Goal: Information Seeking & Learning: Learn about a topic

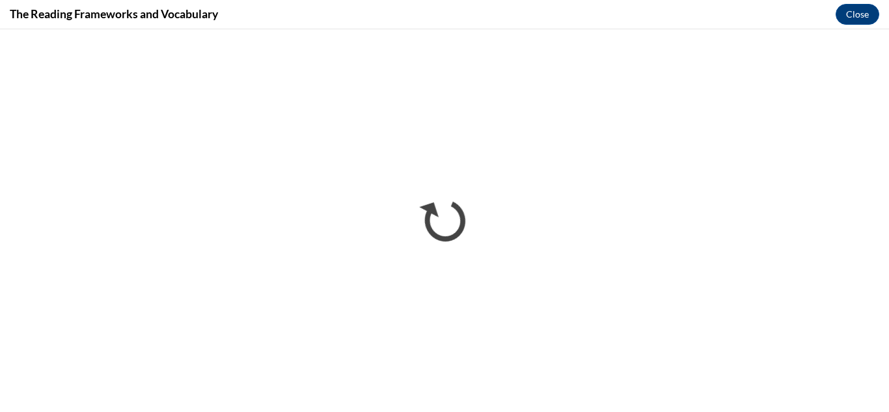
scroll to position [431, 0]
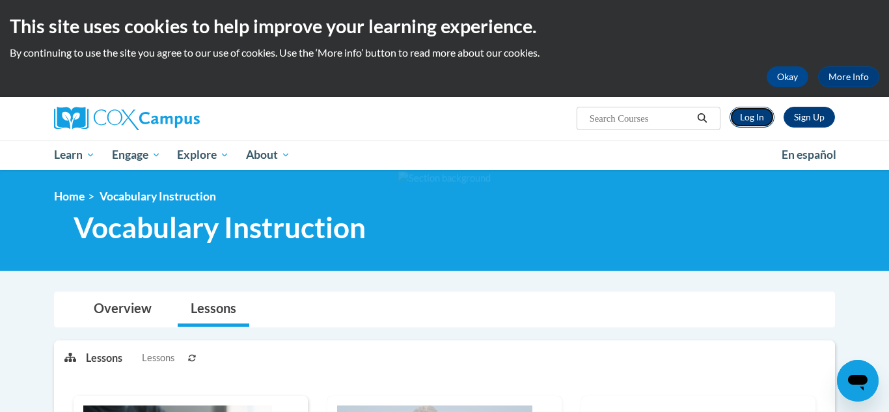
click at [759, 116] on link "Log In" at bounding box center [751, 117] width 45 height 21
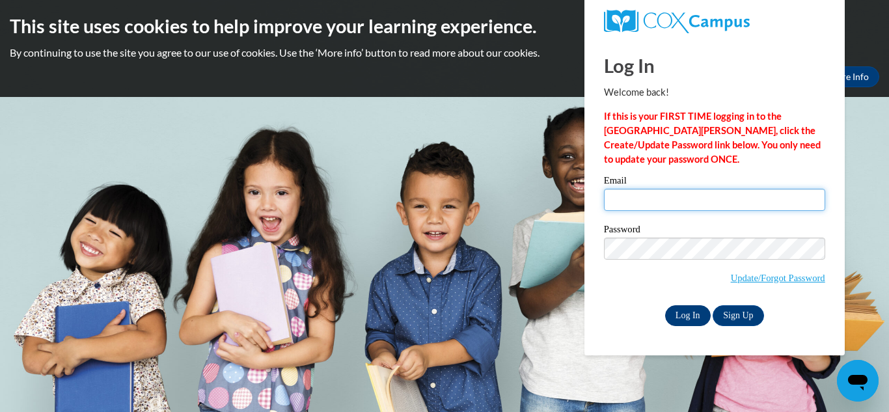
type input "seposey27@gmail.com"
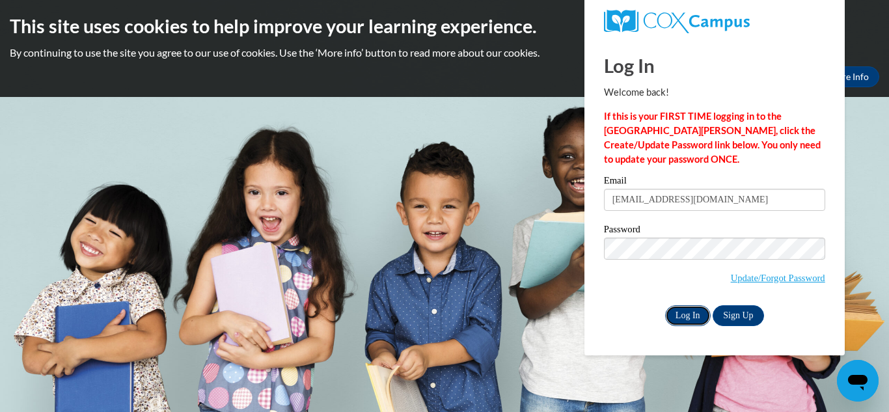
click at [688, 316] on input "Log In" at bounding box center [688, 315] width 46 height 21
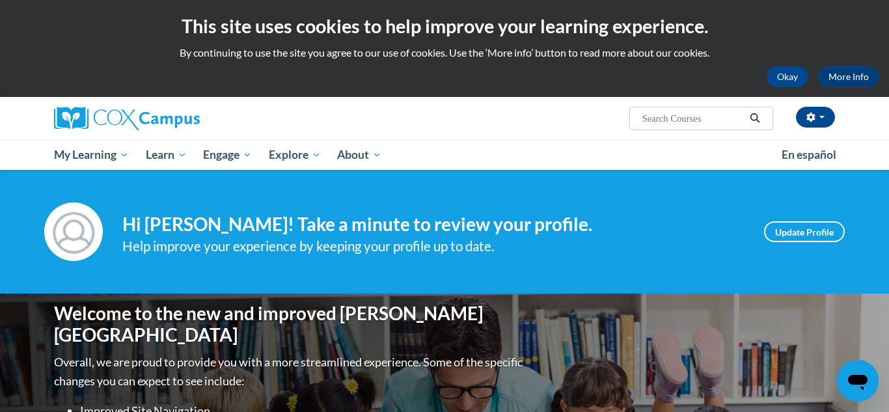
click at [703, 116] on input "Search..." at bounding box center [693, 119] width 104 height 16
type input "vocabulary"
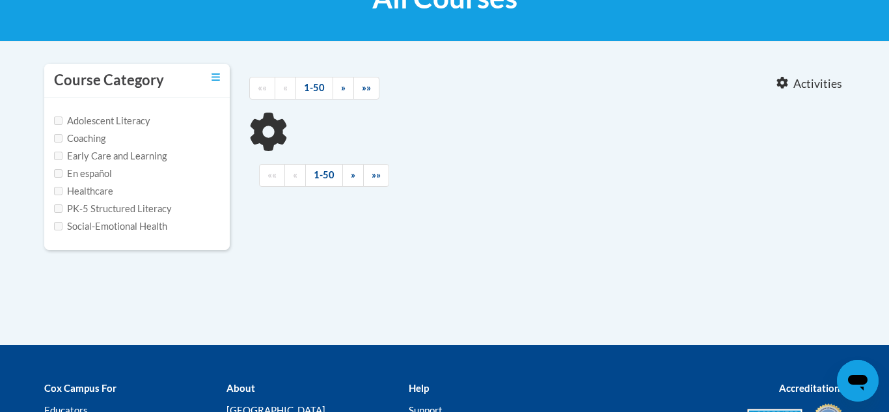
type input "vocabulary"
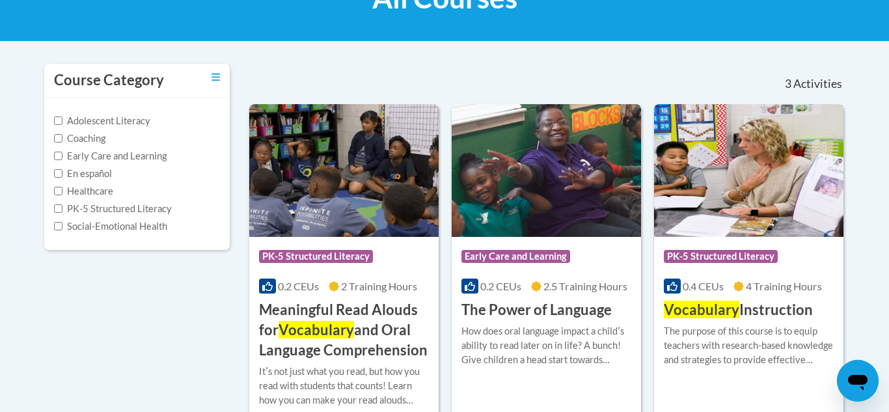
click at [761, 267] on div "Course Category: PK-5 Structured Literacy" at bounding box center [749, 257] width 170 height 29
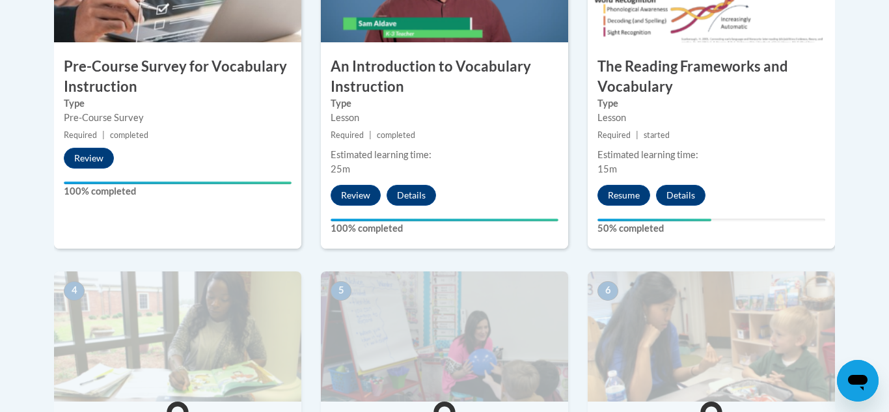
scroll to position [532, 0]
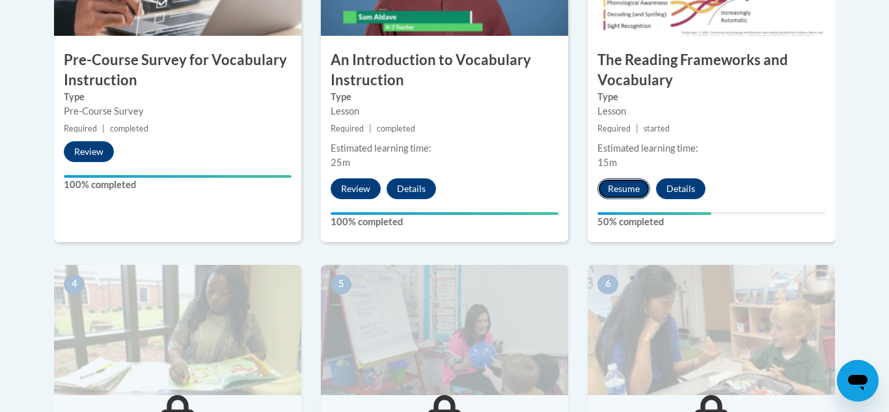
click at [609, 191] on button "Resume" at bounding box center [623, 188] width 53 height 21
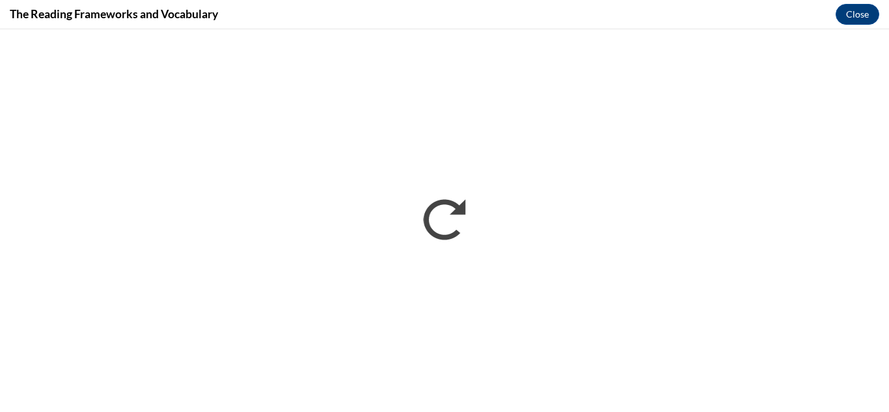
scroll to position [0, 0]
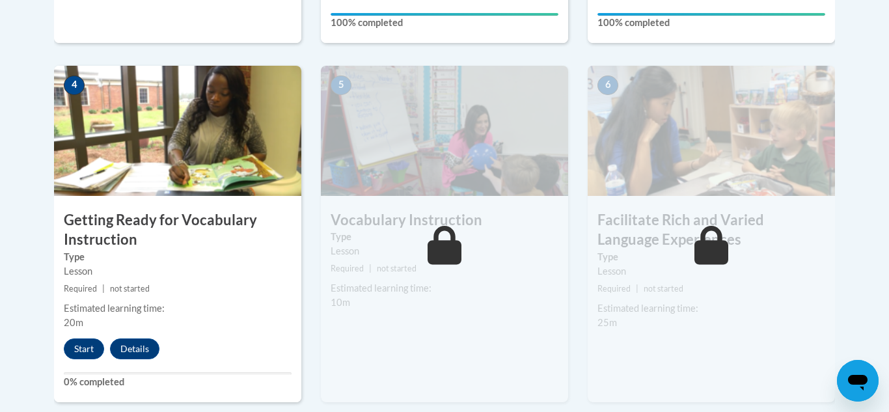
scroll to position [740, 0]
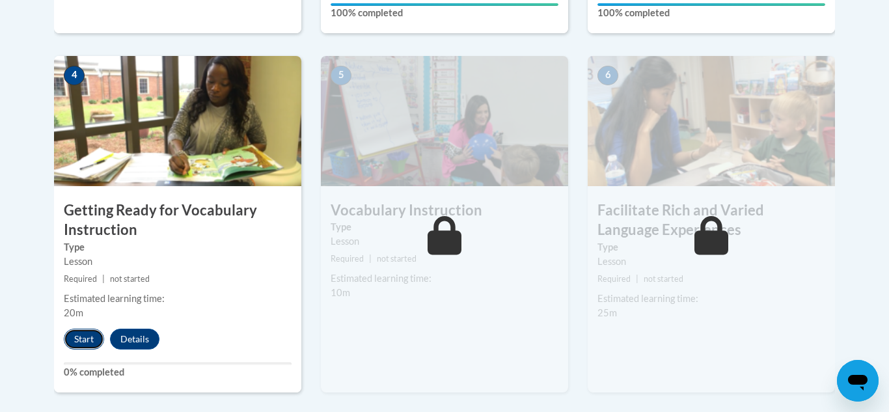
click at [86, 336] on button "Start" at bounding box center [84, 339] width 40 height 21
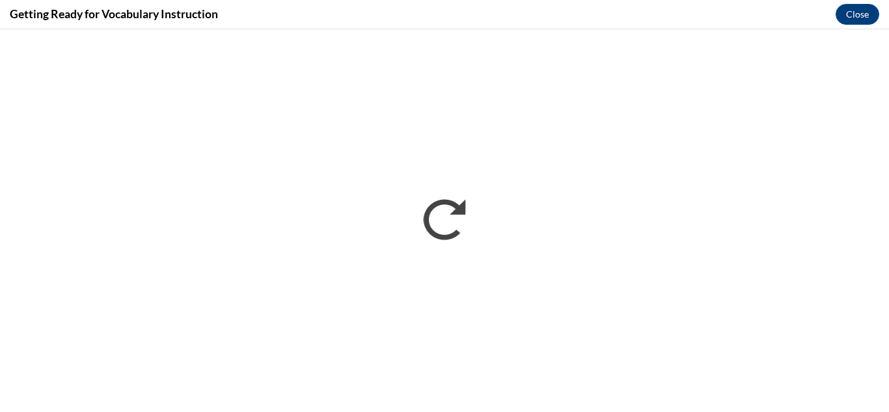
scroll to position [0, 0]
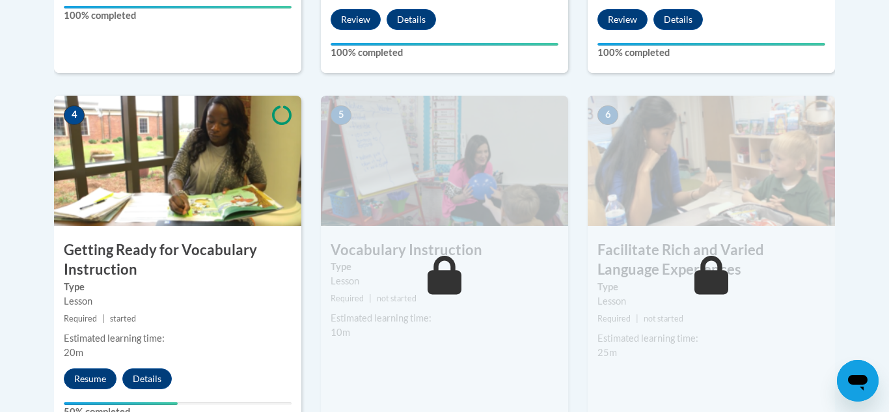
scroll to position [705, 0]
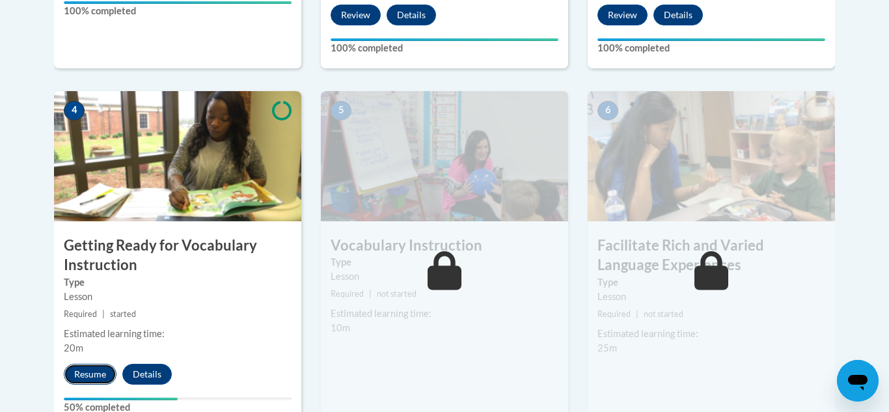
click at [88, 375] on button "Resume" at bounding box center [90, 374] width 53 height 21
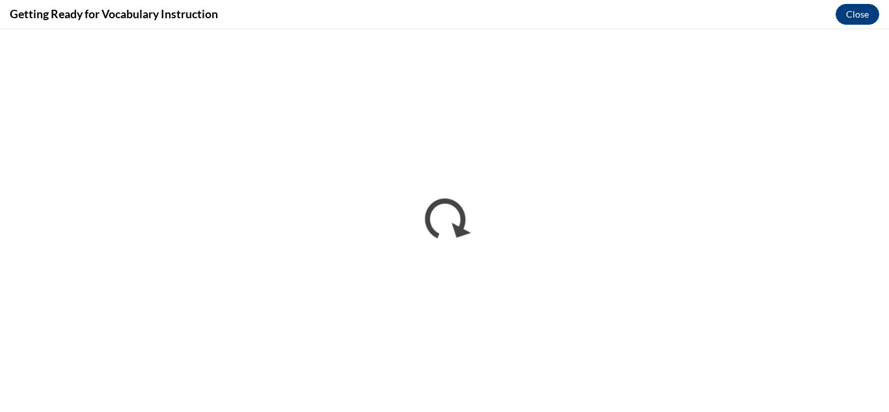
scroll to position [0, 0]
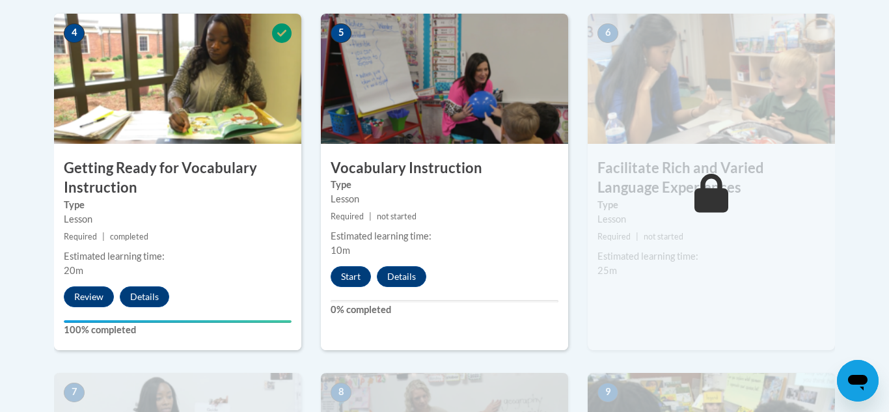
scroll to position [787, 0]
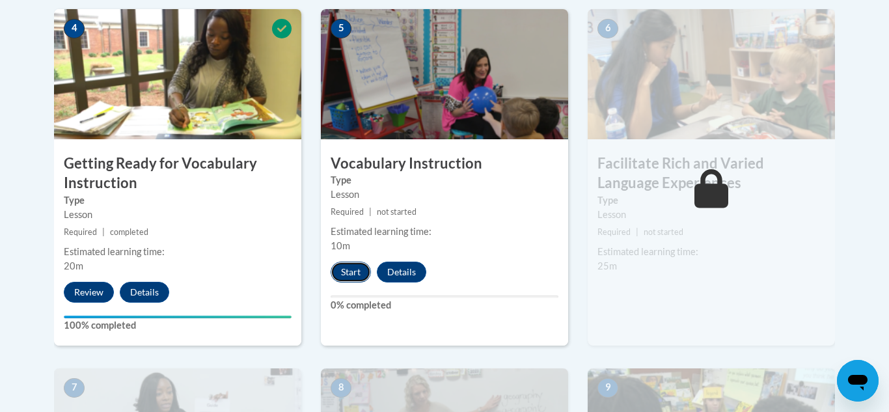
click at [351, 273] on button "Start" at bounding box center [351, 272] width 40 height 21
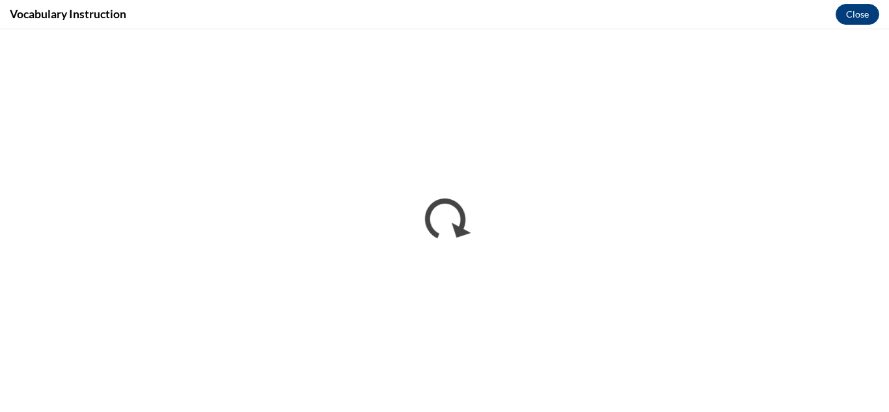
scroll to position [0, 0]
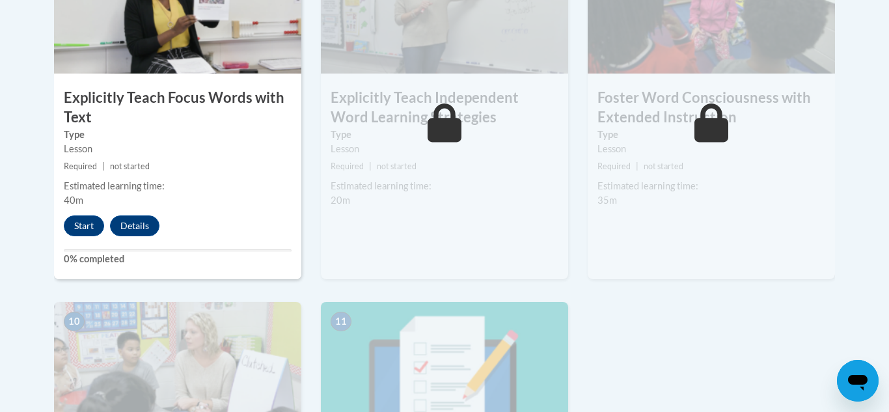
scroll to position [1210, 0]
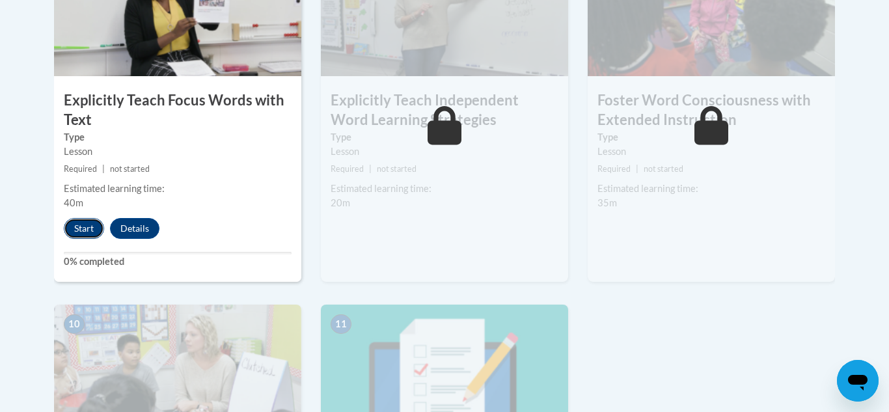
click at [81, 227] on button "Start" at bounding box center [84, 228] width 40 height 21
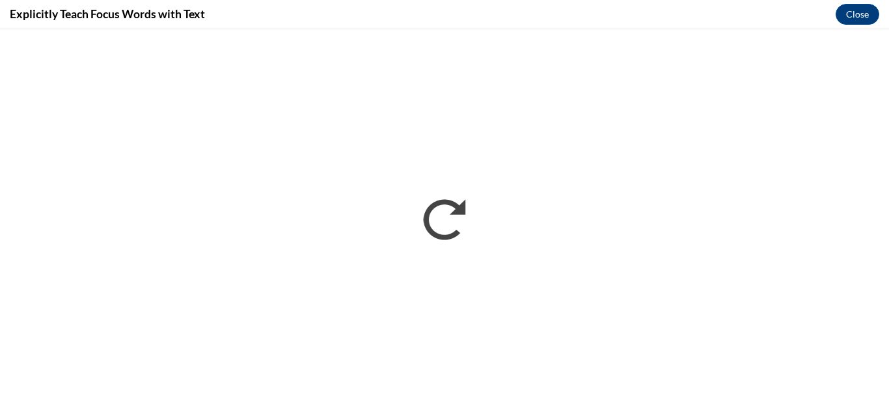
scroll to position [0, 0]
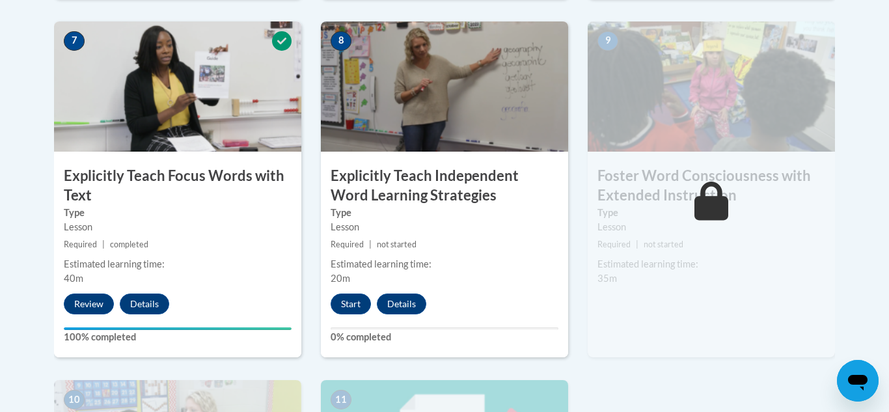
scroll to position [1135, 0]
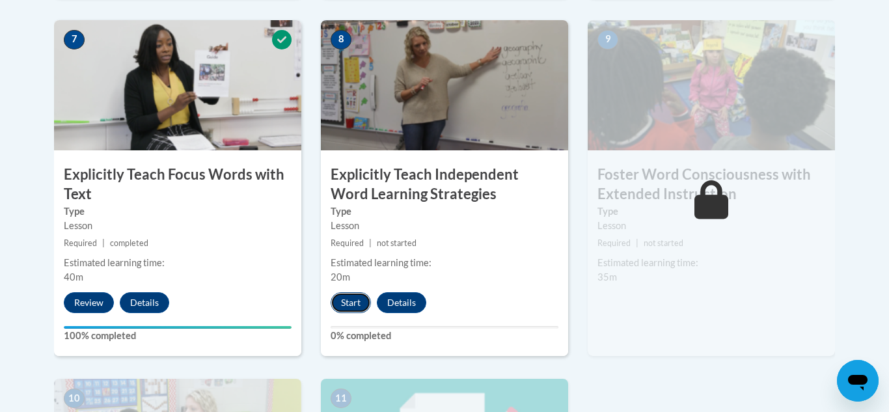
click at [351, 300] on button "Start" at bounding box center [351, 302] width 40 height 21
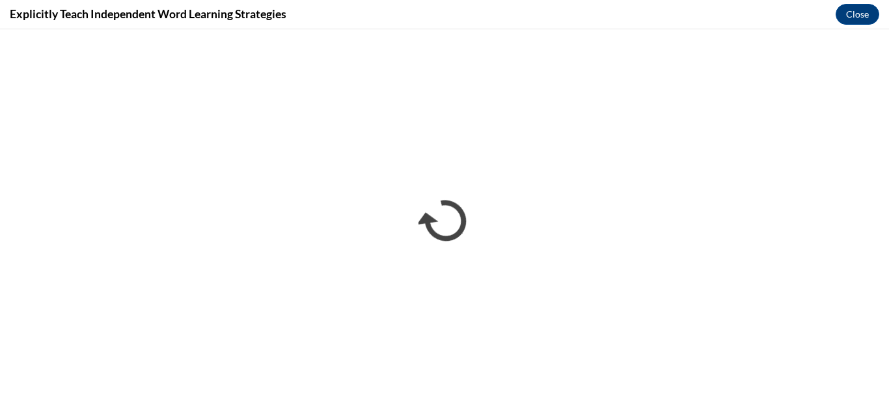
scroll to position [0, 0]
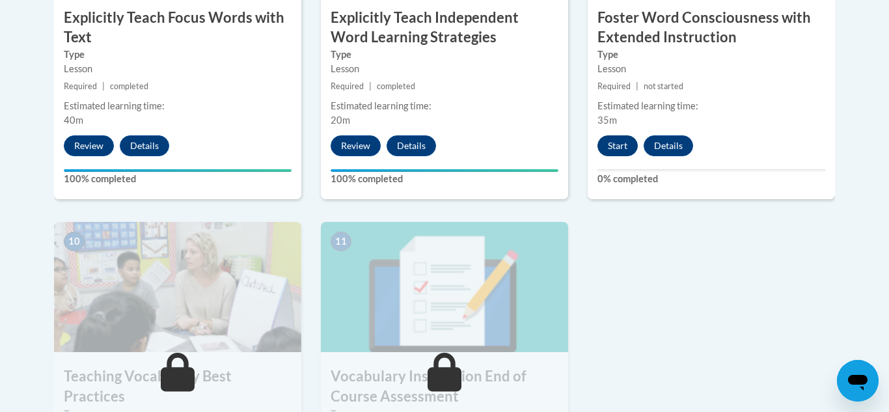
scroll to position [1296, 0]
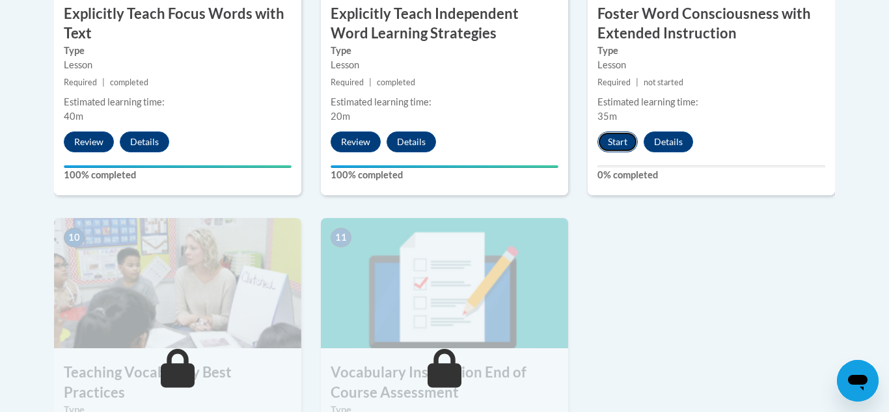
click at [616, 145] on button "Start" at bounding box center [617, 141] width 40 height 21
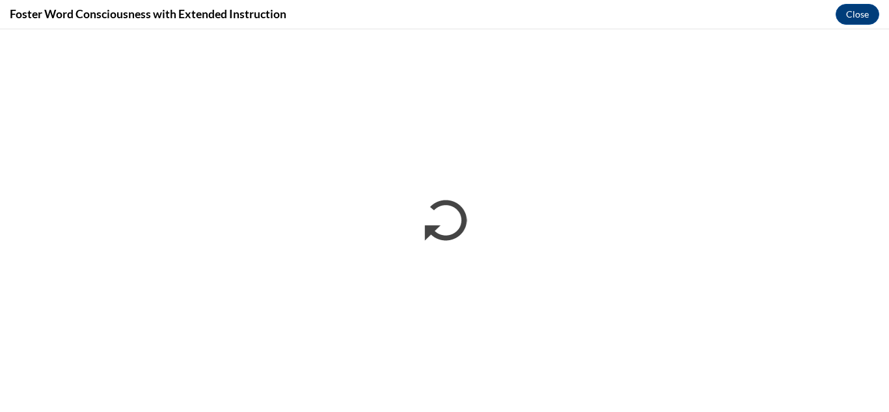
scroll to position [0, 0]
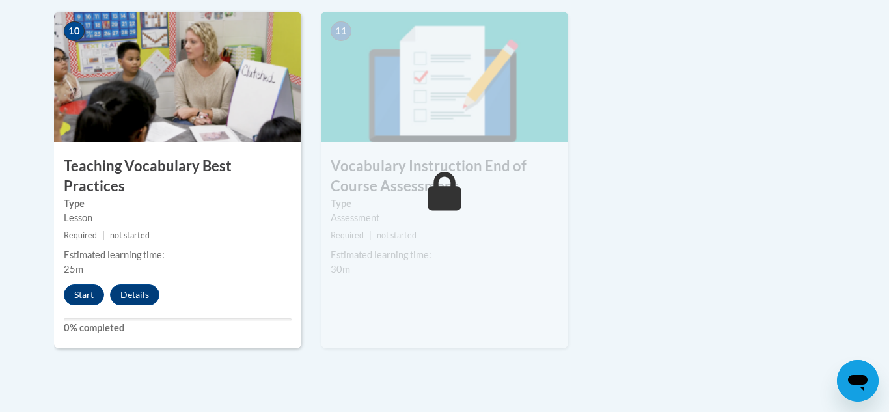
scroll to position [1514, 0]
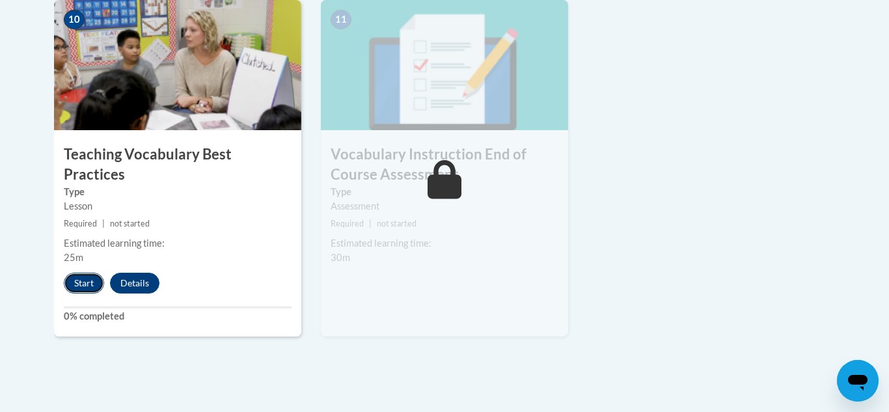
click at [90, 273] on button "Start" at bounding box center [84, 283] width 40 height 21
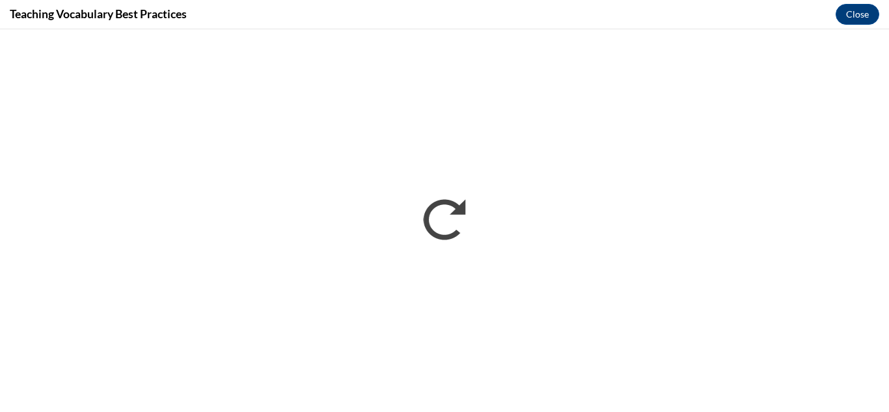
scroll to position [0, 0]
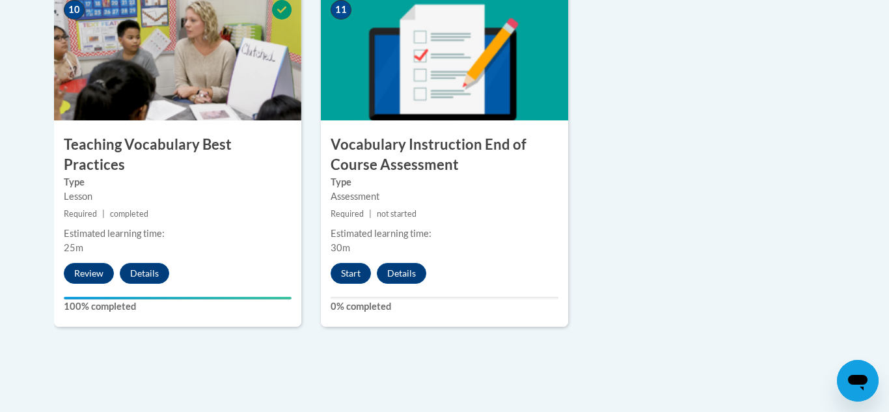
scroll to position [1522, 0]
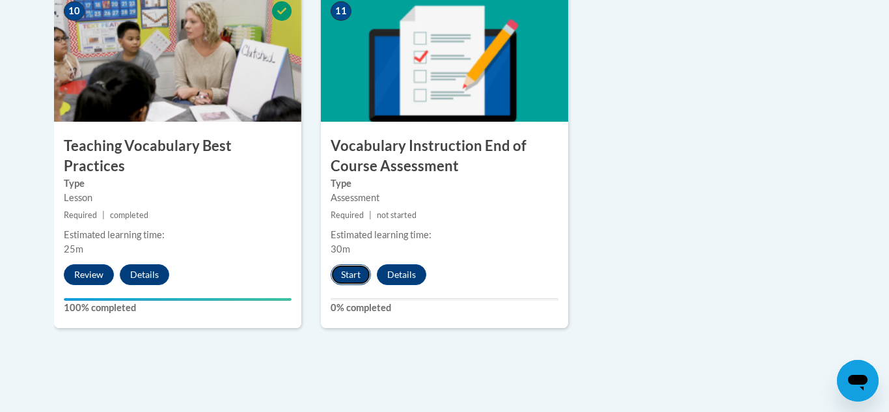
click at [342, 275] on button "Start" at bounding box center [351, 274] width 40 height 21
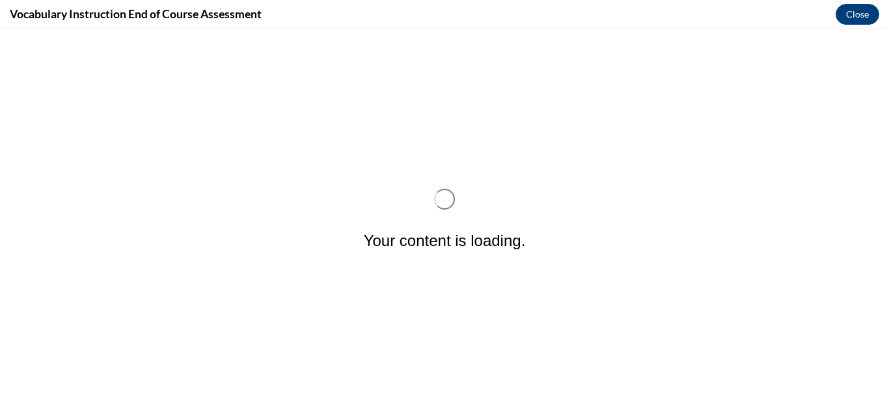
scroll to position [0, 0]
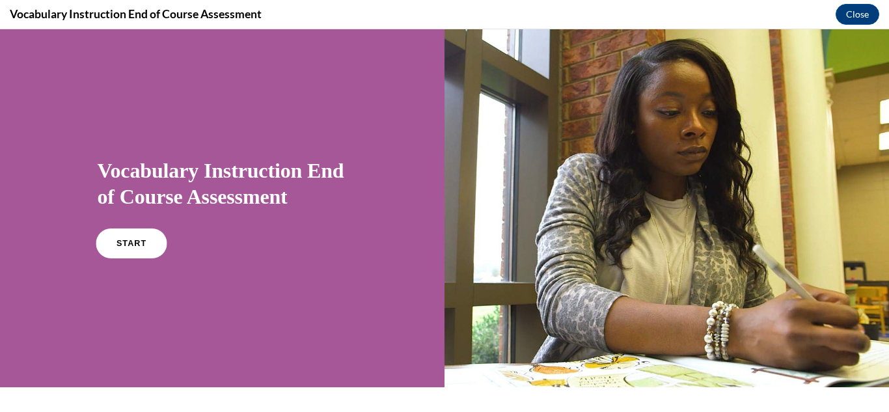
click at [128, 241] on span "START" at bounding box center [131, 244] width 30 height 10
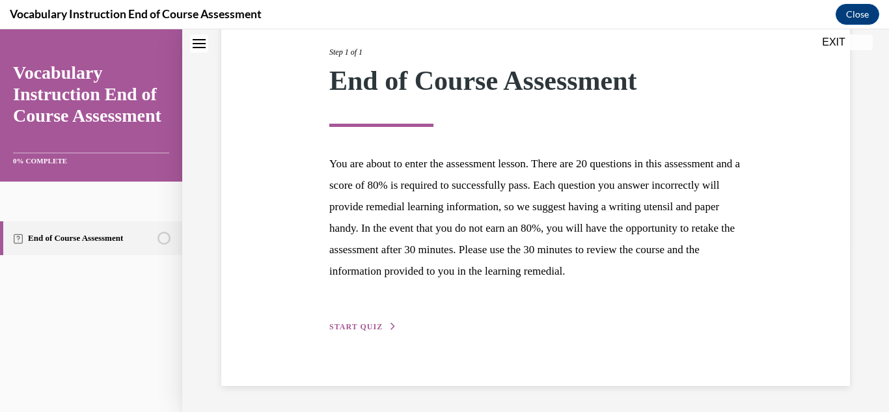
scroll to position [182, 0]
click at [360, 327] on span "START QUIZ" at bounding box center [355, 326] width 53 height 9
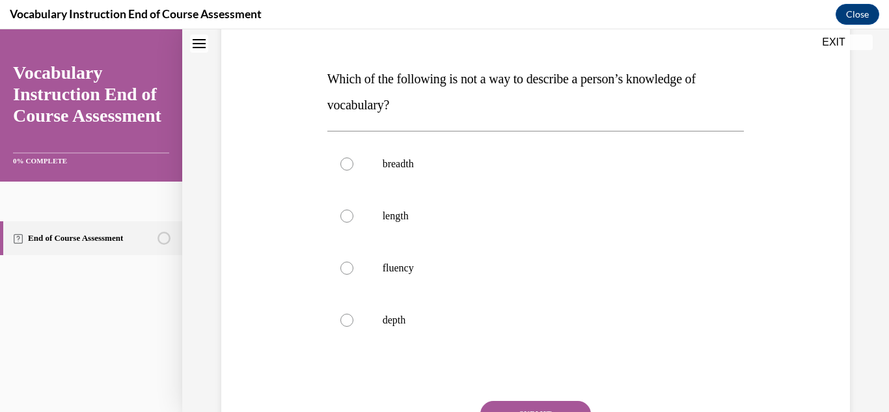
scroll to position [145, 0]
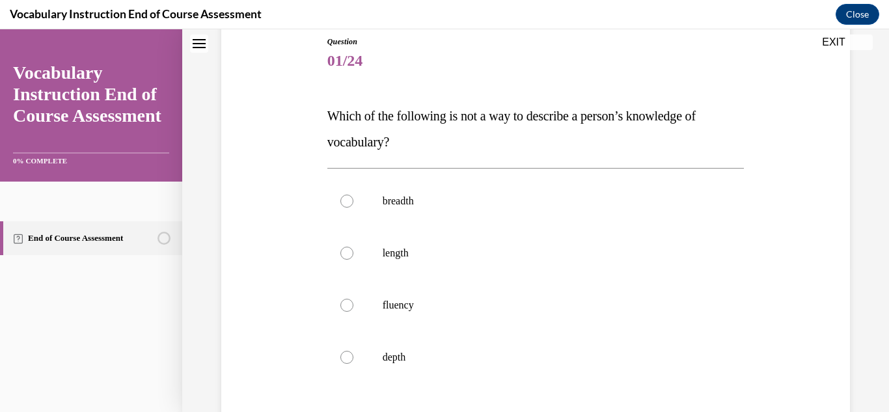
click at [375, 127] on p "Which of the following is not a way to describe a person’s knowledge of vocabul…" at bounding box center [535, 129] width 417 height 52
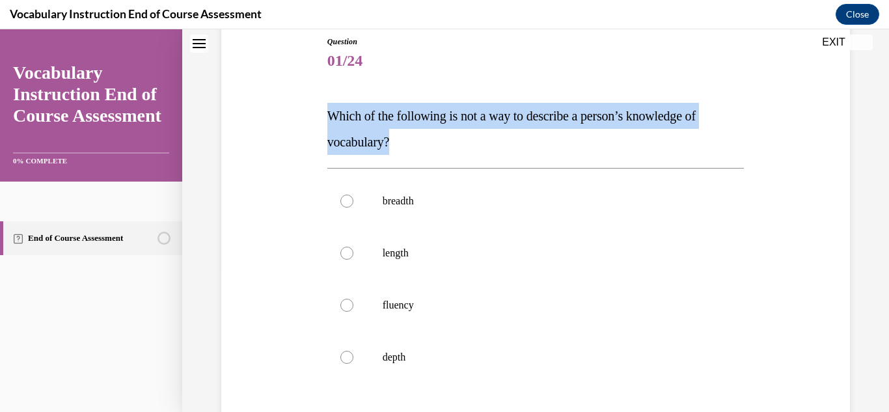
copy span "Which of the following is not a way to describe a person’s knowledge of vocabul…"
click at [418, 256] on p "length" at bounding box center [547, 253] width 329 height 13
click at [353, 256] on input "length" at bounding box center [346, 253] width 13 height 13
radio input "true"
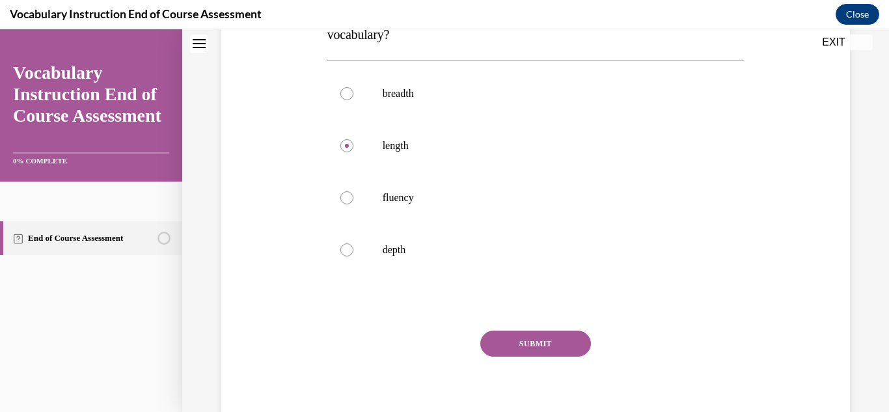
click at [506, 342] on button "SUBMIT" at bounding box center [535, 344] width 111 height 26
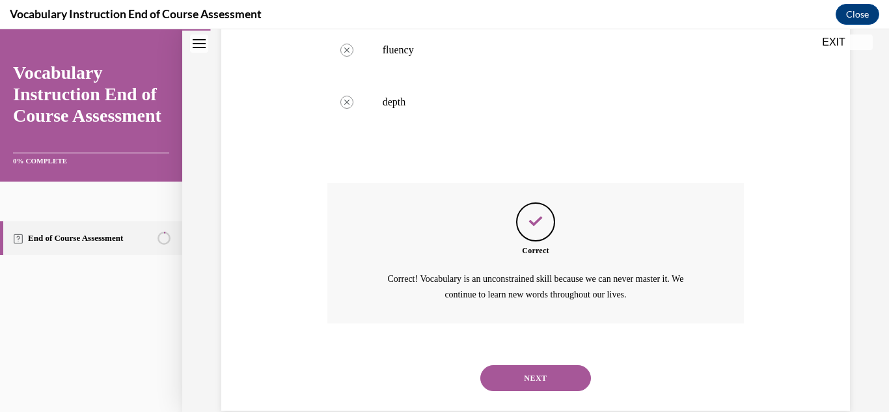
scroll to position [425, 0]
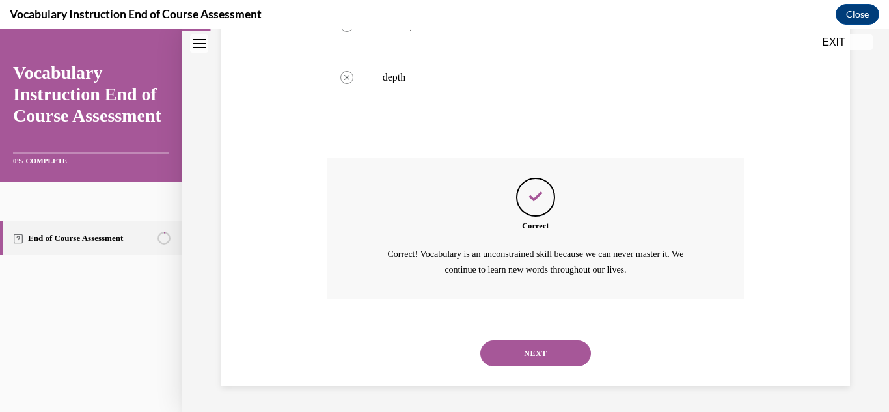
click at [517, 355] on button "NEXT" at bounding box center [535, 353] width 111 height 26
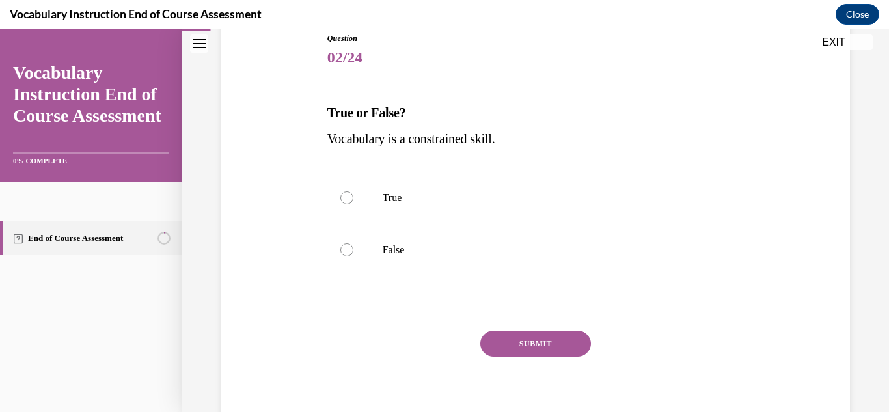
scroll to position [156, 0]
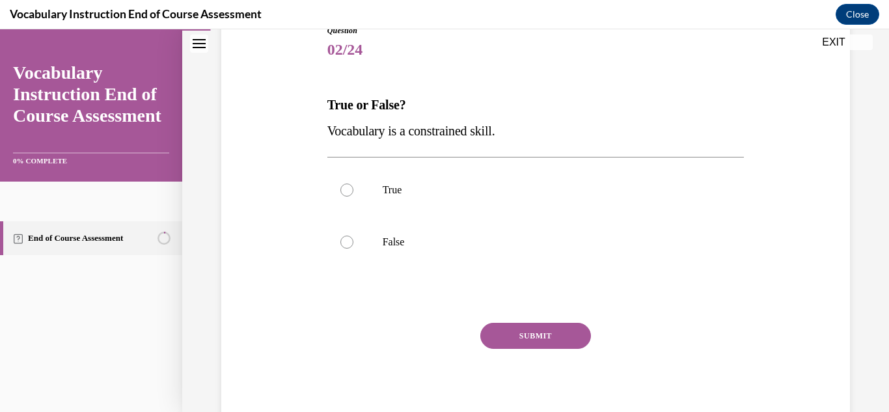
click at [438, 135] on span "Vocabulary is a constrained skill." at bounding box center [411, 131] width 168 height 14
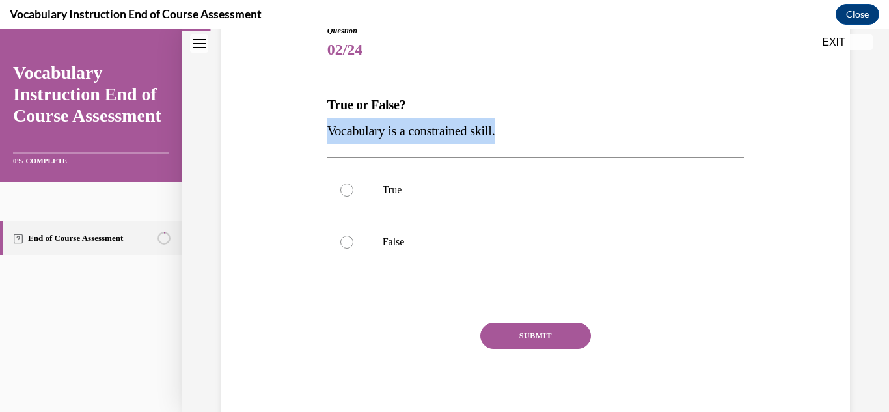
copy p "Vocabulary is a constrained skill."
click at [437, 237] on p "False" at bounding box center [547, 242] width 329 height 13
click at [353, 237] on input "False" at bounding box center [346, 242] width 13 height 13
radio input "true"
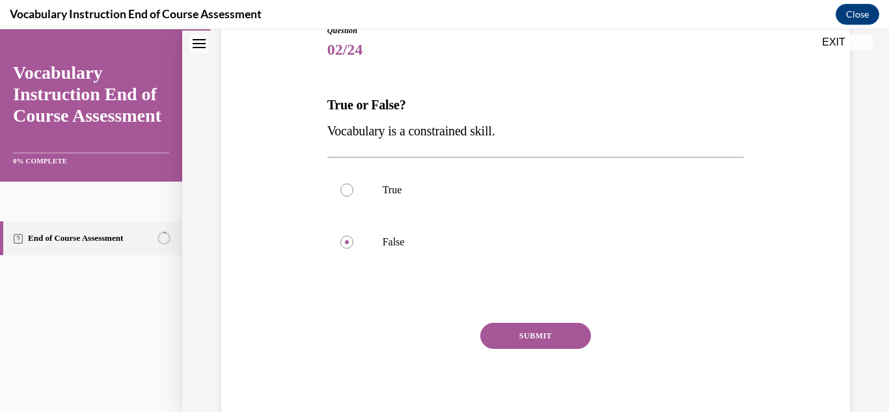
click at [523, 334] on button "SUBMIT" at bounding box center [535, 336] width 111 height 26
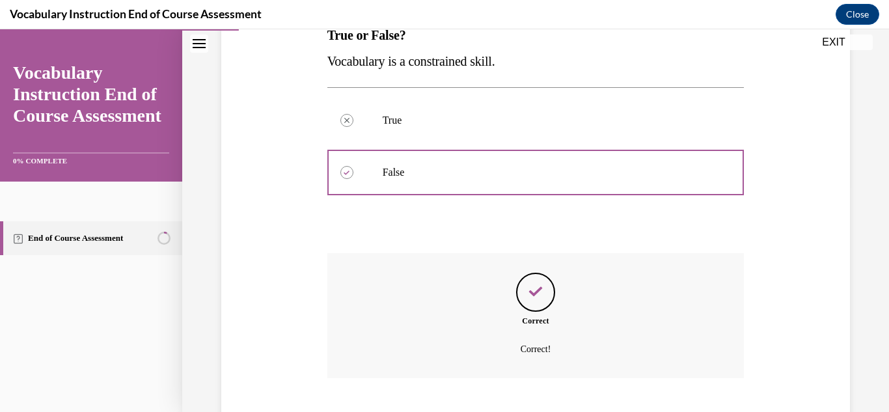
scroll to position [305, 0]
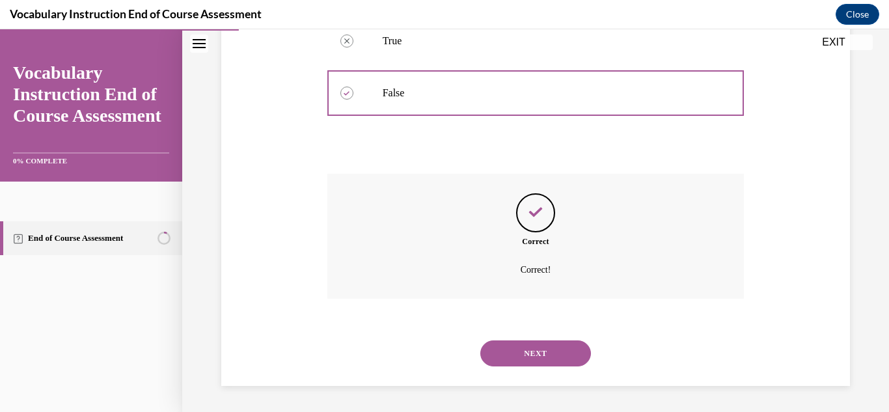
click at [535, 352] on button "NEXT" at bounding box center [535, 353] width 111 height 26
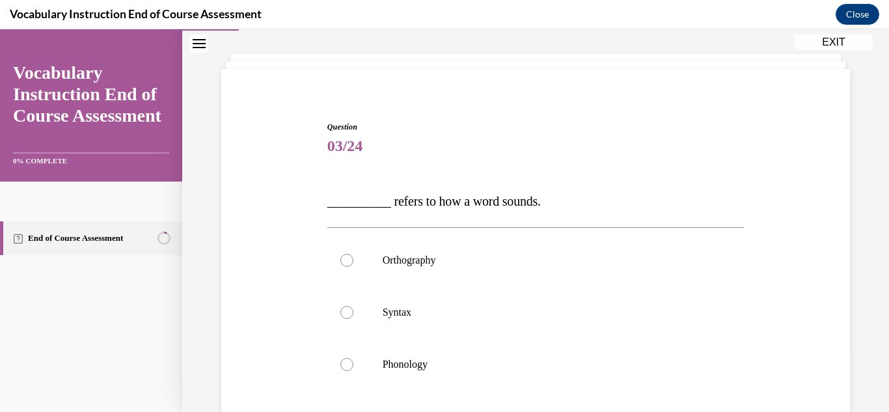
scroll to position [61, 0]
click at [442, 209] on p "__________ refers to how a word sounds." at bounding box center [535, 200] width 417 height 26
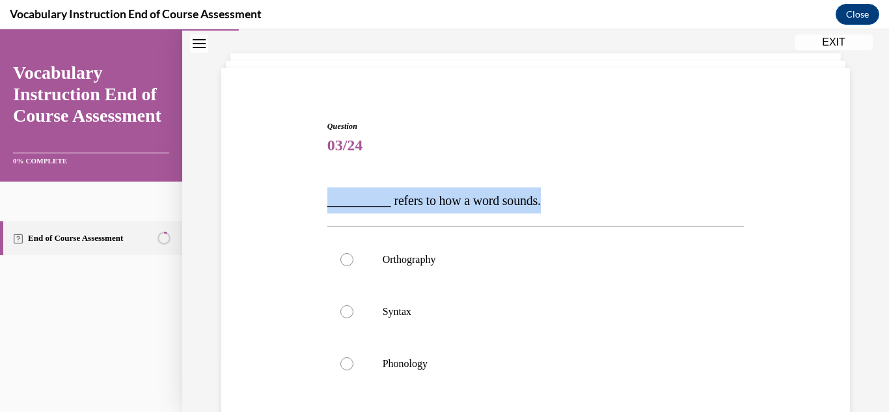
copy span "__________ refers to how a word sounds."
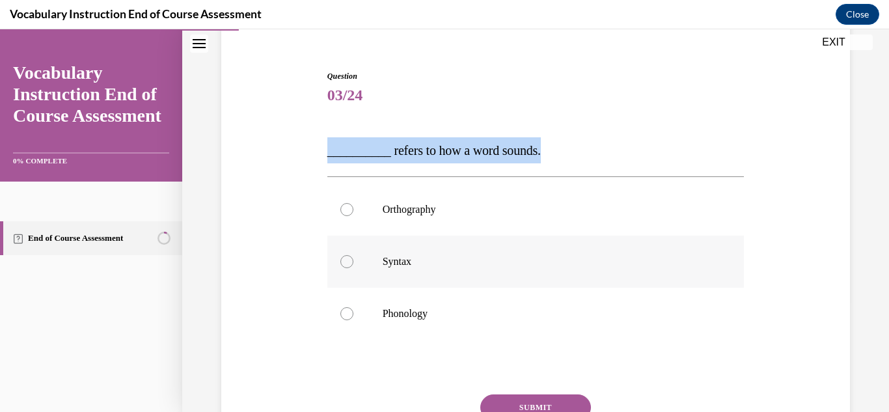
scroll to position [110, 0]
click at [442, 325] on label "Phonology" at bounding box center [535, 314] width 417 height 52
click at [353, 321] on input "Phonology" at bounding box center [346, 314] width 13 height 13
radio input "true"
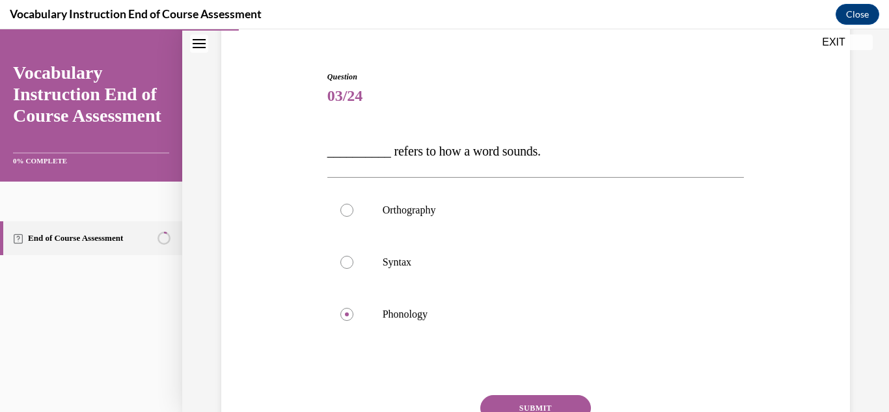
click at [528, 403] on button "SUBMIT" at bounding box center [535, 408] width 111 height 26
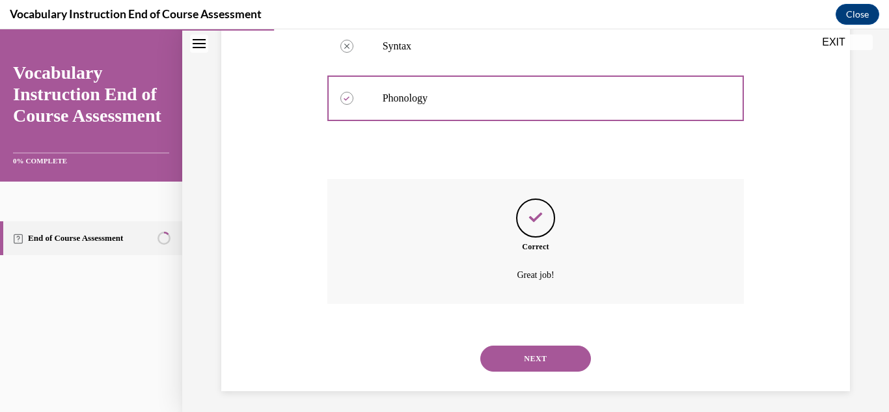
scroll to position [331, 0]
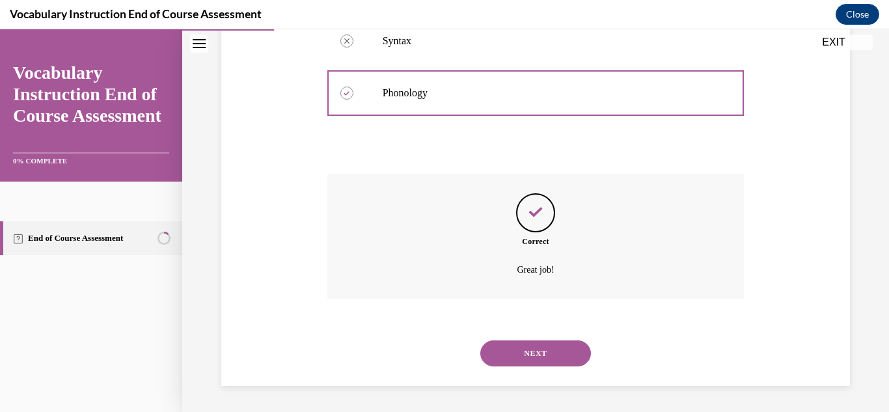
click at [519, 349] on button "NEXT" at bounding box center [535, 353] width 111 height 26
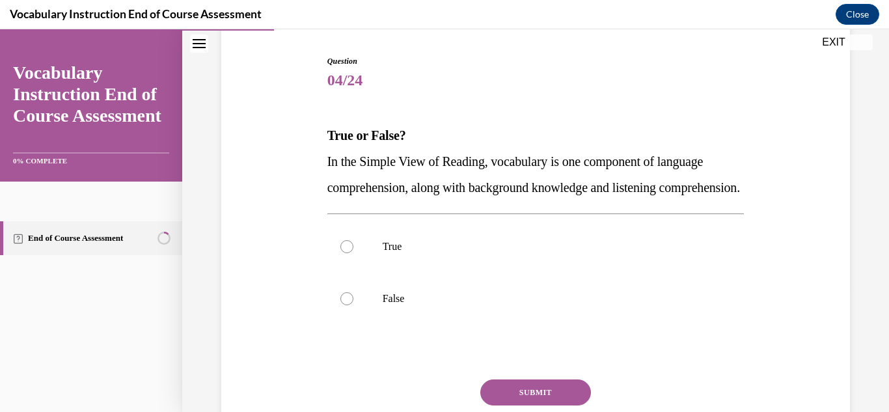
scroll to position [128, 0]
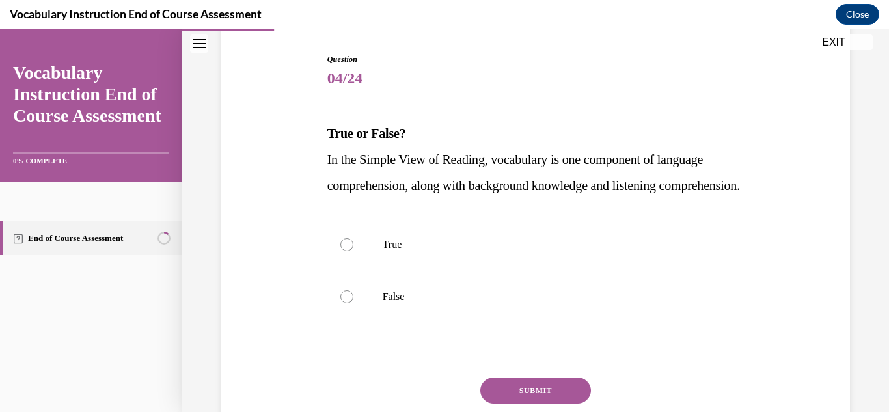
click at [394, 193] on span "In the Simple View of Reading, vocabulary is one component of language comprehe…" at bounding box center [533, 172] width 413 height 40
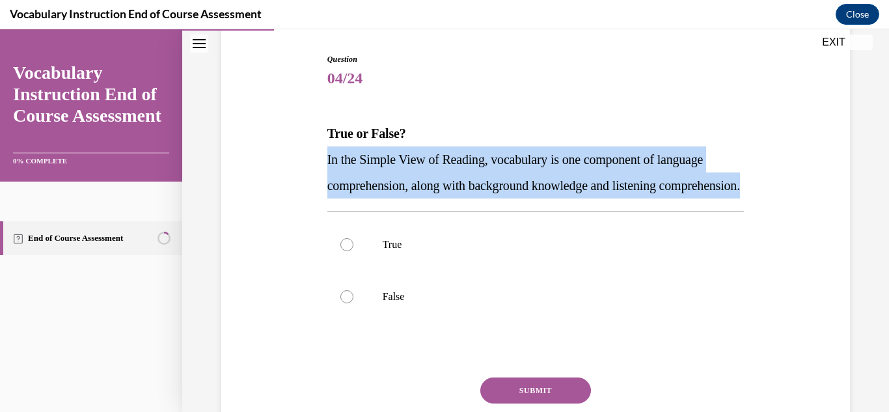
copy span "In the Simple View of Reading, vocabulary is one component of language comprehe…"
click at [442, 312] on label "False" at bounding box center [535, 297] width 417 height 52
click at [353, 303] on input "False" at bounding box center [346, 296] width 13 height 13
radio input "true"
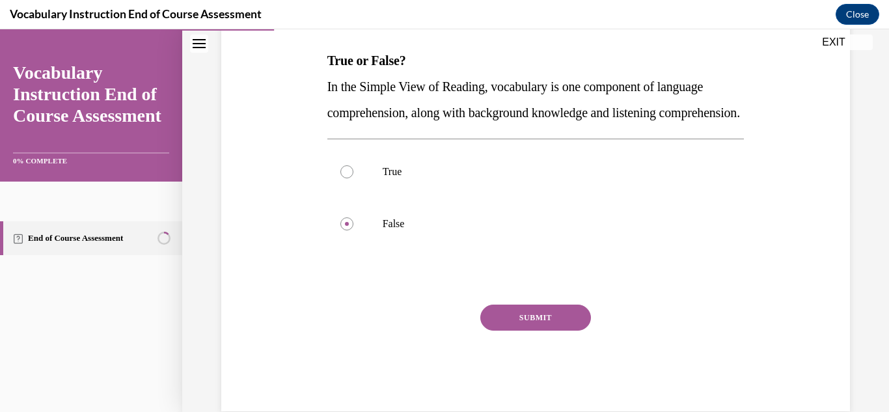
click at [518, 331] on button "SUBMIT" at bounding box center [535, 317] width 111 height 26
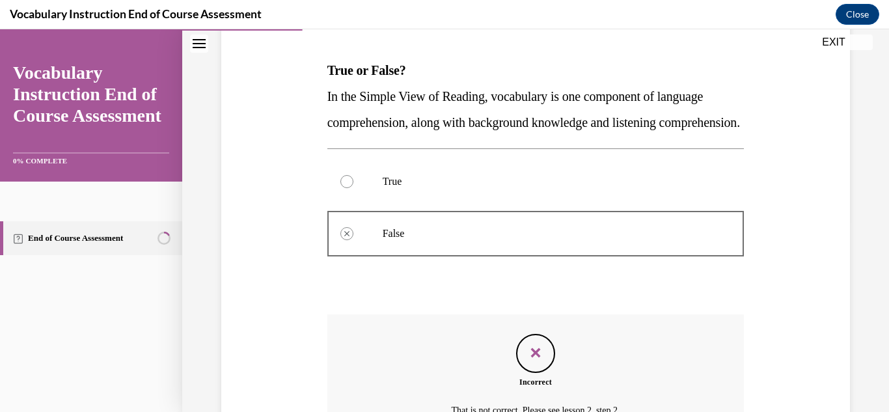
scroll to position [357, 0]
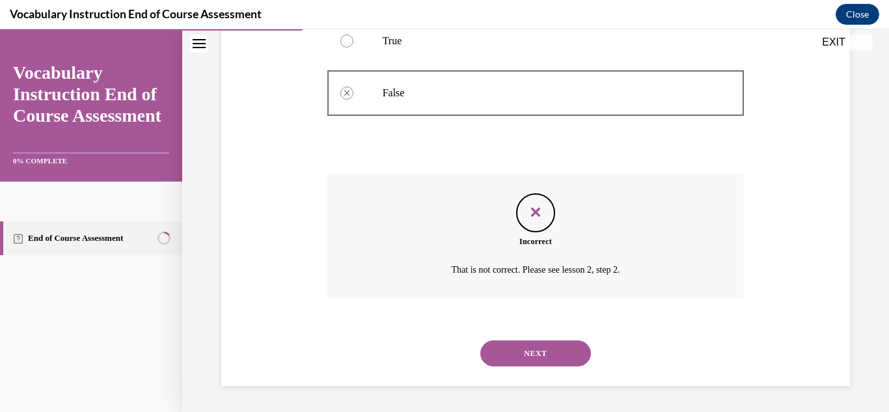
click at [519, 356] on button "NEXT" at bounding box center [535, 353] width 111 height 26
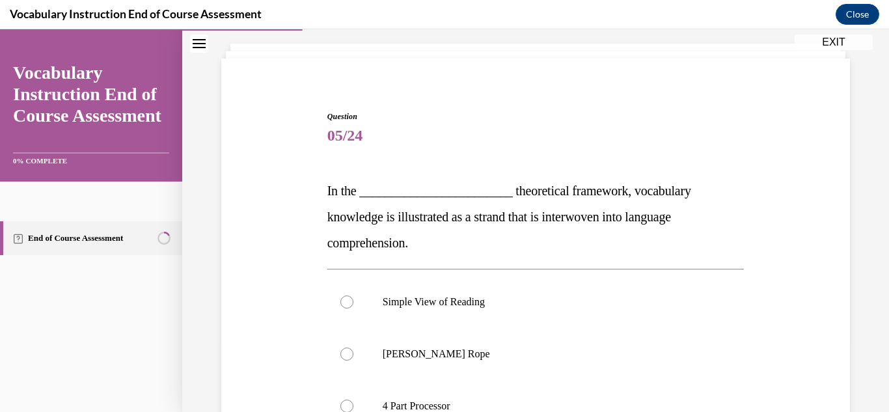
scroll to position [90, 0]
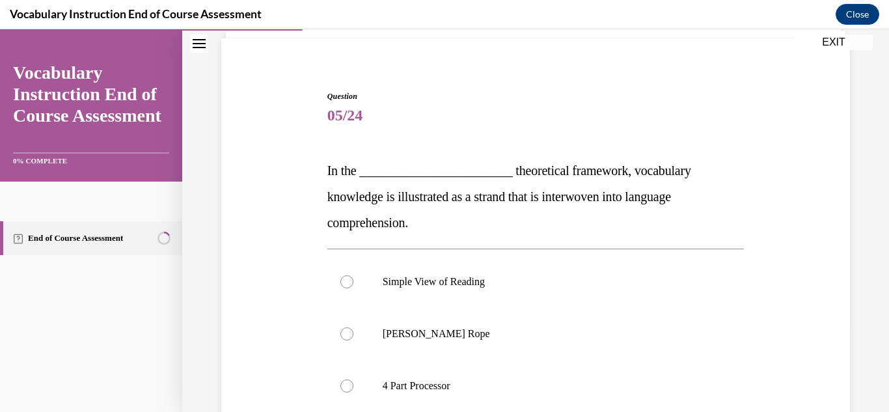
click at [376, 200] on span "In the ________________________ theoretical framework, vocabulary knowledge is …" at bounding box center [509, 196] width 364 height 66
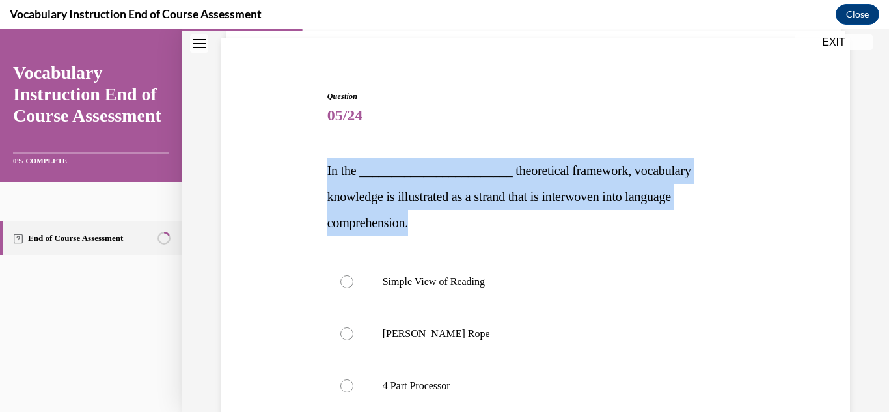
copy span "In the ________________________ theoretical framework, vocabulary knowledge is …"
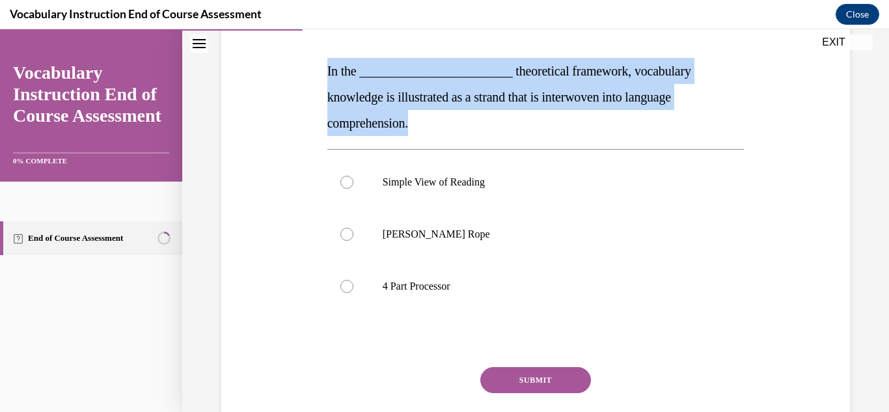
scroll to position [256, 0]
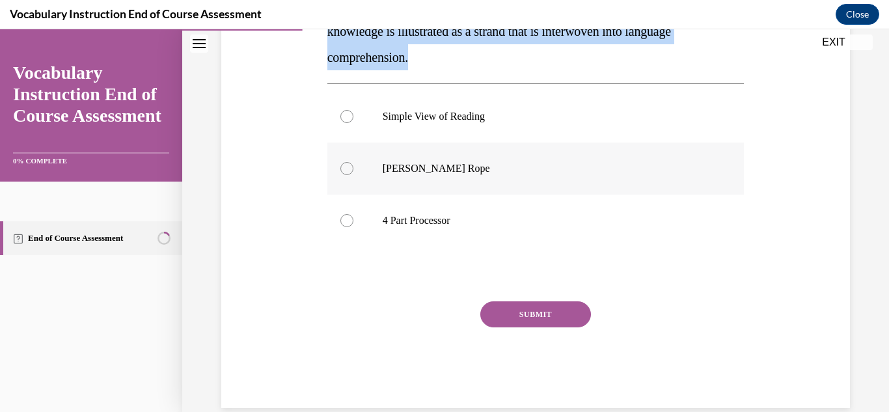
click at [481, 174] on p "Scarborough's Rope" at bounding box center [547, 168] width 329 height 13
click at [353, 174] on input "Scarborough's Rope" at bounding box center [346, 168] width 13 height 13
radio input "true"
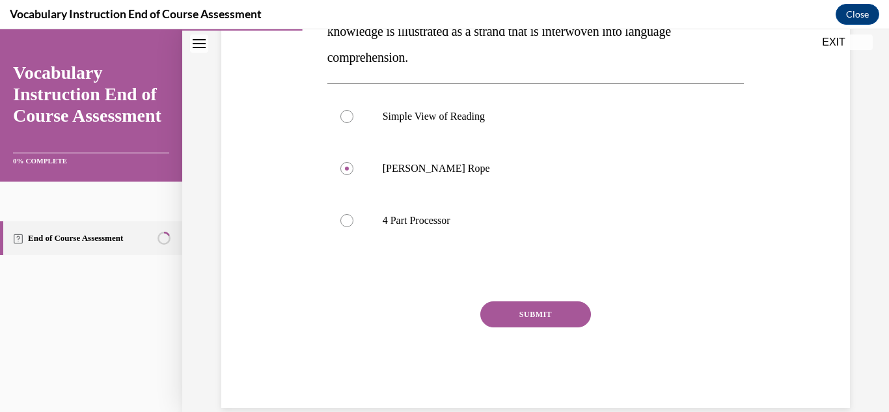
click at [516, 311] on button "SUBMIT" at bounding box center [535, 314] width 111 height 26
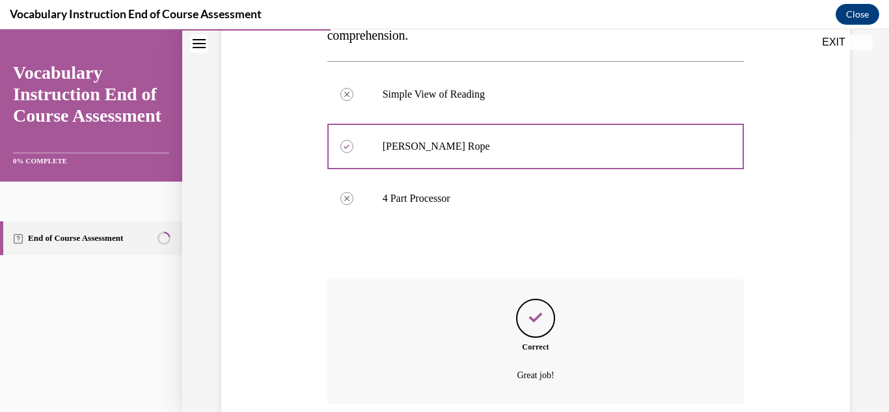
scroll to position [383, 0]
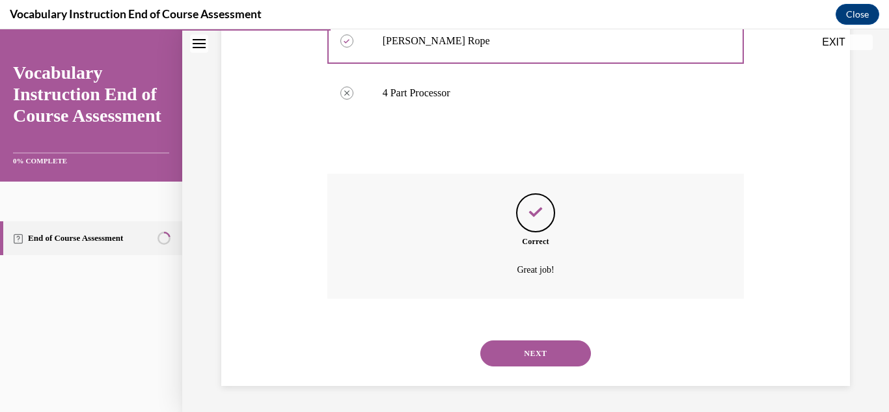
click at [528, 359] on button "NEXT" at bounding box center [535, 353] width 111 height 26
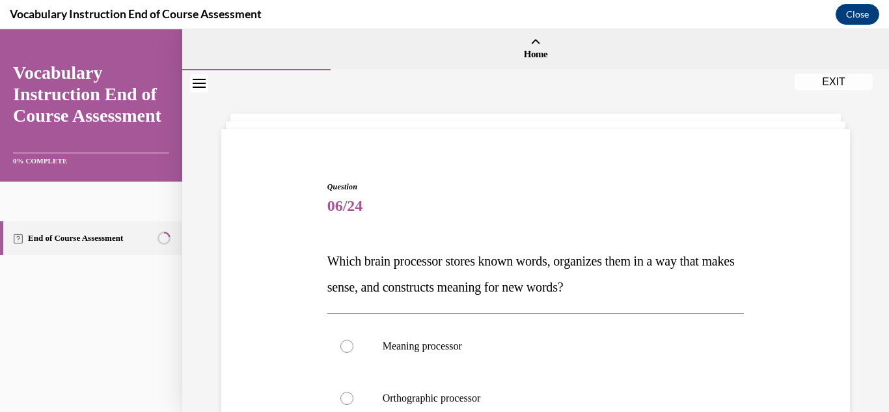
scroll to position [33, 0]
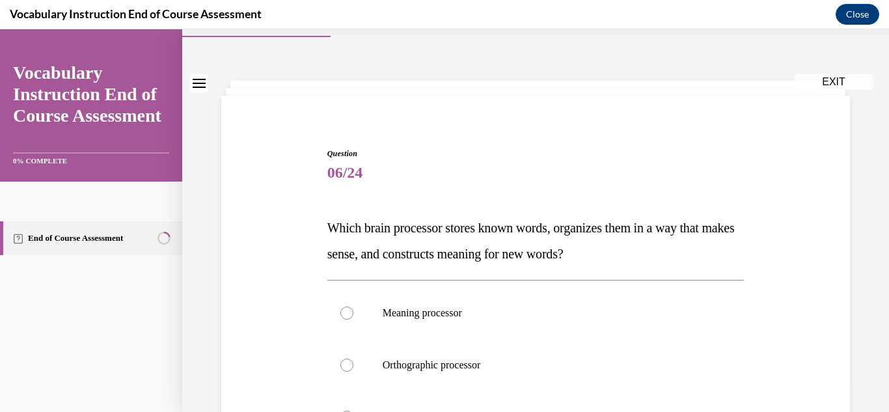
click at [450, 221] on span "Which brain processor stores known words, organizes them in a way that makes se…" at bounding box center [530, 241] width 407 height 40
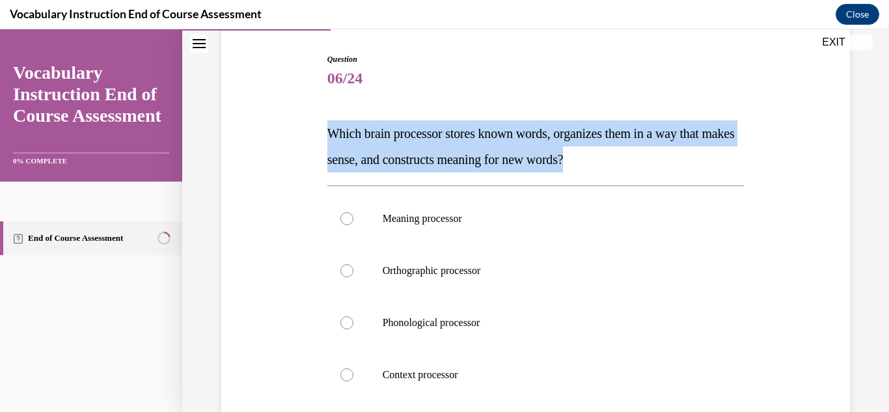
scroll to position [157, 0]
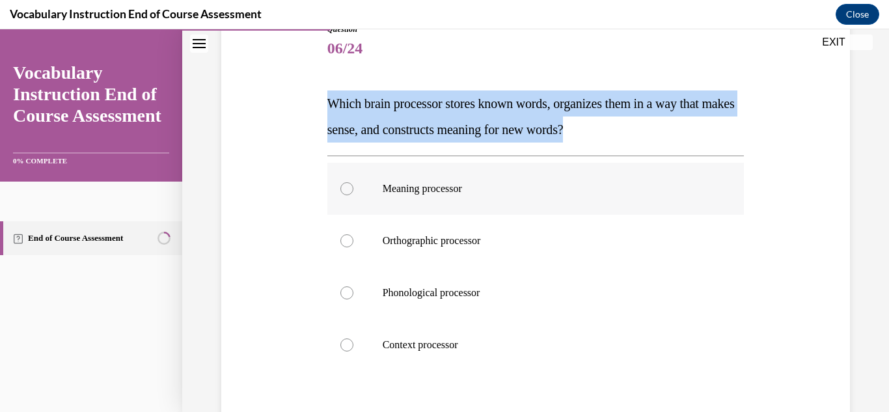
click at [438, 207] on label "Meaning processor" at bounding box center [535, 189] width 417 height 52
click at [353, 195] on input "Meaning processor" at bounding box center [346, 188] width 13 height 13
radio input "true"
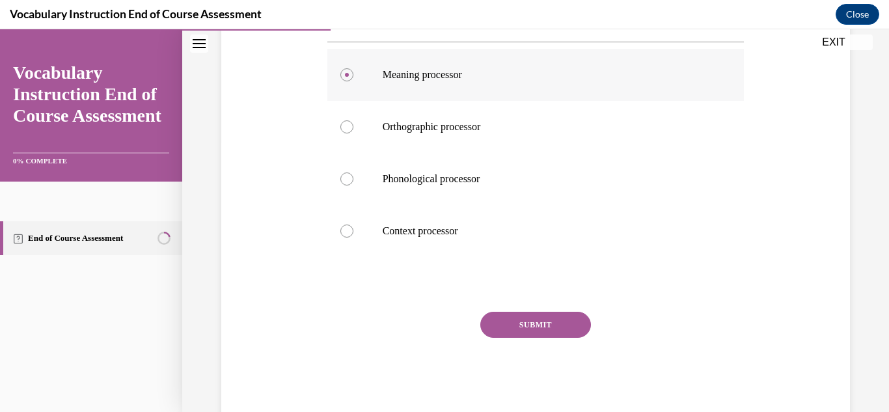
scroll to position [284, 0]
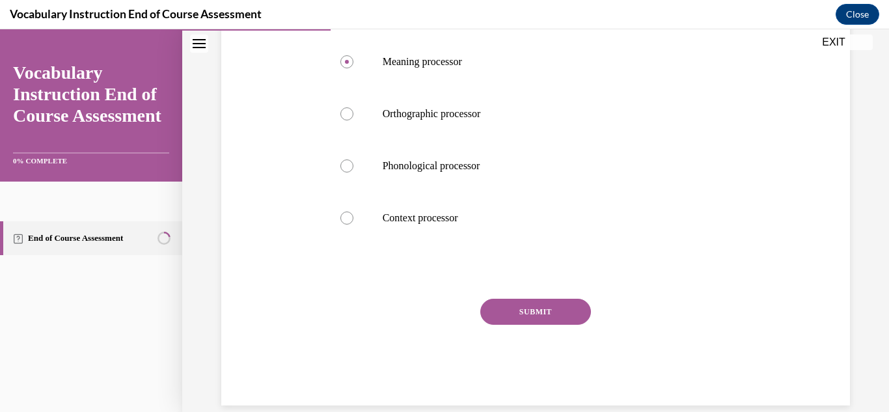
click at [507, 312] on button "SUBMIT" at bounding box center [535, 312] width 111 height 26
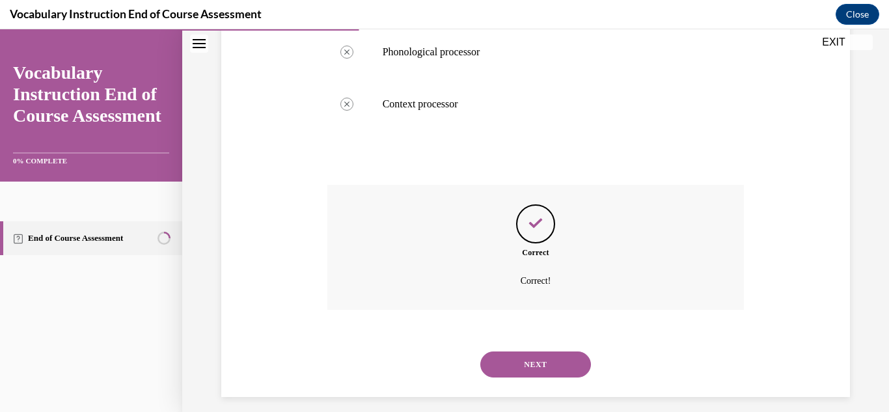
scroll to position [409, 0]
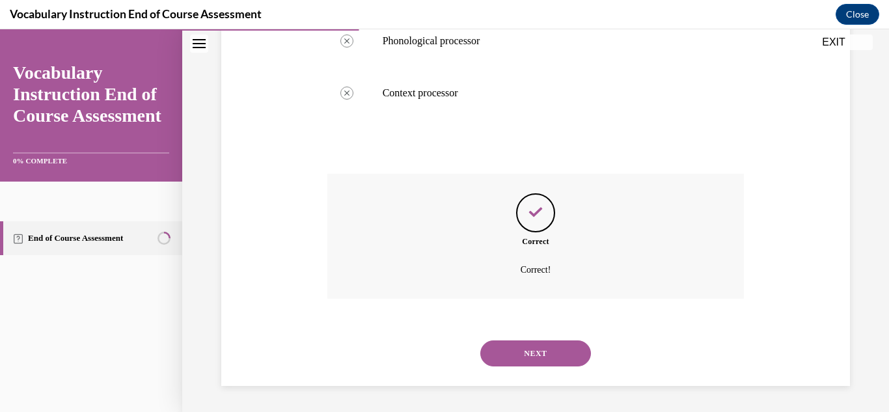
click at [518, 349] on button "NEXT" at bounding box center [535, 353] width 111 height 26
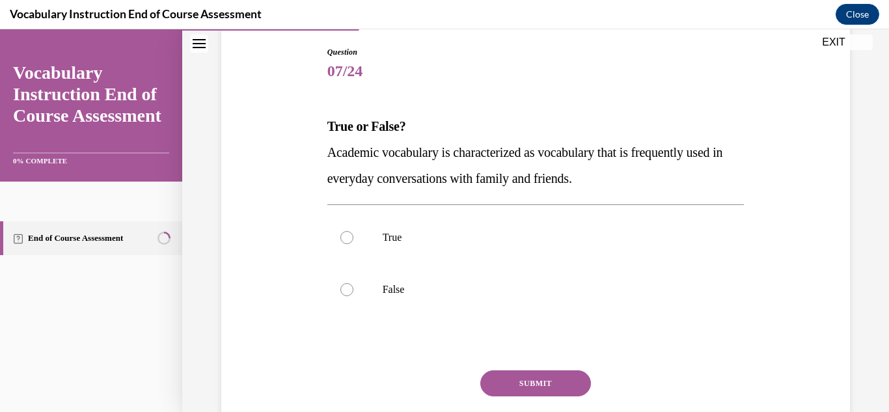
scroll to position [136, 0]
click at [426, 148] on span "Academic vocabulary is characterized as vocabulary that is frequently used in e…" at bounding box center [525, 164] width 396 height 40
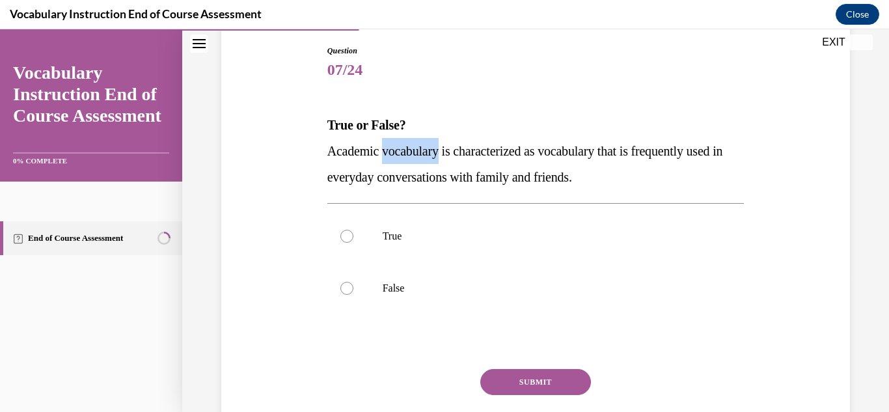
click at [426, 148] on span "Academic vocabulary is characterized as vocabulary that is frequently used in e…" at bounding box center [525, 164] width 396 height 40
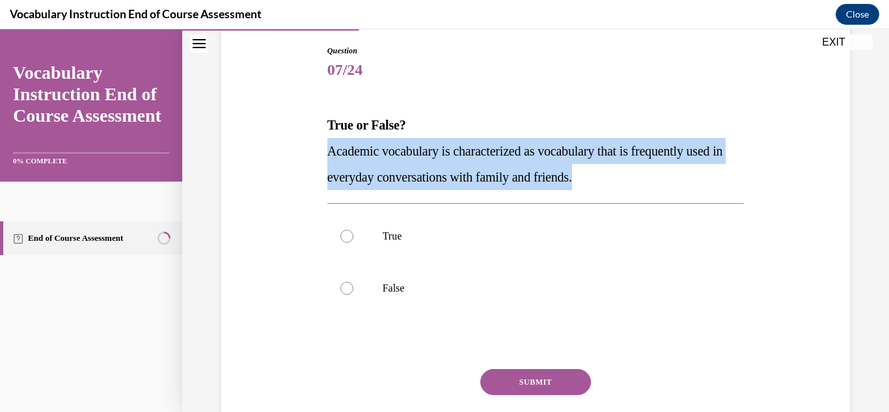
copy span "Academic vocabulary is characterized as vocabulary that is frequently used in e…"
click at [471, 305] on label "False" at bounding box center [535, 288] width 417 height 52
click at [353, 295] on input "False" at bounding box center [346, 288] width 13 height 13
radio input "true"
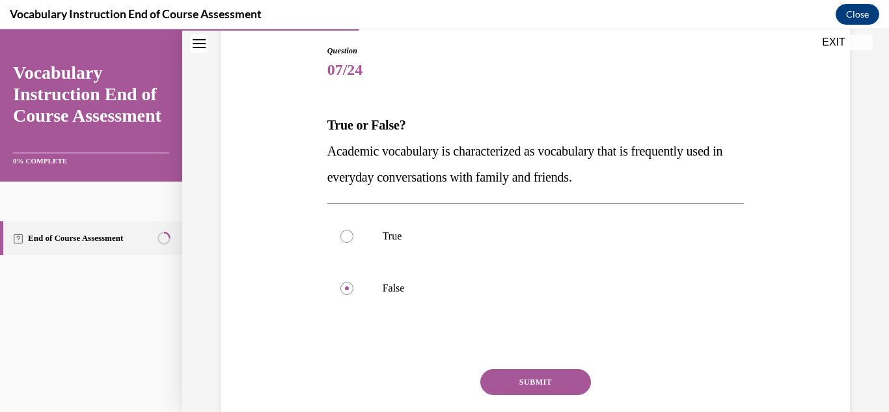
click at [547, 388] on button "SUBMIT" at bounding box center [535, 382] width 111 height 26
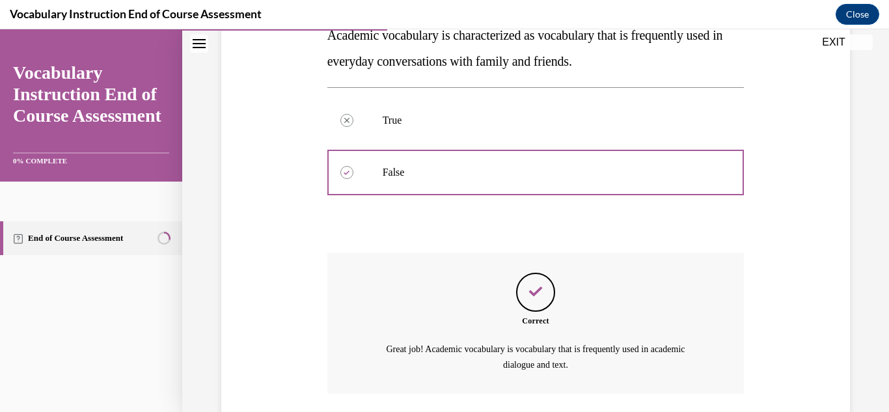
scroll to position [347, 0]
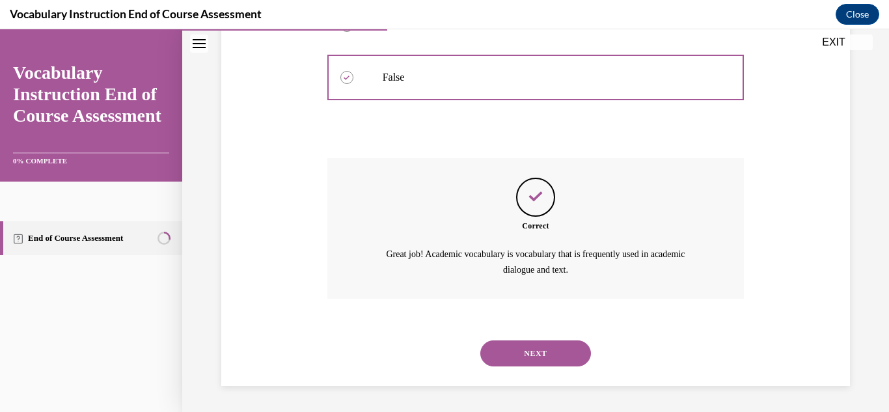
click at [511, 356] on button "NEXT" at bounding box center [535, 353] width 111 height 26
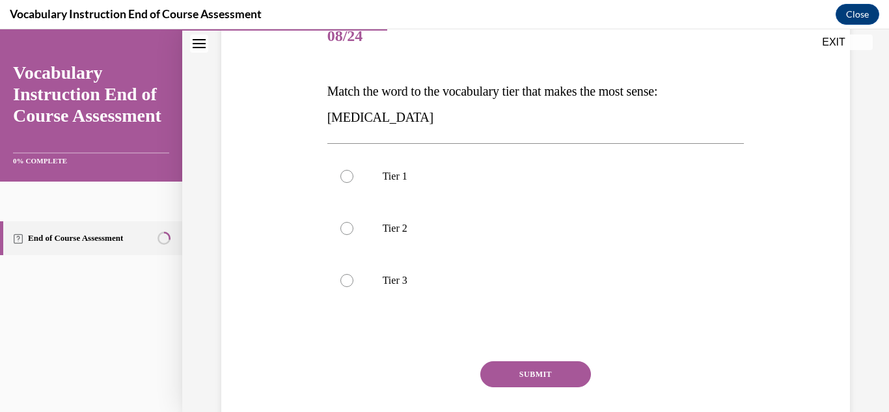
scroll to position [172, 0]
click at [335, 105] on p "Match the word to the vocabulary tier that makes the most sense: anaphylaxis" at bounding box center [535, 102] width 417 height 52
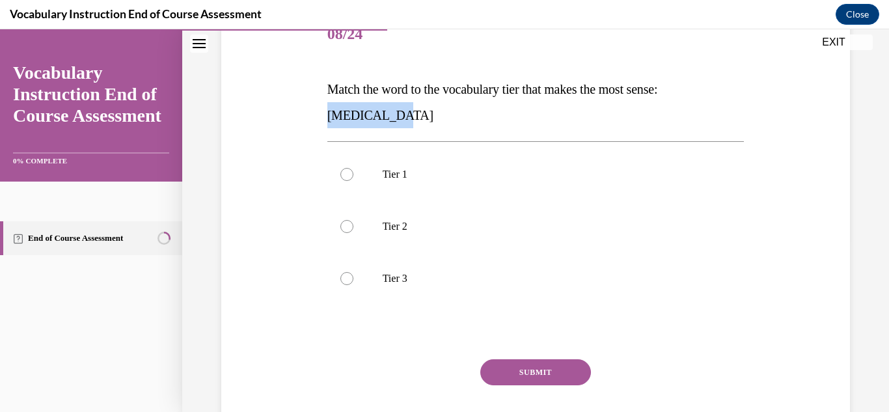
click at [335, 105] on p "Match the word to the vocabulary tier that makes the most sense: anaphylaxis" at bounding box center [535, 102] width 417 height 52
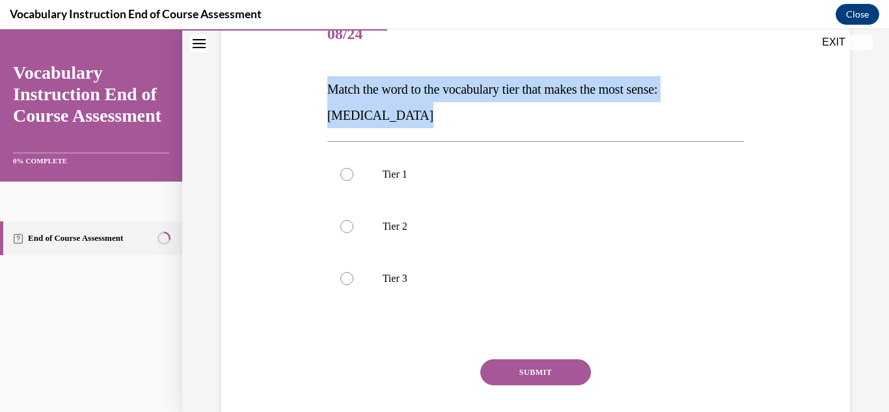
copy span "Match the word to the vocabulary tier that makes the most sense: anaphylaxis"
click at [493, 299] on label "Tier 3" at bounding box center [535, 278] width 417 height 52
click at [353, 285] on input "Tier 3" at bounding box center [346, 278] width 13 height 13
radio input "true"
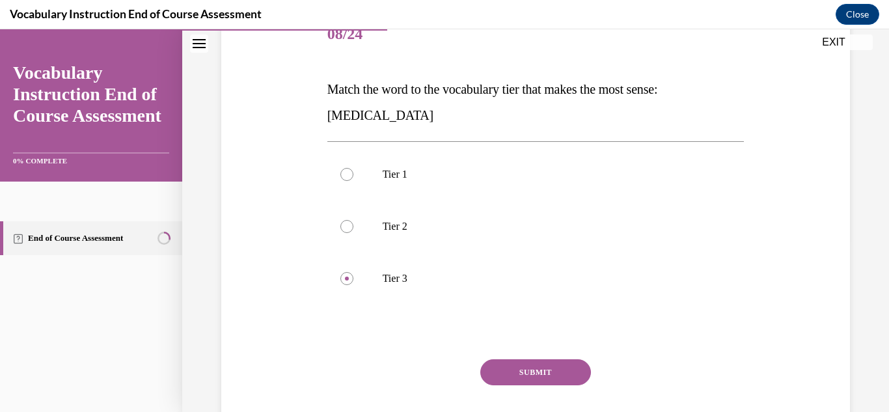
click at [517, 375] on button "SUBMIT" at bounding box center [535, 372] width 111 height 26
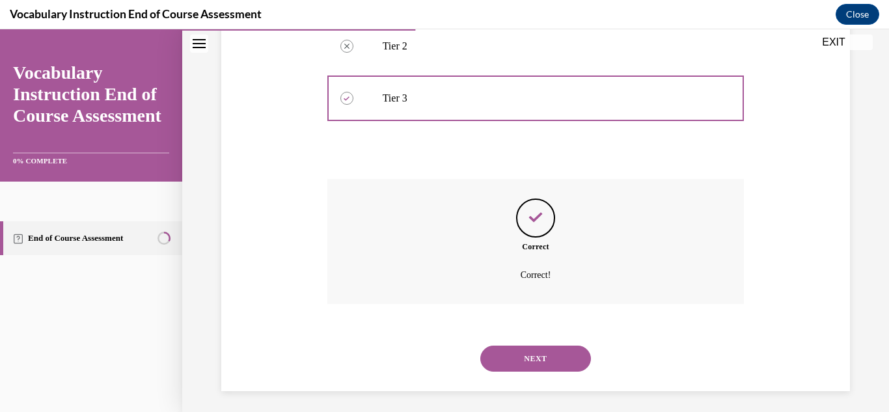
scroll to position [357, 0]
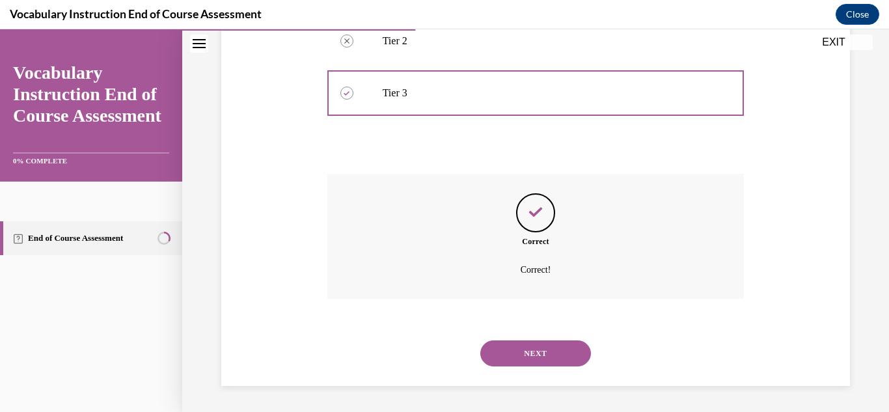
click at [511, 355] on button "NEXT" at bounding box center [535, 353] width 111 height 26
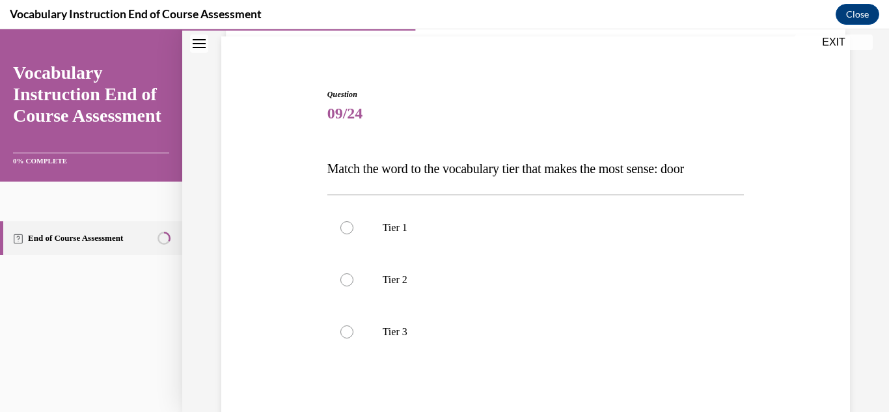
scroll to position [95, 0]
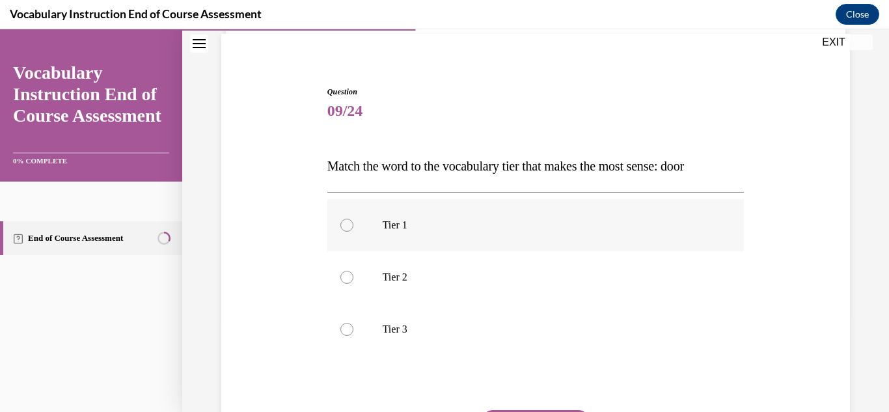
click at [390, 225] on p "Tier 1" at bounding box center [547, 225] width 329 height 13
click at [353, 225] on input "Tier 1" at bounding box center [346, 225] width 13 height 13
radio input "true"
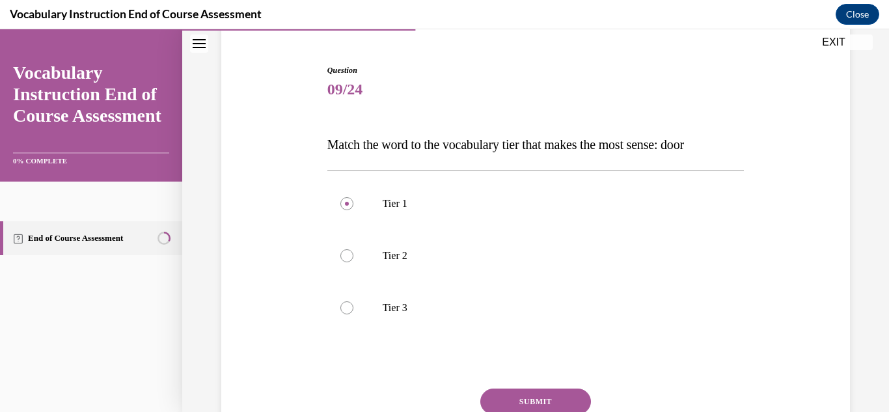
click at [513, 391] on button "SUBMIT" at bounding box center [535, 401] width 111 height 26
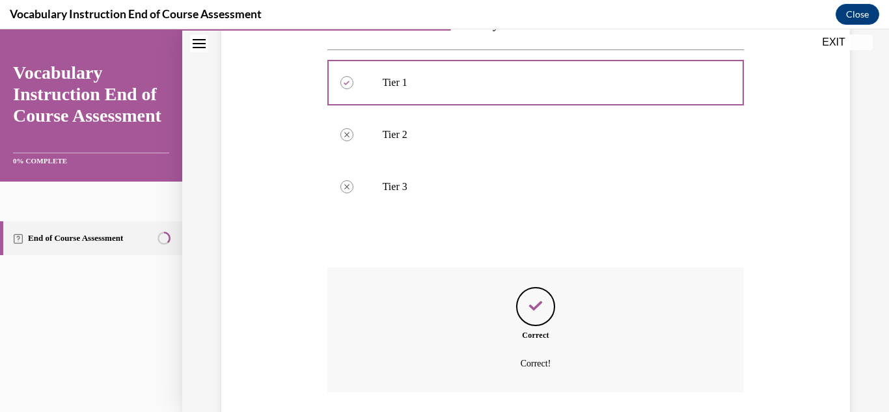
scroll to position [331, 0]
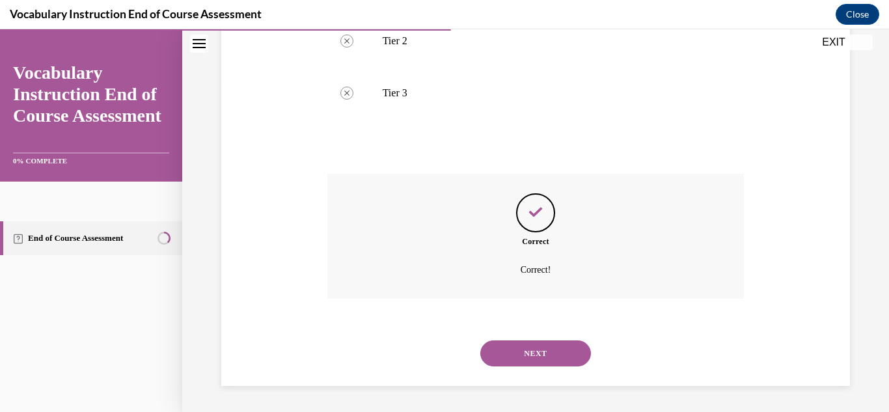
click at [528, 354] on button "NEXT" at bounding box center [535, 353] width 111 height 26
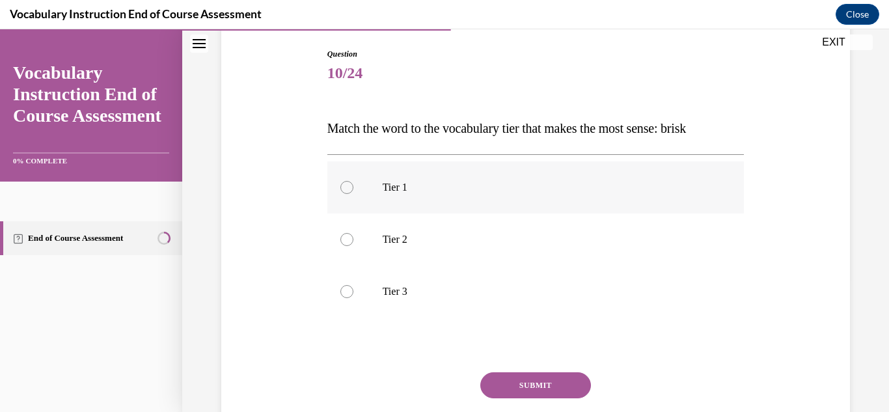
scroll to position [138, 0]
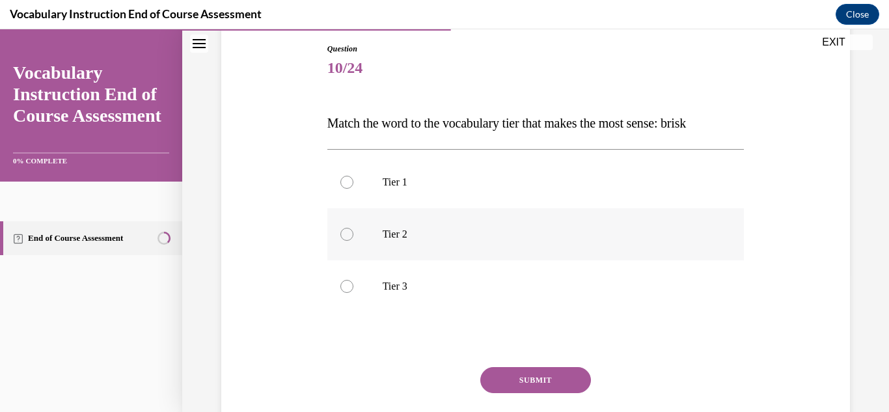
click at [435, 223] on label "Tier 2" at bounding box center [535, 234] width 417 height 52
click at [353, 228] on input "Tier 2" at bounding box center [346, 234] width 13 height 13
radio input "true"
click at [515, 378] on button "SUBMIT" at bounding box center [535, 380] width 111 height 26
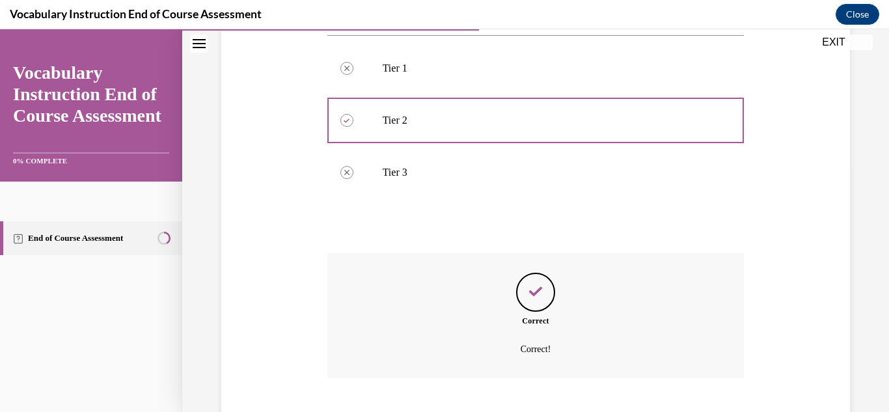
scroll to position [331, 0]
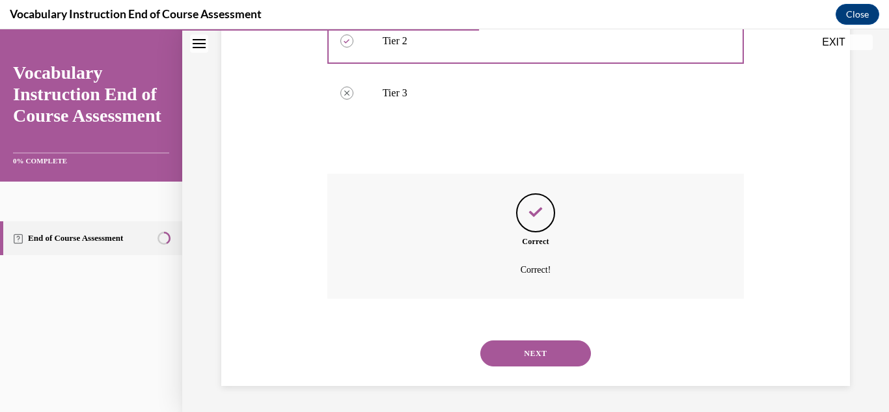
click at [519, 365] on button "NEXT" at bounding box center [535, 353] width 111 height 26
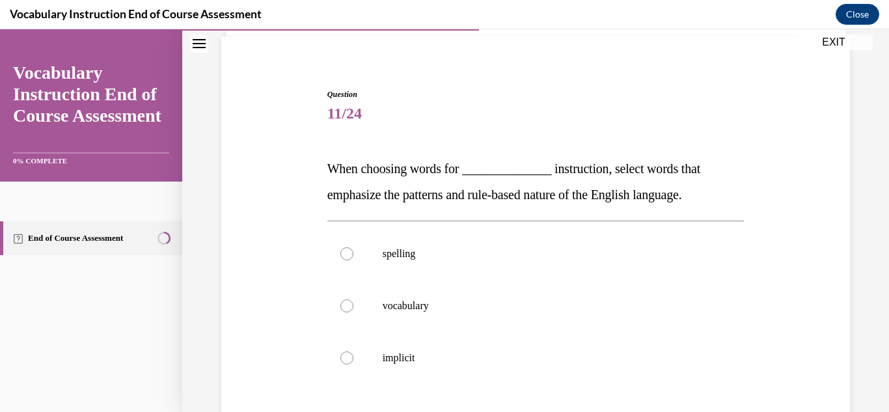
scroll to position [97, 0]
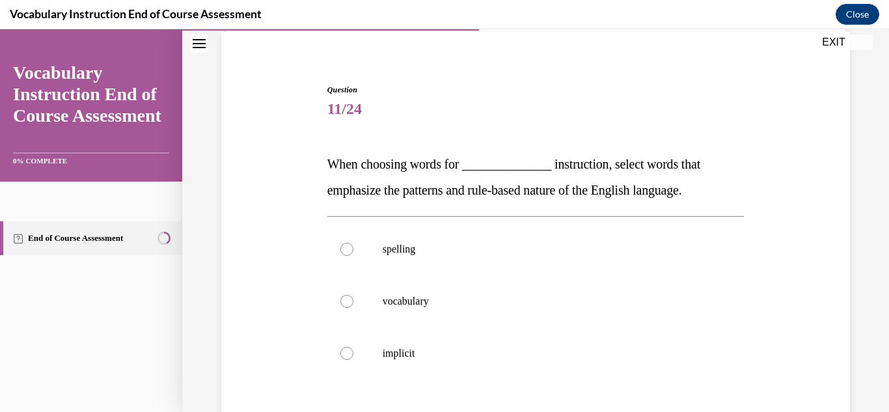
click at [418, 169] on span "When choosing words for ______________ instruction, select words that emphasize…" at bounding box center [513, 177] width 373 height 40
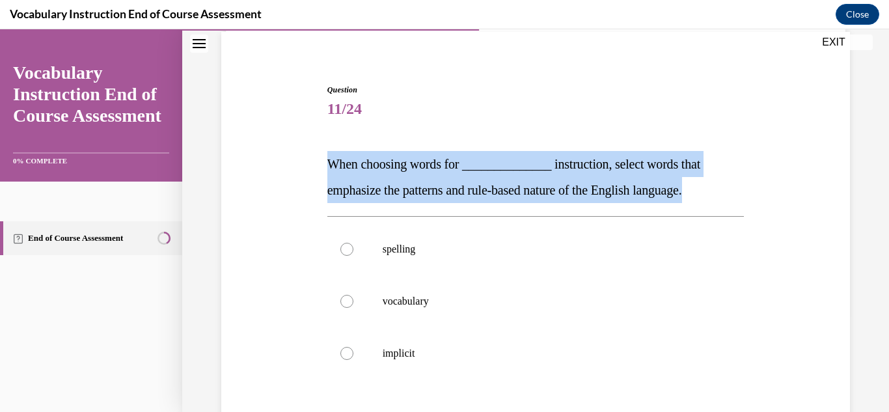
copy span "When choosing words for ______________ instruction, select words that emphasize…"
click at [429, 258] on label "spelling" at bounding box center [535, 249] width 417 height 52
click at [353, 256] on input "spelling" at bounding box center [346, 249] width 13 height 13
radio input "true"
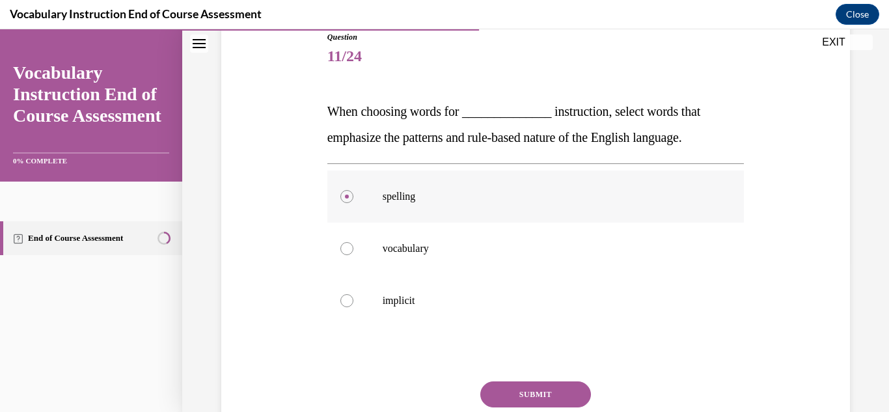
scroll to position [154, 0]
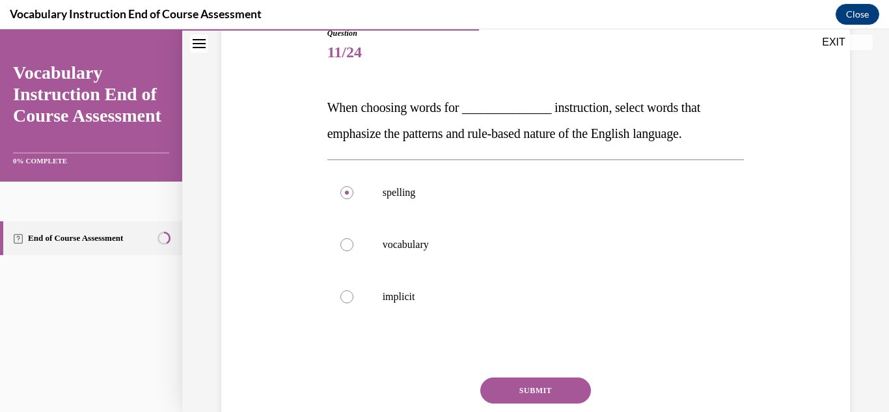
click at [516, 390] on button "SUBMIT" at bounding box center [535, 390] width 111 height 26
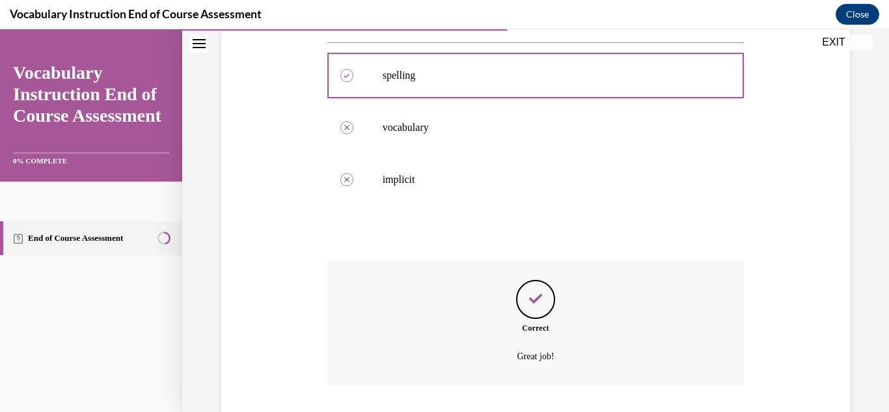
scroll to position [357, 0]
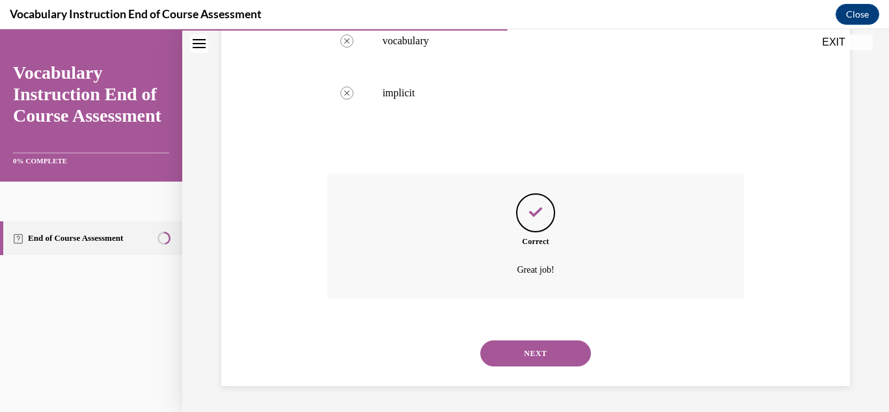
click at [521, 360] on button "NEXT" at bounding box center [535, 353] width 111 height 26
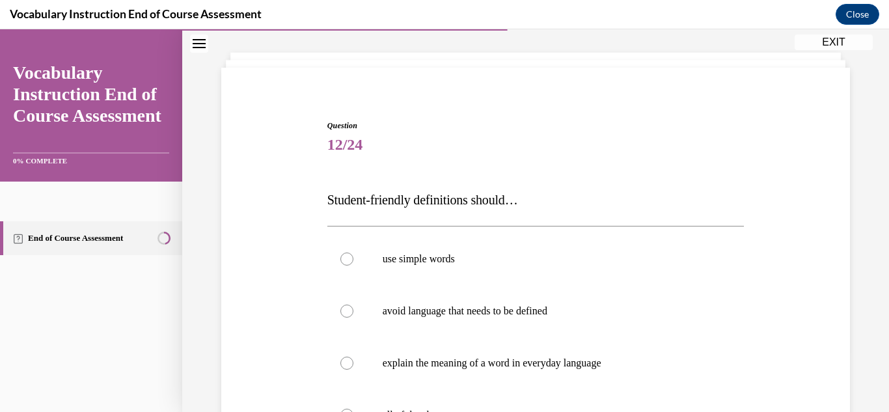
scroll to position [66, 0]
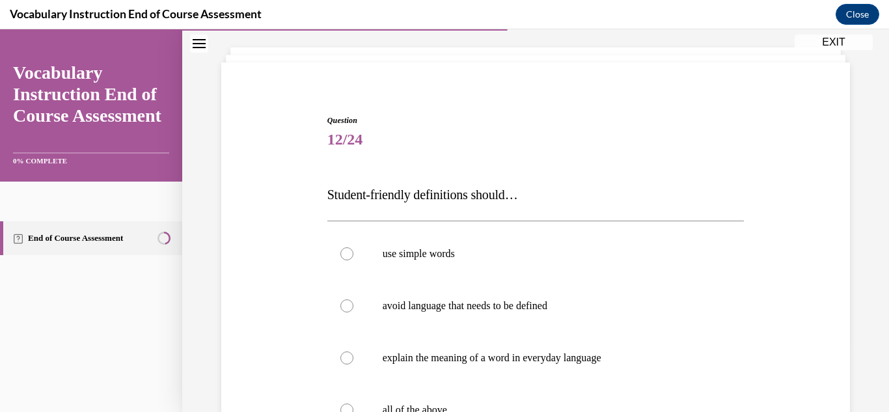
click at [436, 198] on span "Student-friendly definitions should…" at bounding box center [422, 194] width 191 height 14
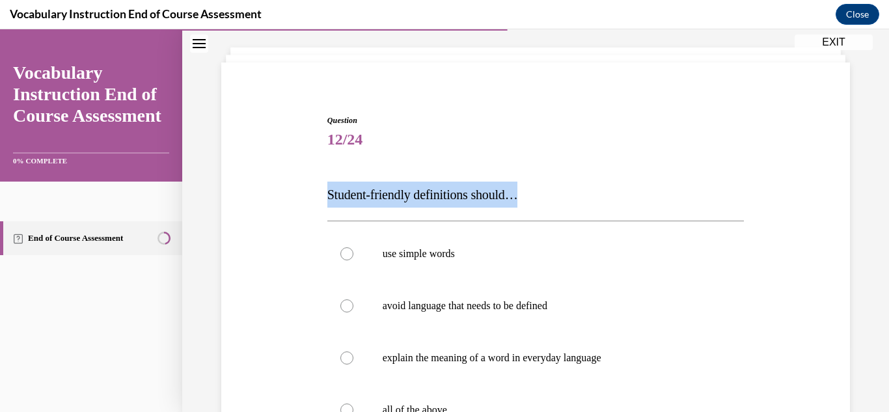
copy span "Student-friendly definitions should…"
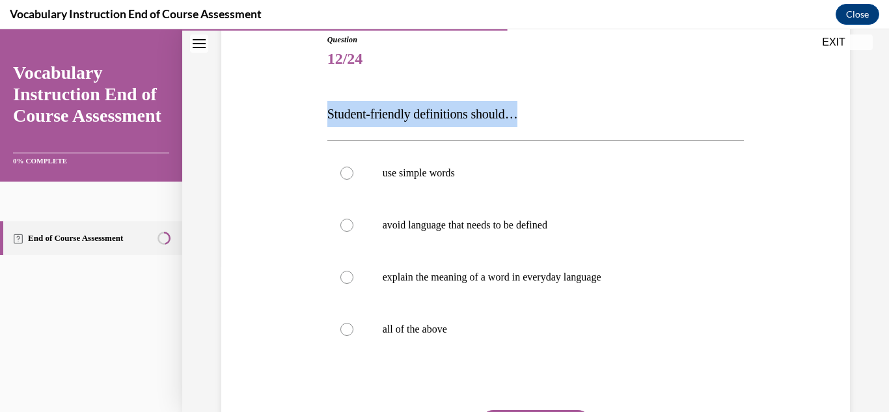
scroll to position [148, 0]
click at [468, 327] on p "all of the above" at bounding box center [547, 328] width 329 height 13
click at [353, 327] on input "all of the above" at bounding box center [346, 328] width 13 height 13
radio input "true"
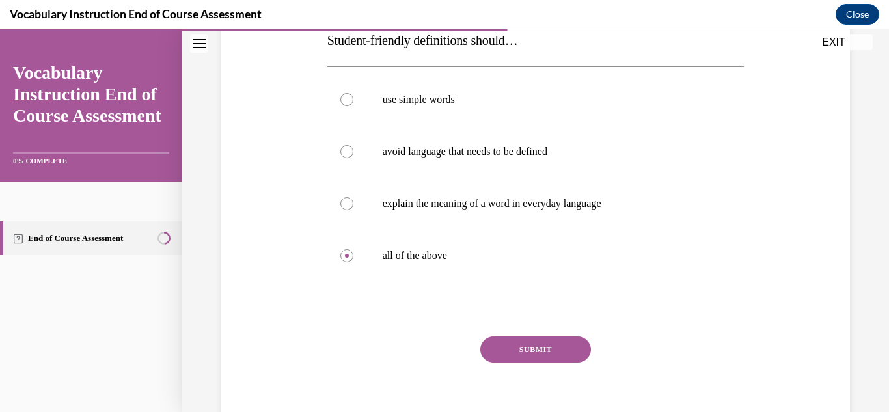
click at [527, 353] on button "SUBMIT" at bounding box center [535, 349] width 111 height 26
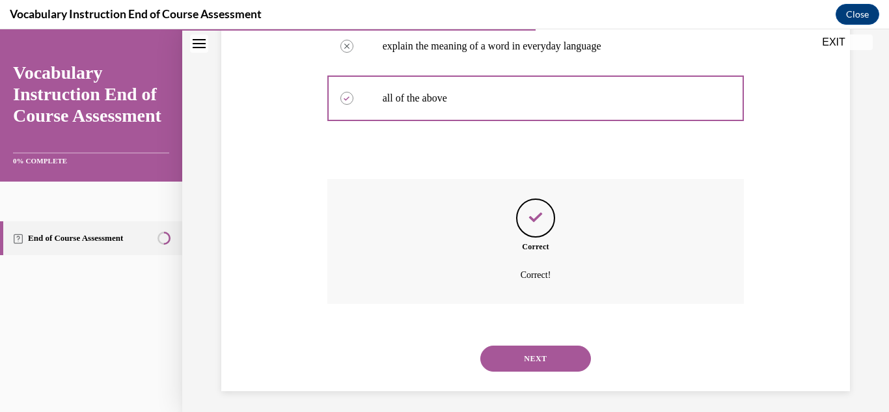
scroll to position [383, 0]
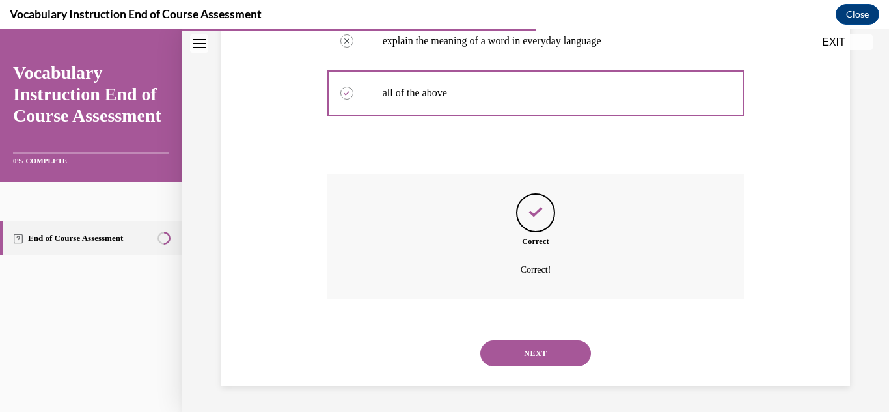
click at [526, 359] on button "NEXT" at bounding box center [535, 353] width 111 height 26
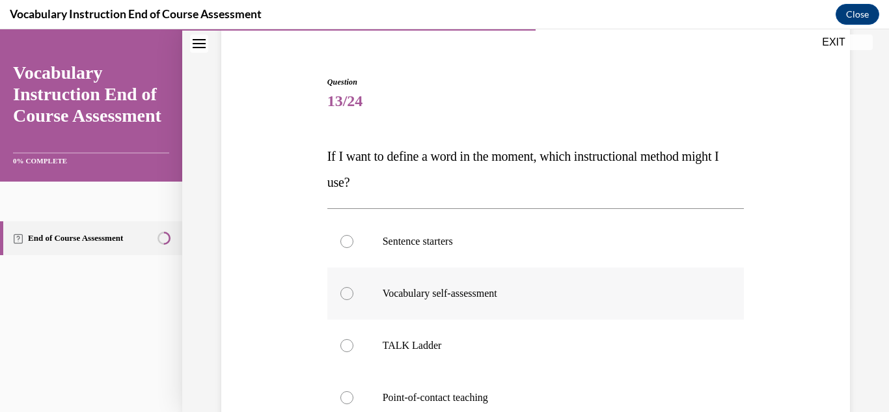
scroll to position [106, 0]
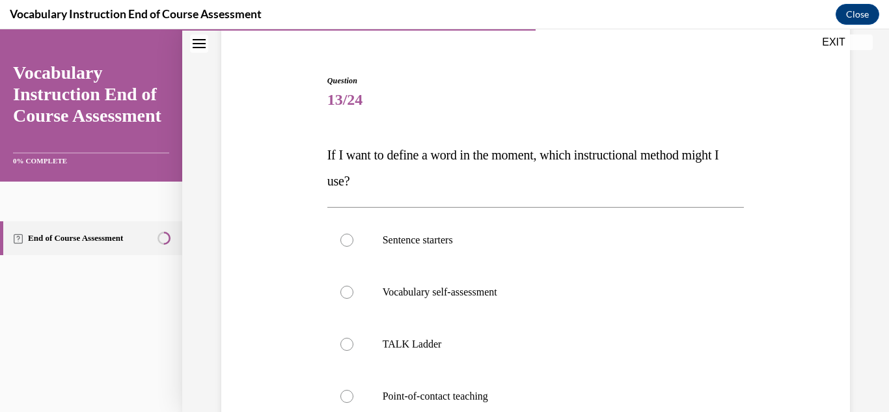
click at [330, 152] on span "If I want to define a word in the moment, which instructional method might I us…" at bounding box center [523, 168] width 392 height 40
click at [338, 154] on span "If I want to define a word in the moment, which instructional method might I us…" at bounding box center [523, 168] width 392 height 40
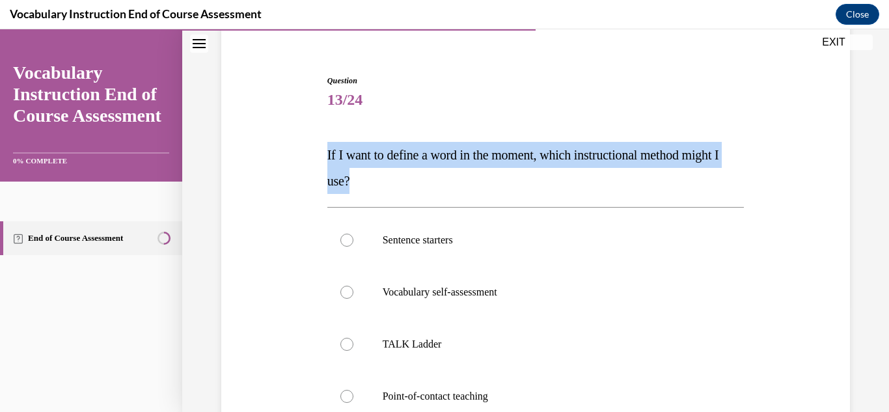
copy span "If I want to define a word in the moment, which instructional method might I us…"
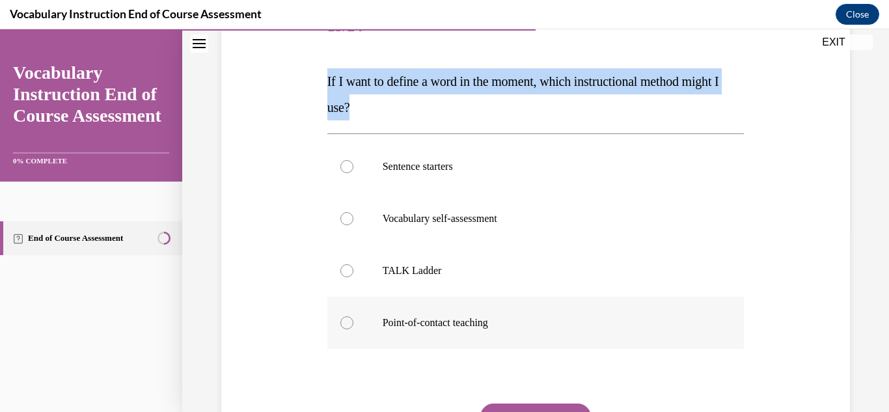
click at [471, 308] on label "Point-of-contact teaching" at bounding box center [535, 323] width 417 height 52
click at [353, 316] on input "Point-of-contact teaching" at bounding box center [346, 322] width 13 height 13
radio input "true"
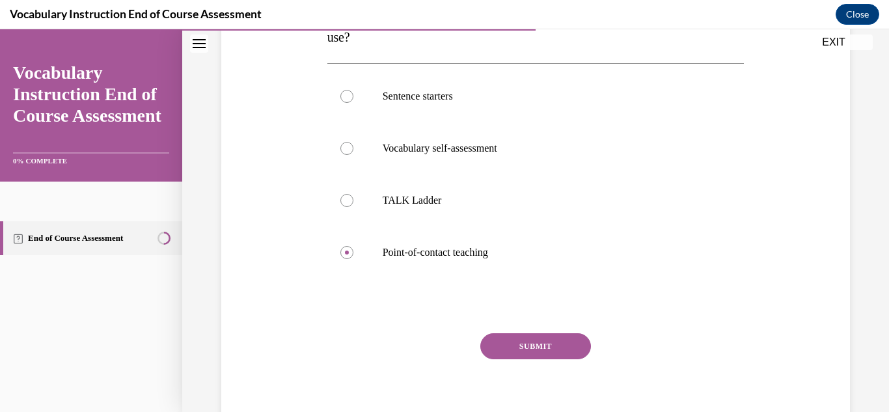
click at [524, 341] on button "SUBMIT" at bounding box center [535, 346] width 111 height 26
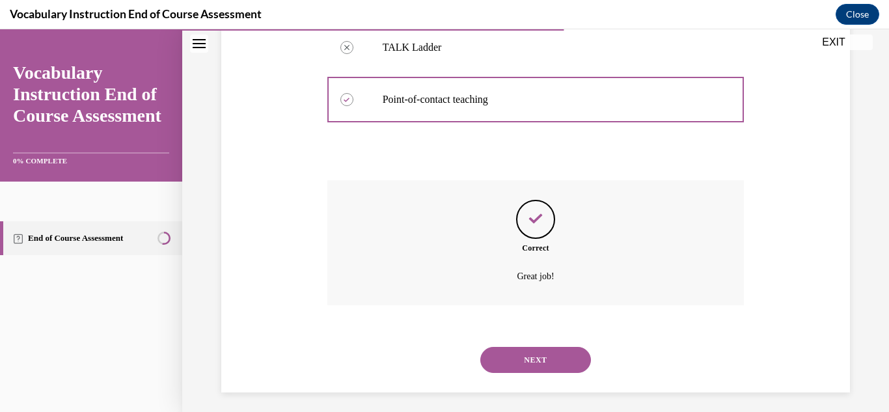
scroll to position [409, 0]
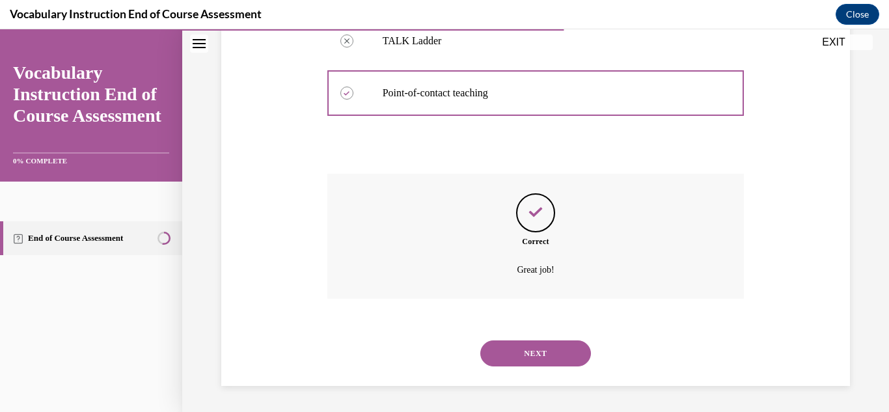
click at [529, 353] on button "NEXT" at bounding box center [535, 353] width 111 height 26
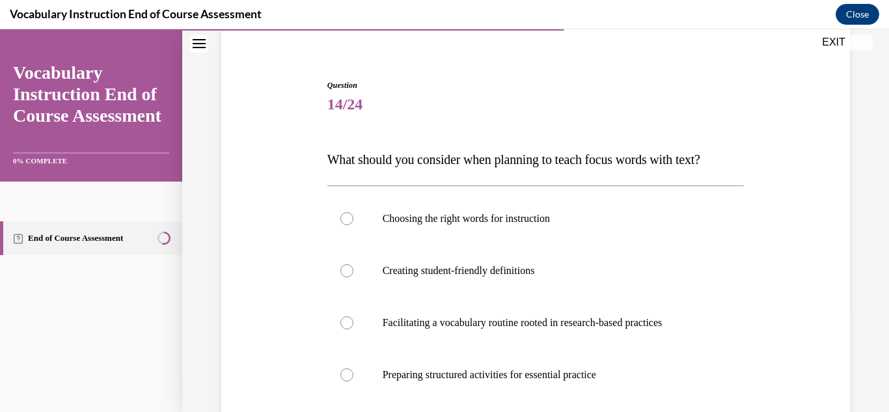
scroll to position [103, 0]
click at [489, 158] on span "What should you consider when planning to teach focus words with text?" at bounding box center [513, 158] width 373 height 14
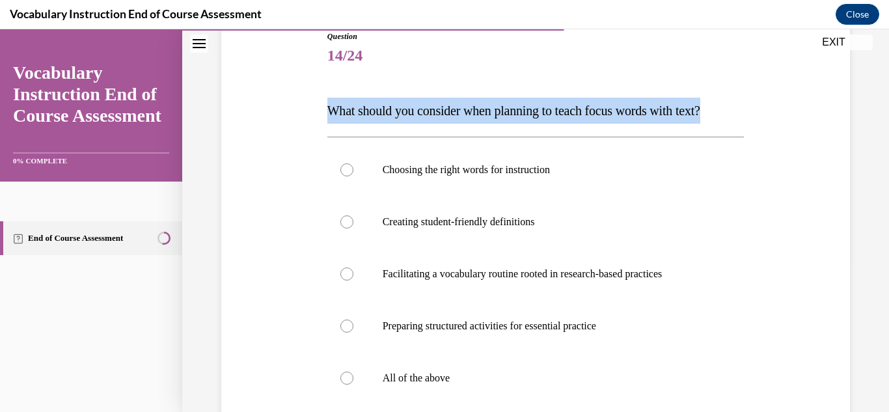
scroll to position [151, 0]
click at [420, 375] on p "All of the above" at bounding box center [547, 377] width 329 height 13
click at [353, 375] on input "All of the above" at bounding box center [346, 377] width 13 height 13
radio input "true"
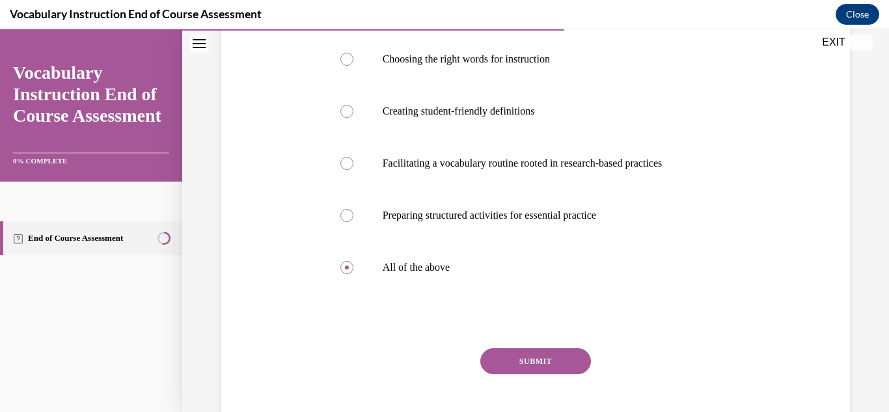
click at [518, 354] on button "SUBMIT" at bounding box center [535, 361] width 111 height 26
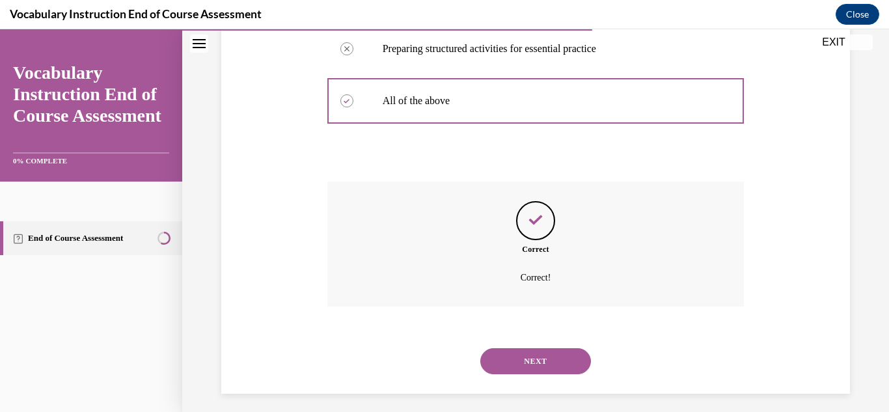
scroll to position [435, 0]
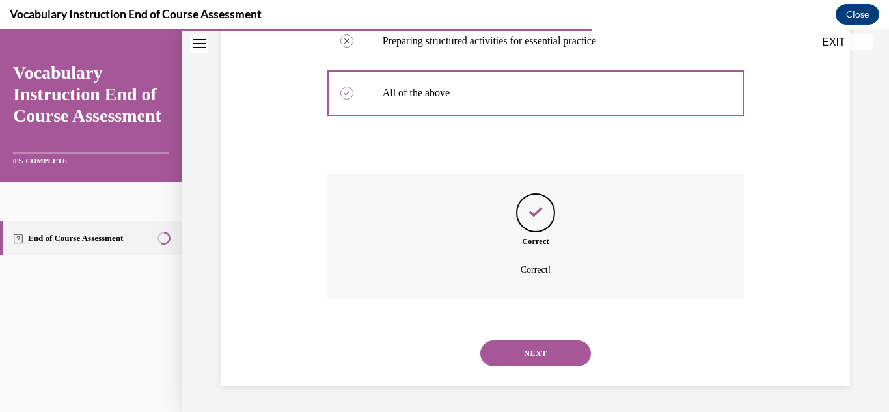
click at [533, 349] on button "NEXT" at bounding box center [535, 353] width 111 height 26
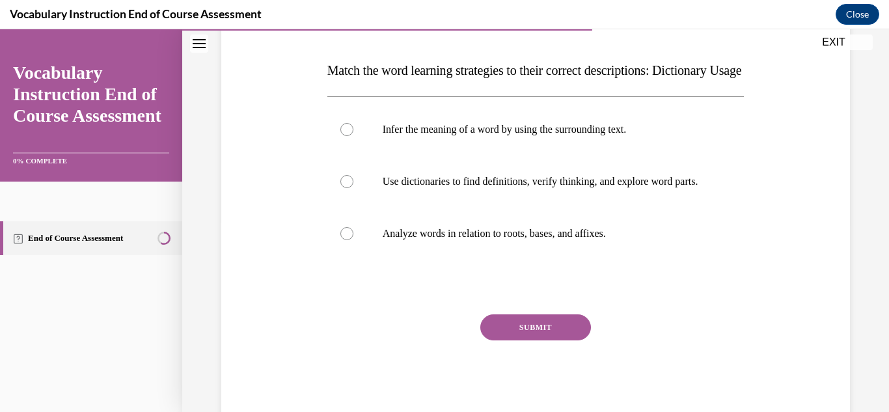
scroll to position [194, 0]
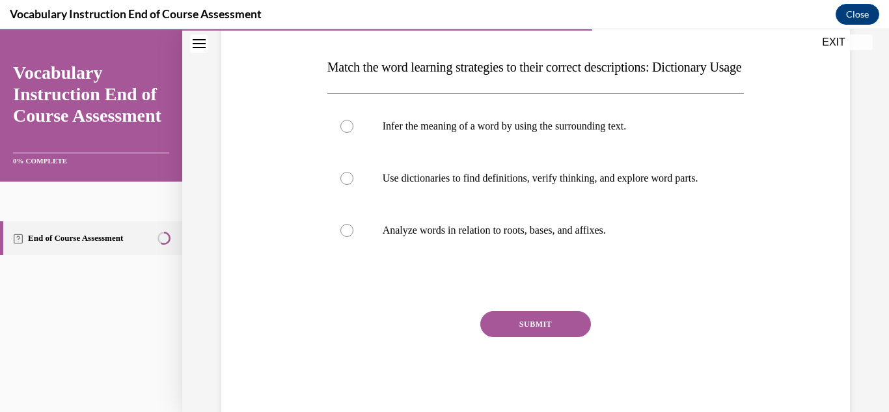
click at [353, 74] on span "Match the word learning strategies to their correct descriptions: Dictionary Us…" at bounding box center [534, 67] width 414 height 14
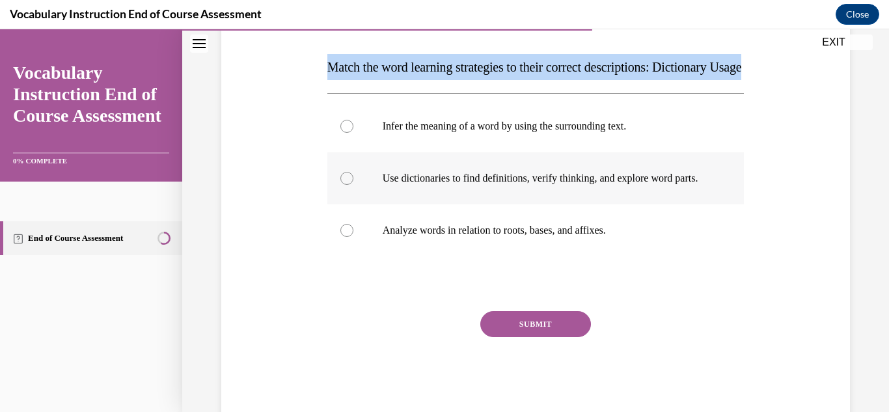
click at [487, 185] on p "Use dictionaries to find definitions, verify thinking, and explore word parts." at bounding box center [547, 178] width 329 height 13
click at [353, 185] on input "Use dictionaries to find definitions, verify thinking, and explore word parts." at bounding box center [346, 178] width 13 height 13
radio input "true"
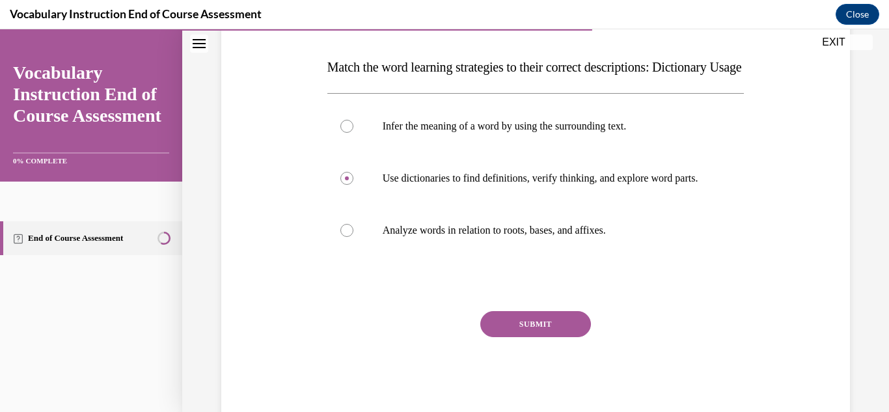
click at [521, 337] on button "SUBMIT" at bounding box center [535, 324] width 111 height 26
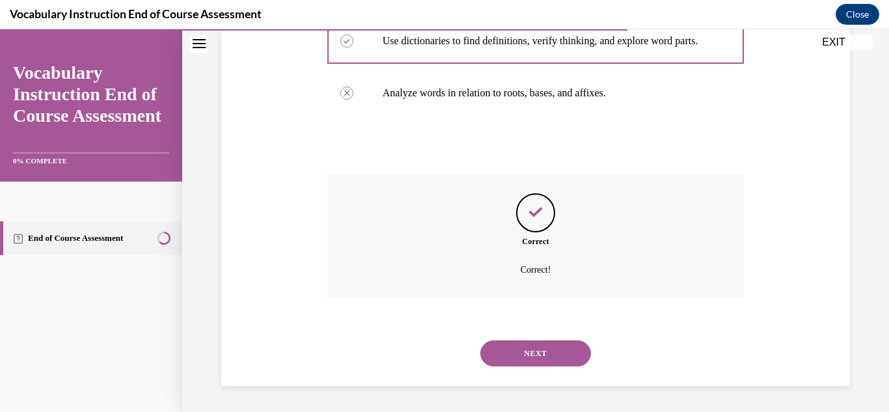
scroll to position [370, 0]
click at [513, 352] on button "NEXT" at bounding box center [535, 353] width 111 height 26
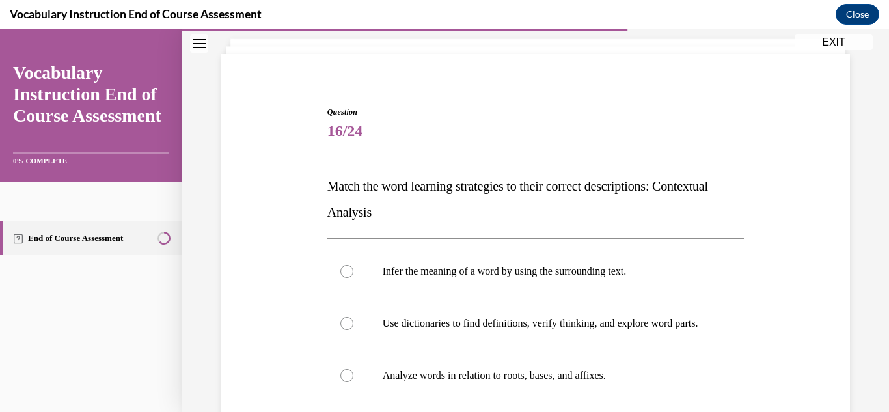
scroll to position [84, 0]
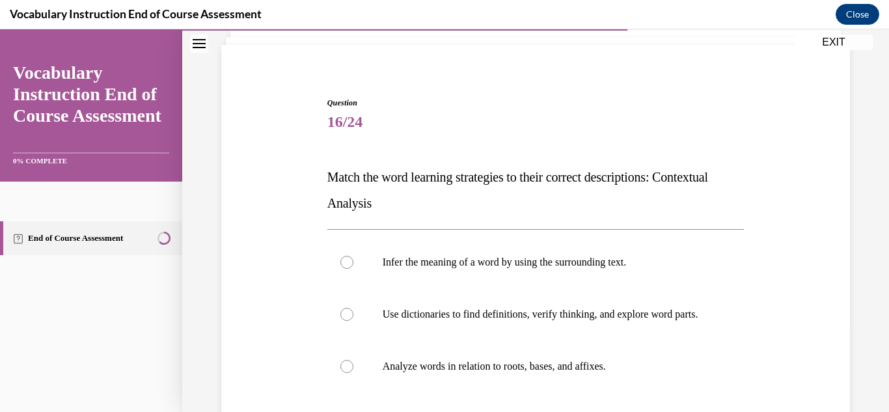
click at [399, 174] on span "Match the word learning strategies to their correct descriptions: Contextual An…" at bounding box center [517, 190] width 381 height 40
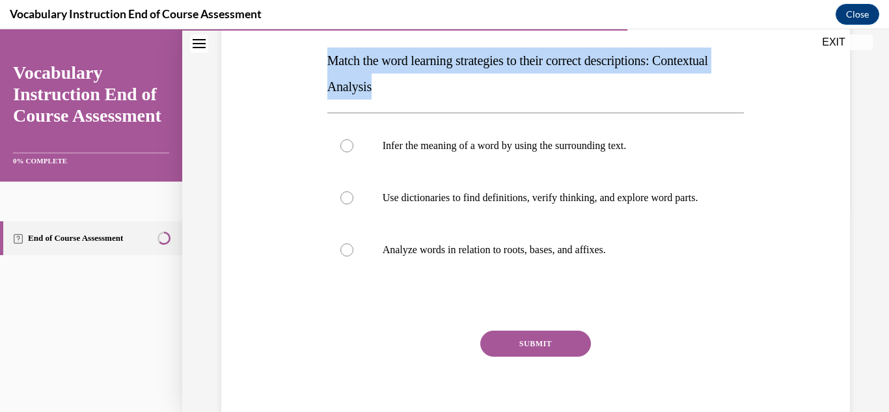
scroll to position [202, 0]
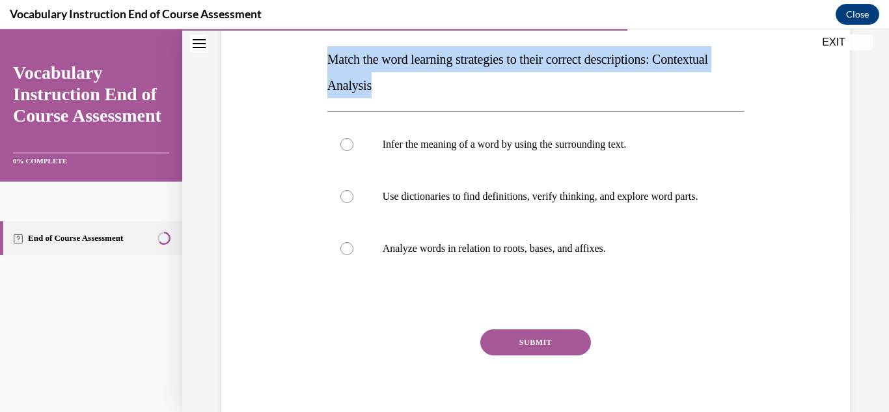
click at [550, 139] on p "Infer the meaning of a word by using the surrounding text." at bounding box center [547, 144] width 329 height 13
click at [353, 139] on input "Infer the meaning of a word by using the surrounding text." at bounding box center [346, 144] width 13 height 13
radio input "true"
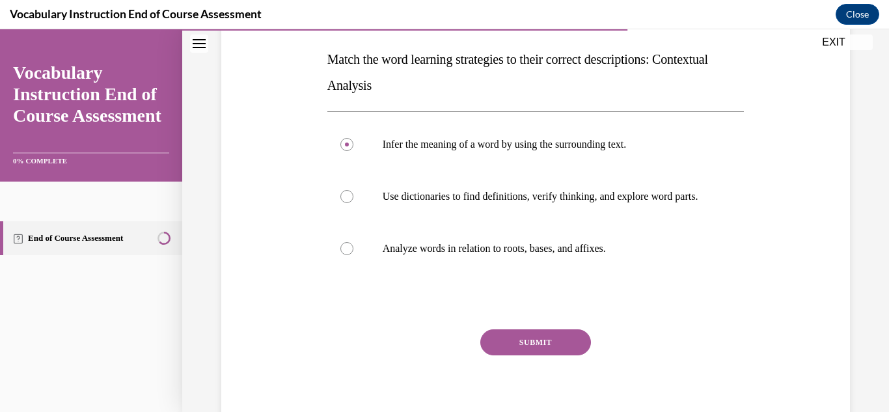
click at [532, 354] on button "SUBMIT" at bounding box center [535, 342] width 111 height 26
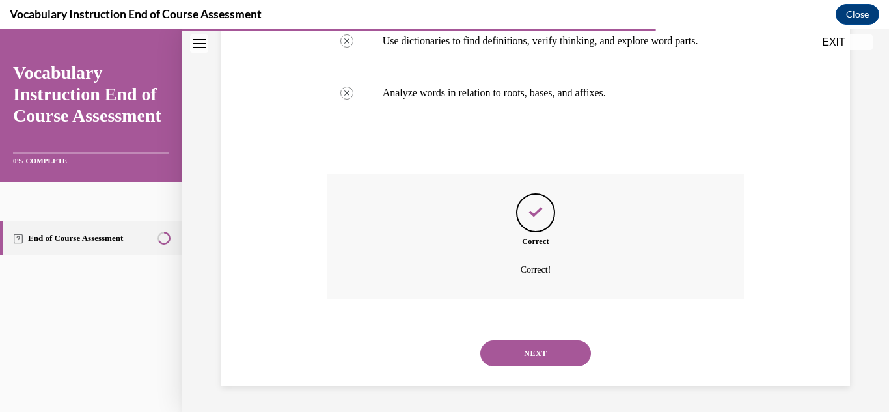
scroll to position [370, 0]
click at [526, 351] on button "NEXT" at bounding box center [535, 353] width 111 height 26
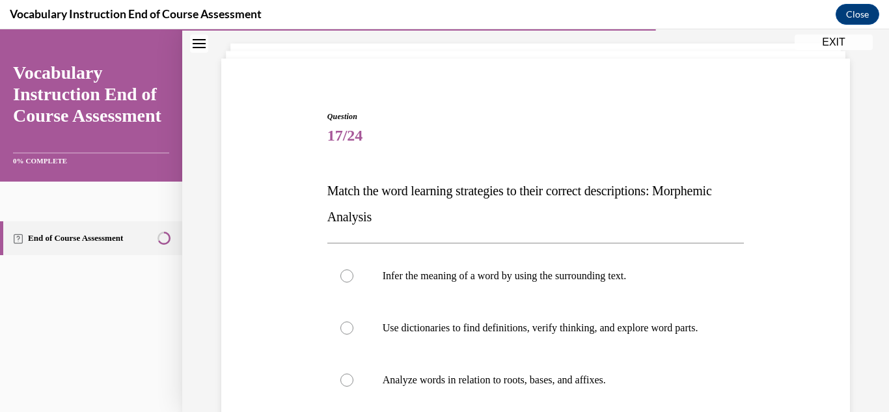
scroll to position [80, 0]
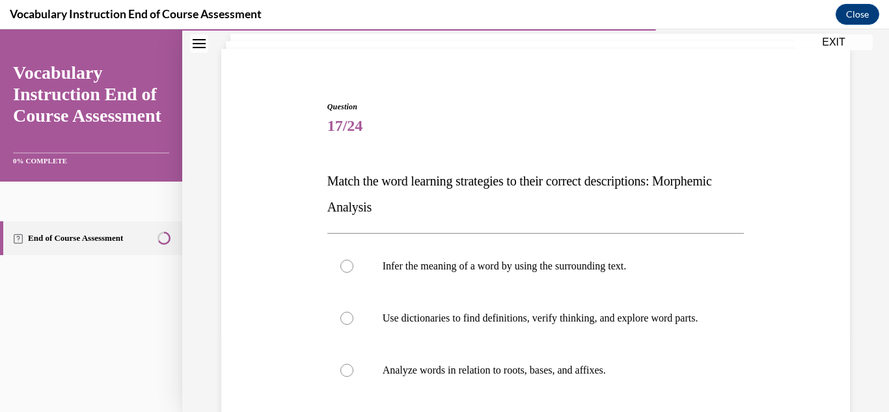
click at [413, 185] on span "Match the word learning strategies to their correct descriptions: Morphemic Ana…" at bounding box center [519, 194] width 385 height 40
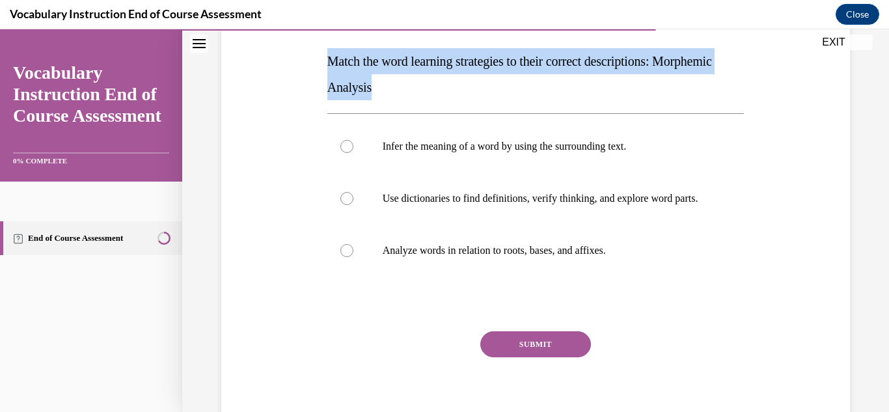
scroll to position [209, 0]
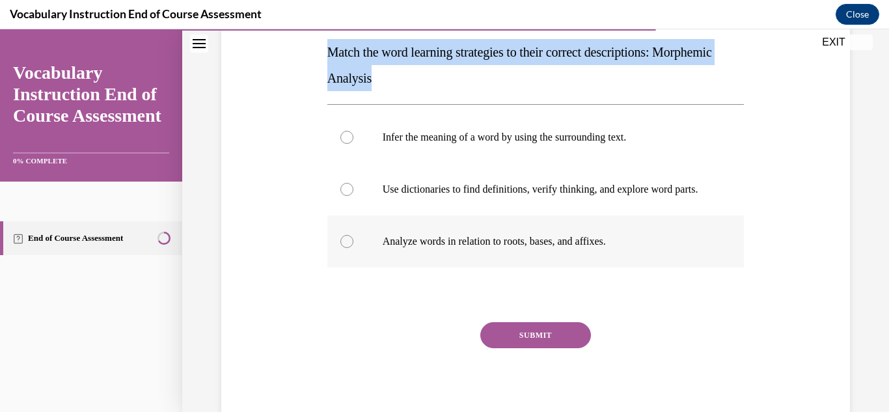
click at [497, 264] on label "Analyze words in relation to roots, bases, and affixes." at bounding box center [535, 241] width 417 height 52
click at [353, 248] on input "Analyze words in relation to roots, bases, and affixes." at bounding box center [346, 241] width 13 height 13
radio input "true"
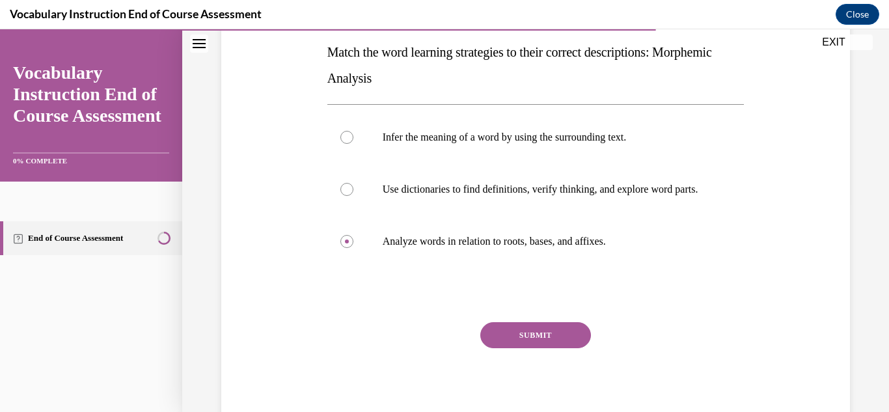
click at [539, 348] on button "SUBMIT" at bounding box center [535, 335] width 111 height 26
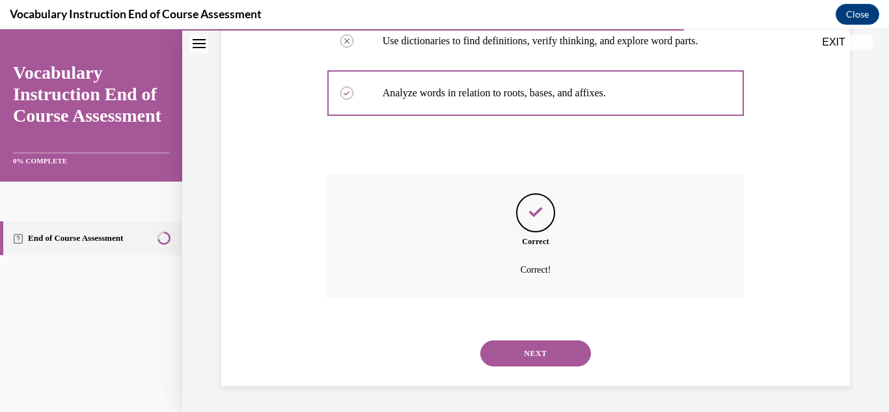
scroll to position [370, 0]
click at [506, 349] on button "NEXT" at bounding box center [535, 353] width 111 height 26
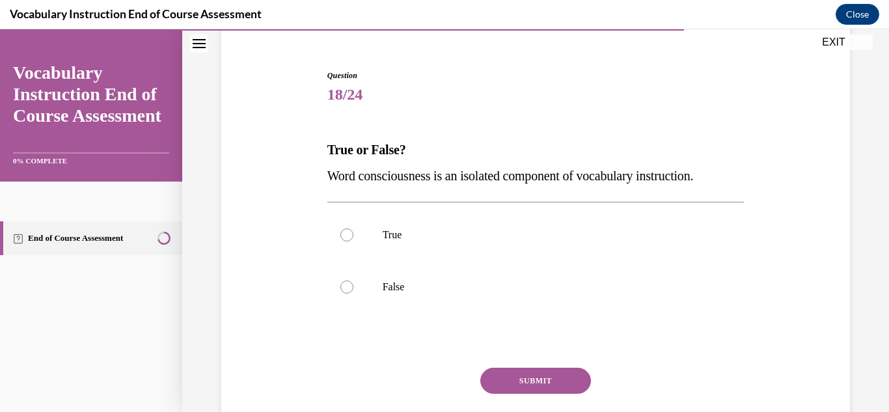
scroll to position [122, 0]
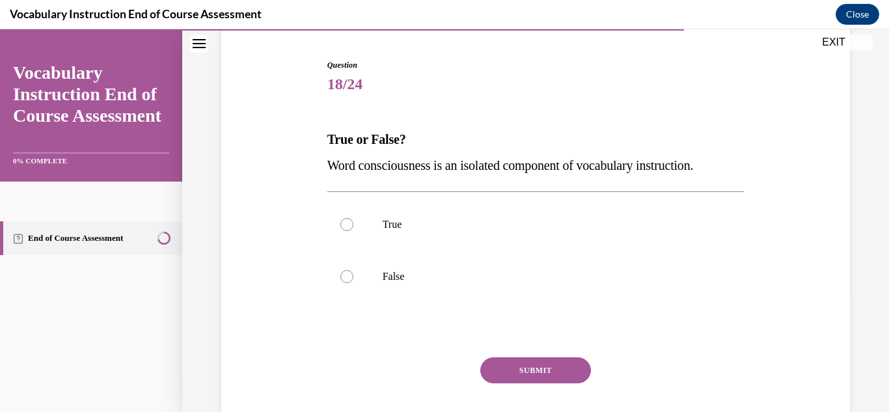
click at [415, 172] on p "Word consciousness is an isolated component of vocabulary instruction." at bounding box center [535, 165] width 417 height 26
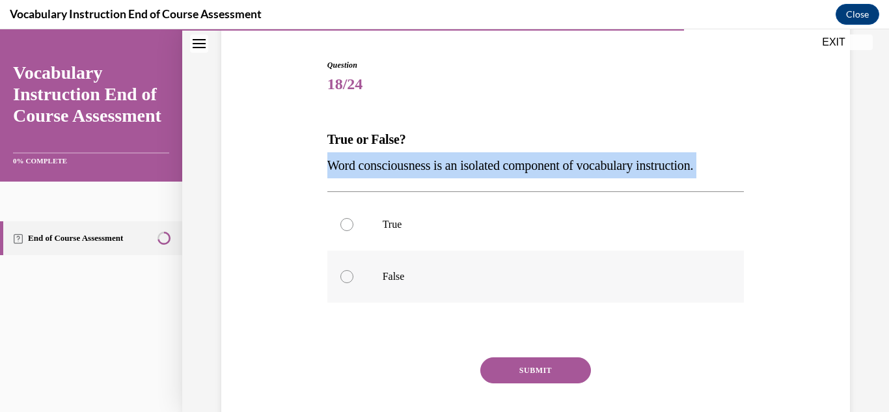
click at [429, 278] on p "False" at bounding box center [547, 276] width 329 height 13
click at [353, 278] on input "False" at bounding box center [346, 276] width 13 height 13
radio input "true"
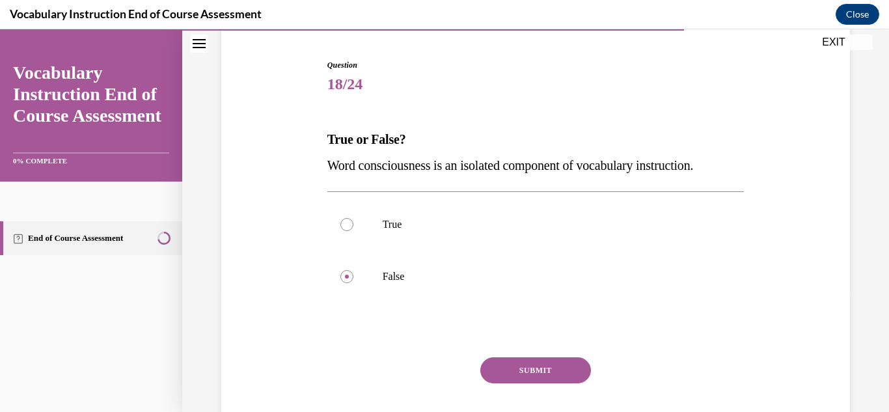
click at [516, 362] on button "SUBMIT" at bounding box center [535, 370] width 111 height 26
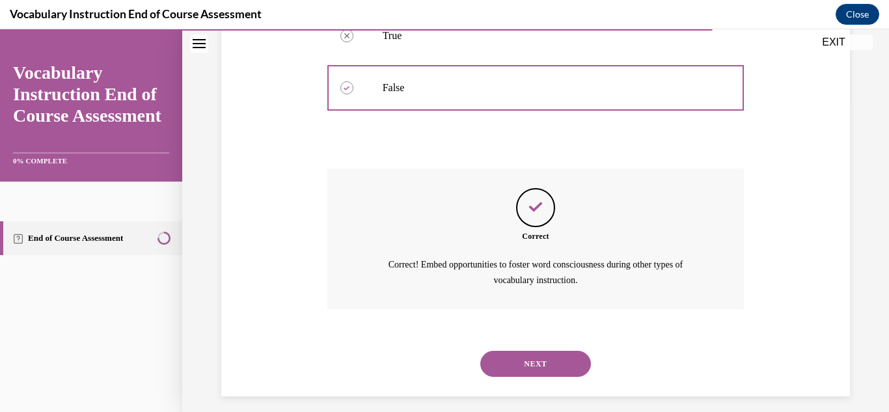
scroll to position [321, 0]
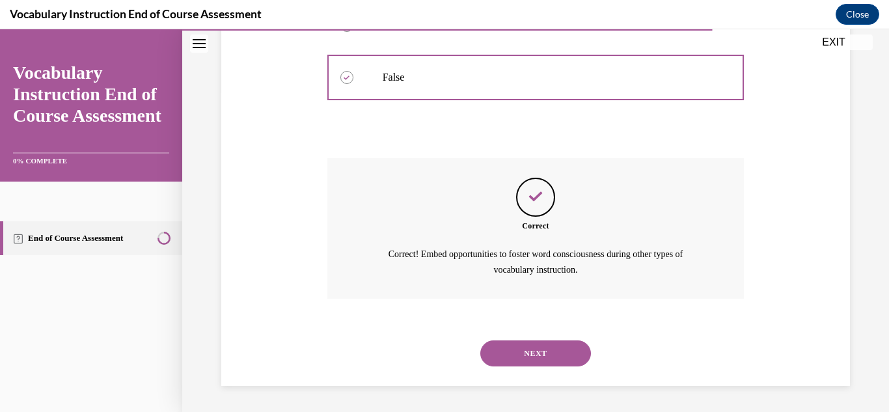
click at [512, 351] on button "NEXT" at bounding box center [535, 353] width 111 height 26
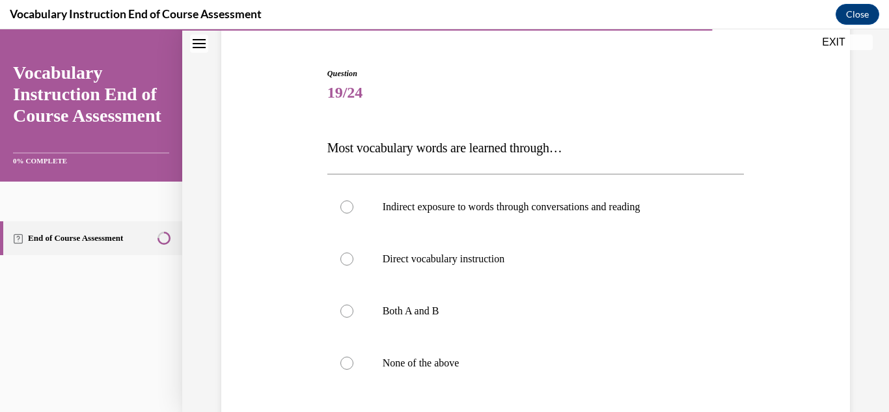
scroll to position [114, 0]
click at [459, 145] on span "Most vocabulary words are learned through…" at bounding box center [444, 147] width 235 height 14
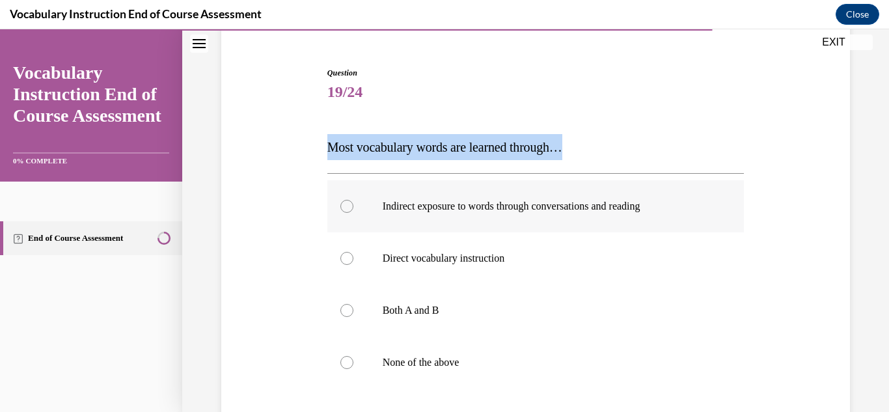
click at [469, 208] on p "Indirect exposure to words through conversations and reading" at bounding box center [547, 206] width 329 height 13
click at [353, 208] on input "Indirect exposure to words through conversations and reading" at bounding box center [346, 206] width 13 height 13
radio input "true"
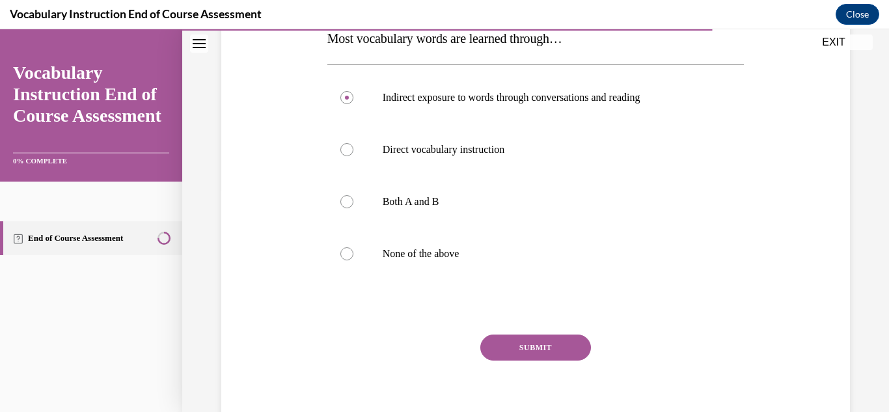
click at [509, 345] on button "SUBMIT" at bounding box center [535, 347] width 111 height 26
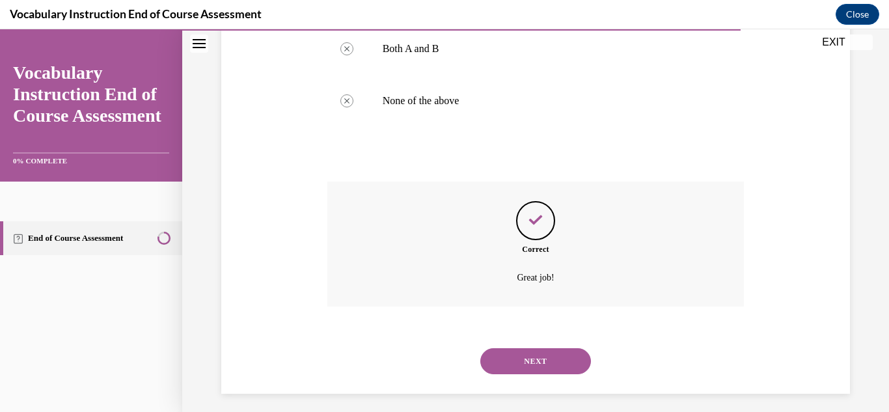
scroll to position [383, 0]
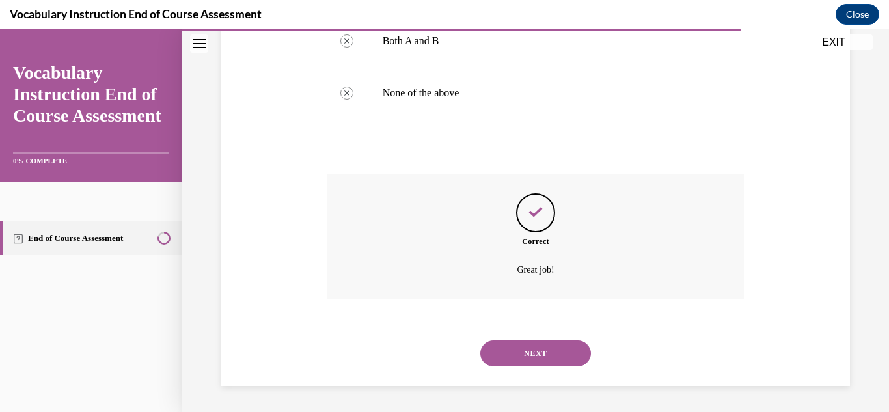
click at [521, 348] on button "NEXT" at bounding box center [535, 353] width 111 height 26
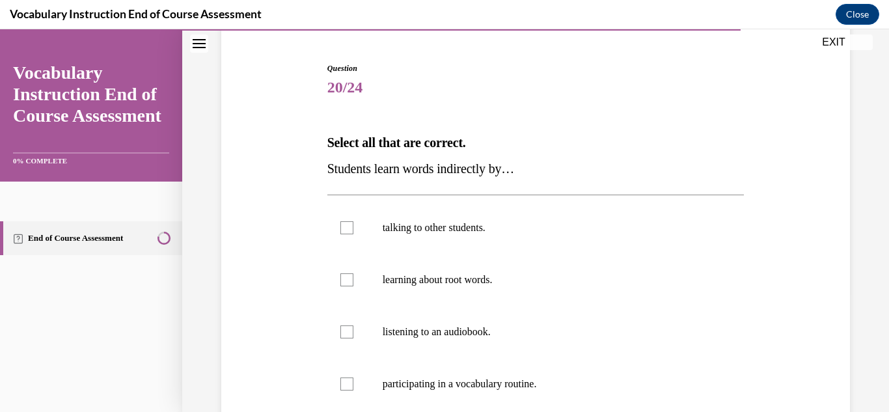
scroll to position [126, 0]
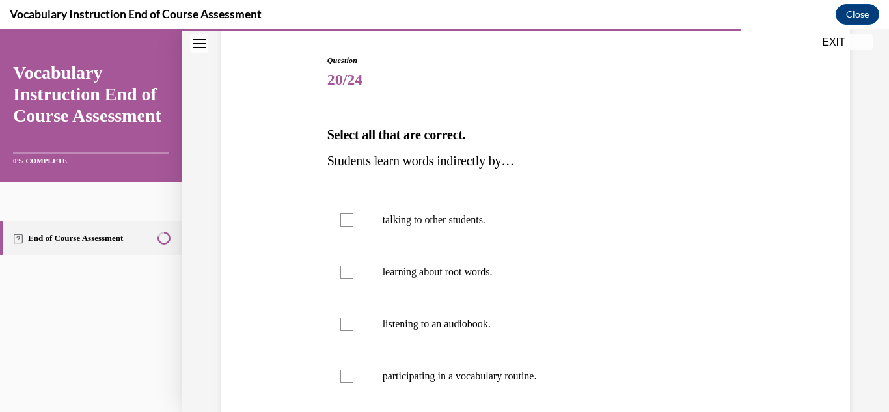
click at [428, 165] on span "Students learn words indirectly by…" at bounding box center [420, 161] width 187 height 14
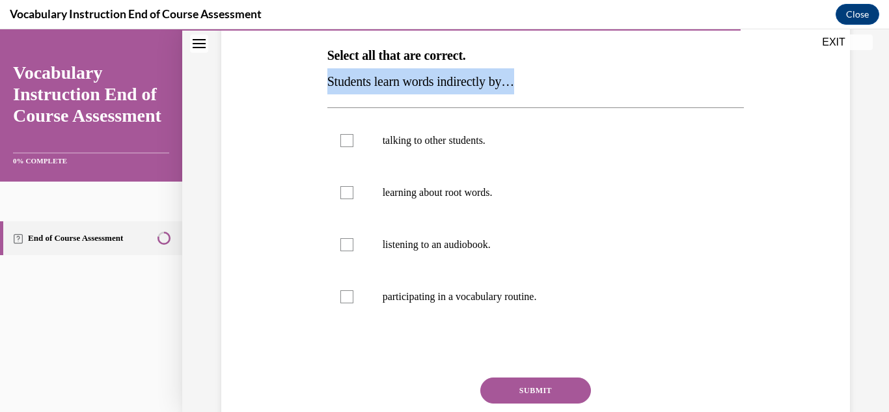
scroll to position [206, 0]
click at [489, 150] on label "talking to other students." at bounding box center [535, 140] width 417 height 52
click at [353, 146] on input "talking to other students." at bounding box center [346, 139] width 13 height 13
checkbox input "true"
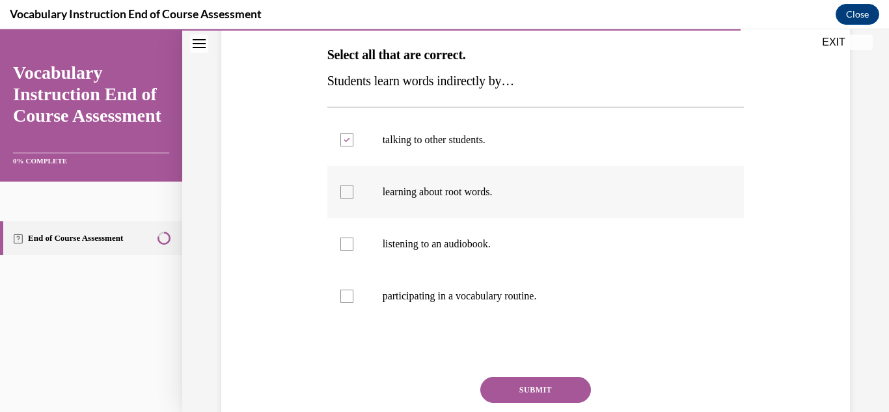
click at [483, 189] on p "learning about root words." at bounding box center [547, 191] width 329 height 13
click at [353, 189] on input "learning about root words." at bounding box center [346, 191] width 13 height 13
checkbox input "true"
click at [474, 247] on p "listening to an audiobook." at bounding box center [547, 243] width 329 height 13
click at [353, 247] on input "listening to an audiobook." at bounding box center [346, 243] width 13 height 13
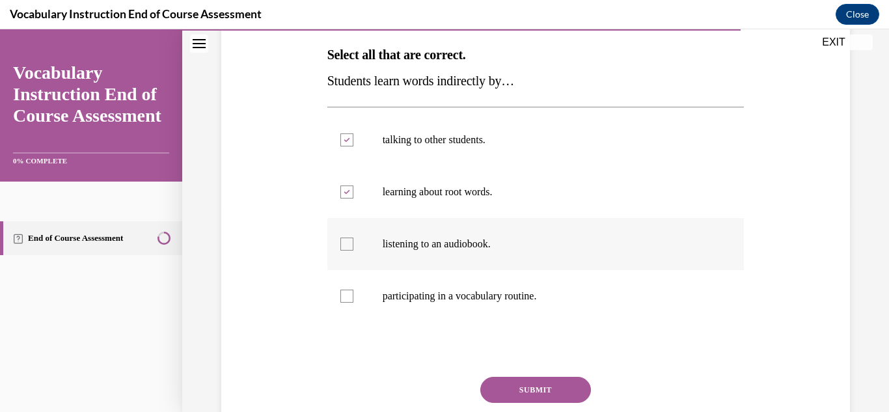
checkbox input "true"
click at [470, 297] on p "participating in a vocabulary routine." at bounding box center [547, 296] width 329 height 13
click at [353, 297] on input "participating in a vocabulary routine." at bounding box center [346, 296] width 13 height 13
checkbox input "true"
click at [517, 395] on button "SUBMIT" at bounding box center [535, 390] width 111 height 26
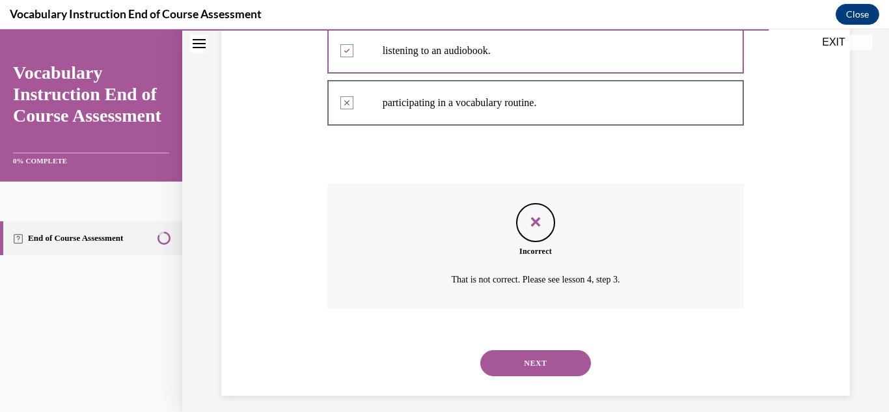
scroll to position [409, 0]
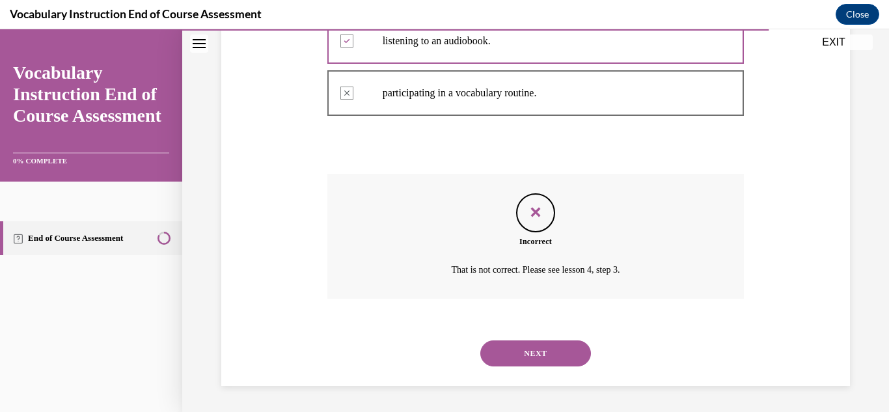
click at [519, 338] on div "NEXT" at bounding box center [535, 353] width 417 height 52
click at [521, 346] on button "NEXT" at bounding box center [535, 353] width 111 height 26
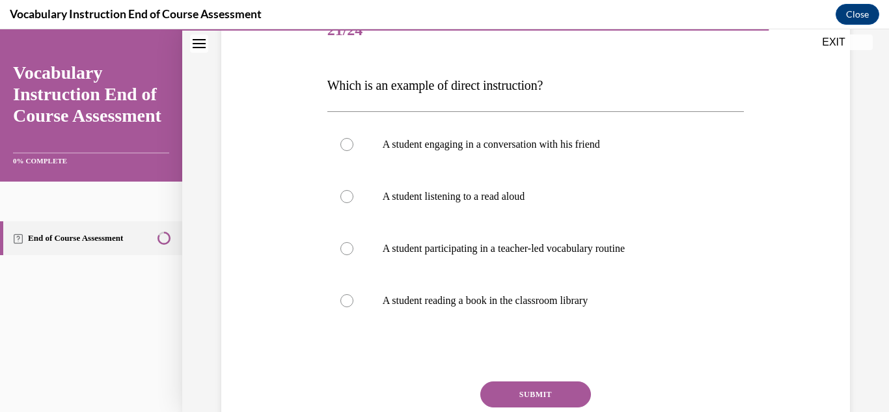
scroll to position [179, 0]
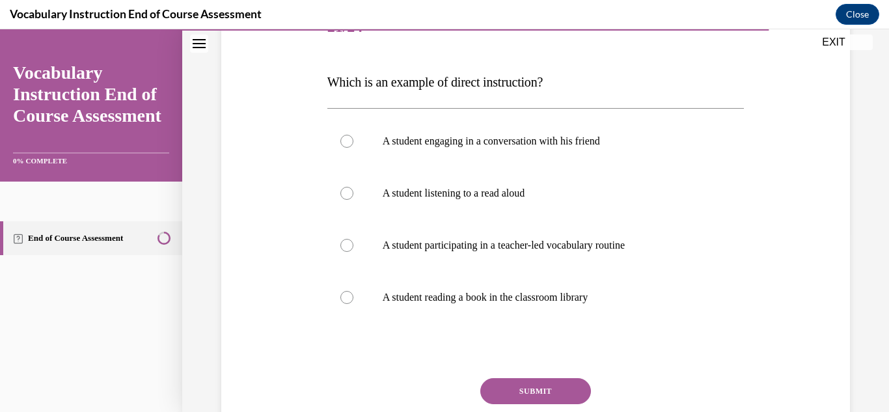
click at [474, 79] on span "Which is an example of direct instruction?" at bounding box center [434, 82] width 215 height 14
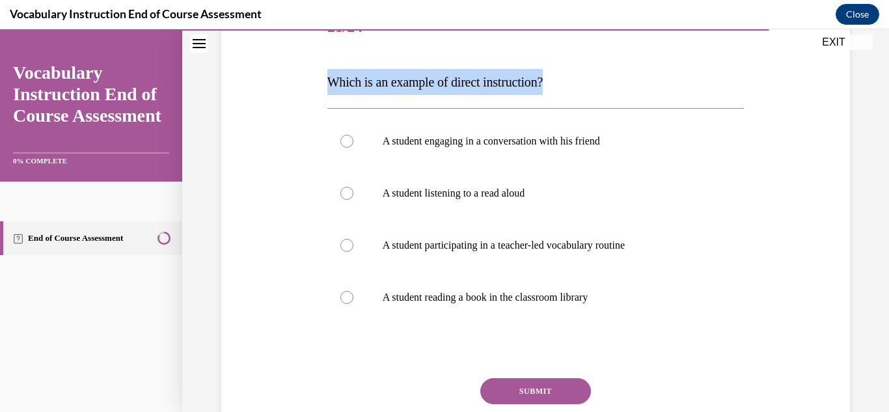
click at [467, 75] on span "Which is an example of direct instruction?" at bounding box center [434, 82] width 215 height 14
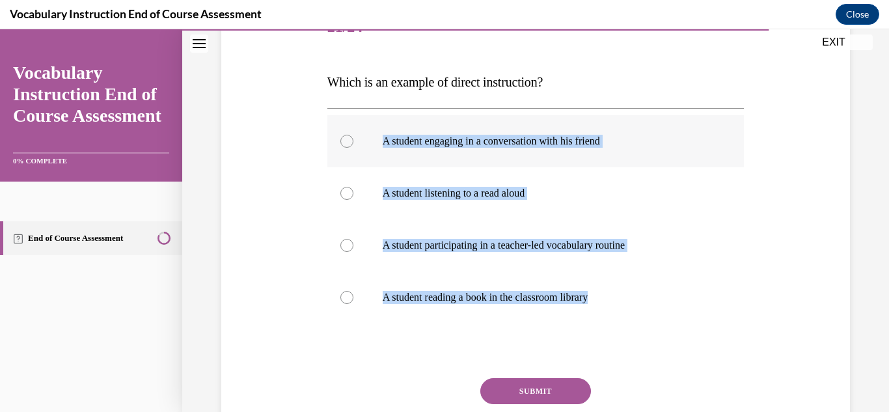
drag, startPoint x: 608, startPoint y: 304, endPoint x: 372, endPoint y: 149, distance: 282.8
click at [372, 149] on div "A student engaging in a conversation with his friend A student listening to a r…" at bounding box center [535, 219] width 417 height 208
click at [467, 262] on label "A student participating in a teacher-led vocabulary routine" at bounding box center [535, 245] width 417 height 52
click at [353, 252] on input "A student participating in a teacher-led vocabulary routine" at bounding box center [346, 245] width 13 height 13
radio input "true"
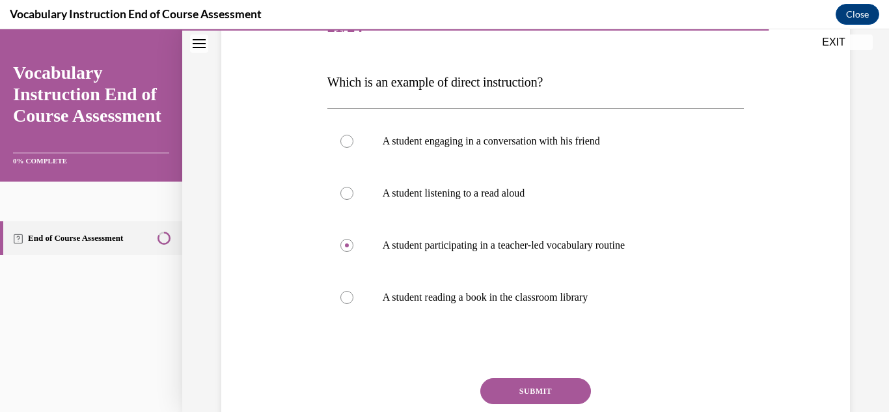
click at [511, 393] on button "SUBMIT" at bounding box center [535, 391] width 111 height 26
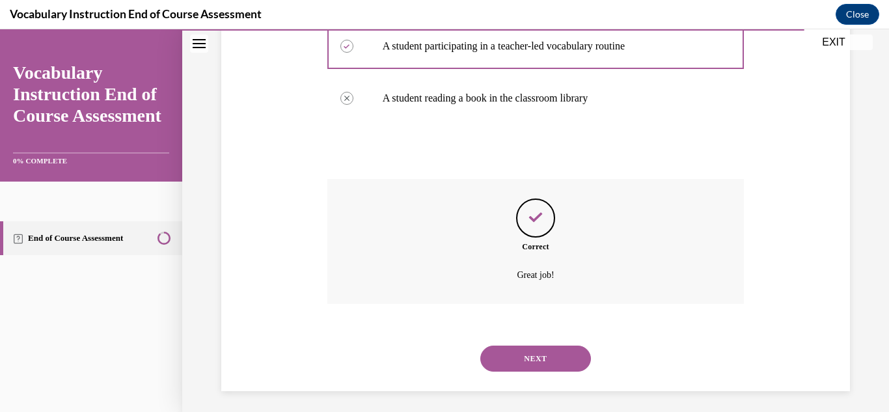
scroll to position [383, 0]
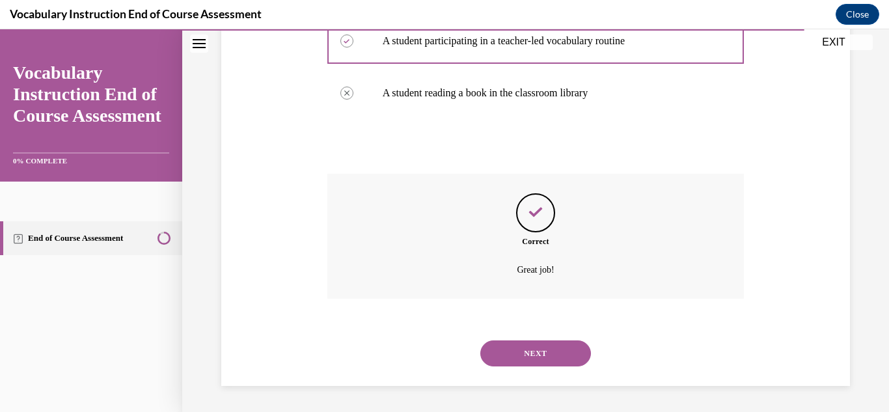
click at [522, 348] on button "NEXT" at bounding box center [535, 353] width 111 height 26
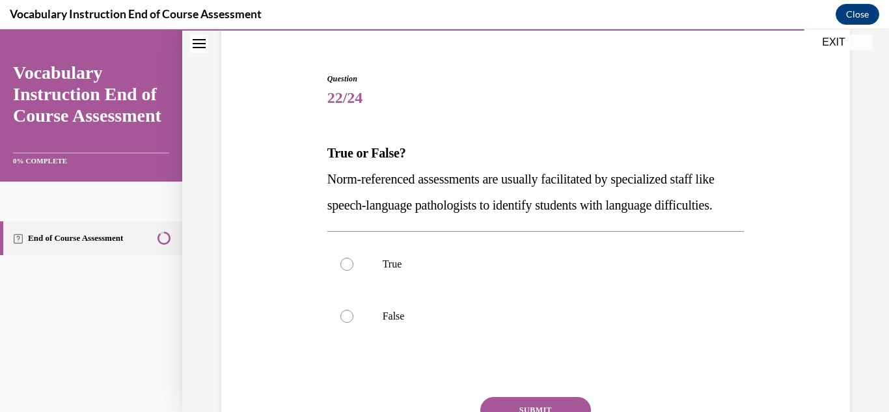
scroll to position [111, 0]
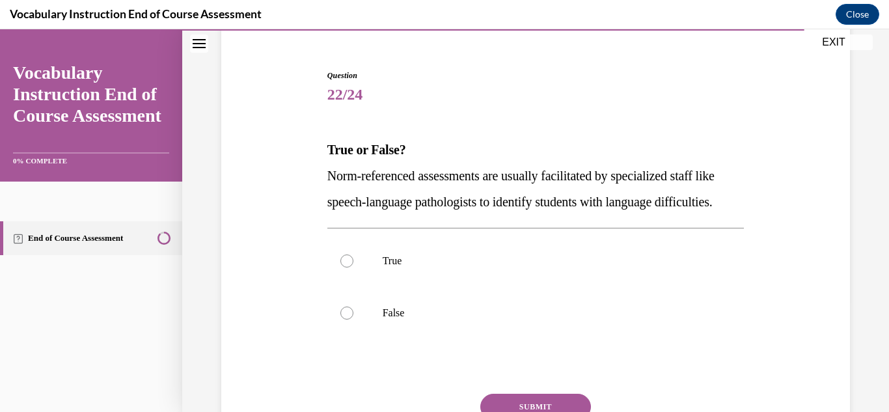
click at [394, 203] on span "Norm-referenced assessments are usually facilitated by specialized staff like s…" at bounding box center [520, 189] width 387 height 40
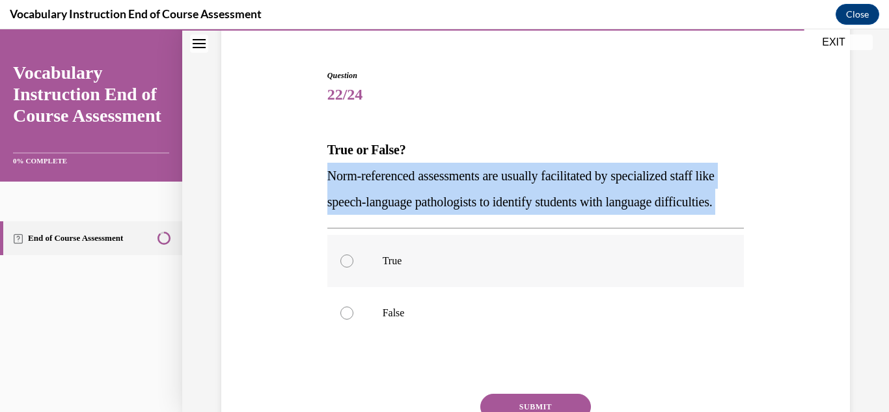
click at [435, 267] on p "True" at bounding box center [547, 260] width 329 height 13
click at [353, 267] on input "True" at bounding box center [346, 260] width 13 height 13
radio input "true"
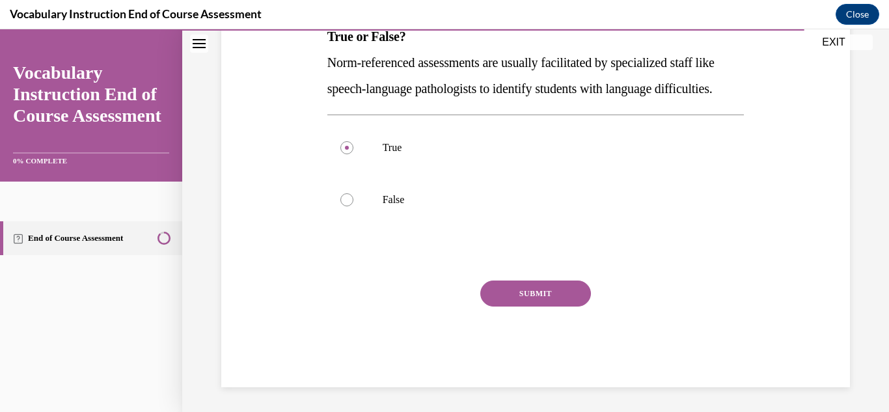
click at [508, 306] on button "SUBMIT" at bounding box center [535, 293] width 111 height 26
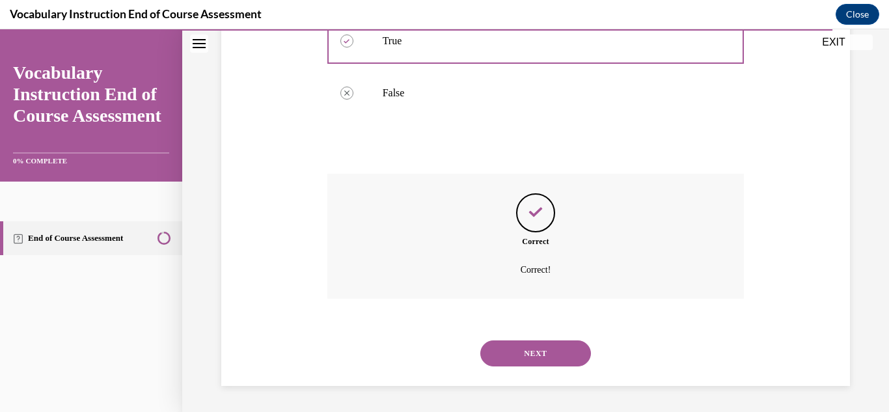
scroll to position [357, 0]
click at [530, 352] on button "NEXT" at bounding box center [535, 353] width 111 height 26
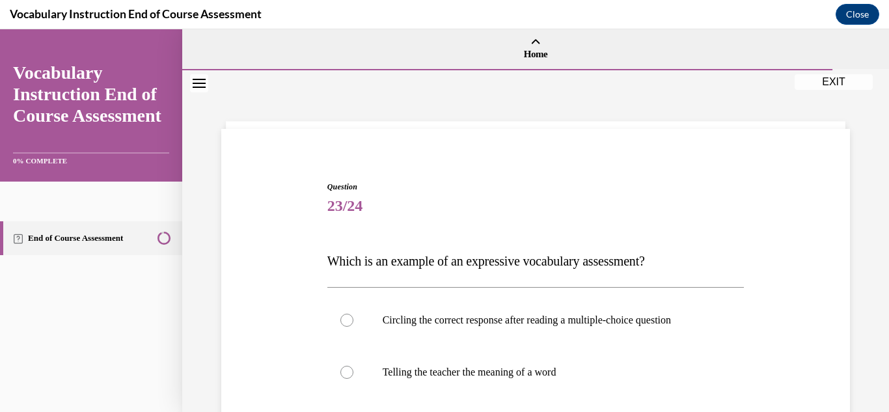
click at [445, 265] on span "Which is an example of an expressive vocabulary assessment?" at bounding box center [486, 261] width 318 height 14
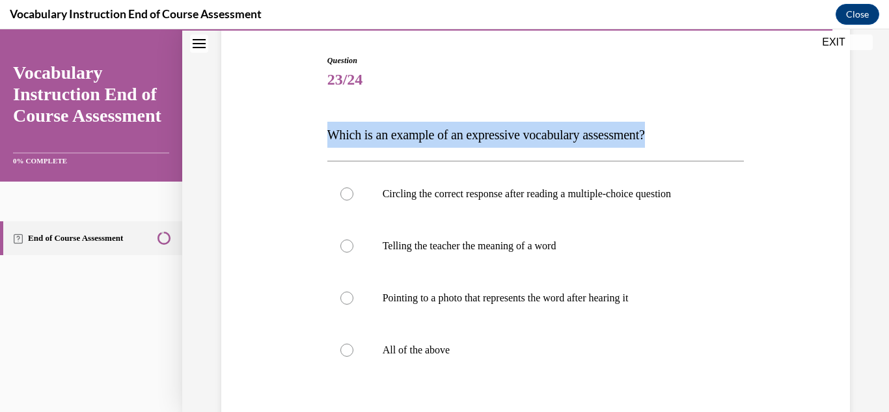
scroll to position [120, 0]
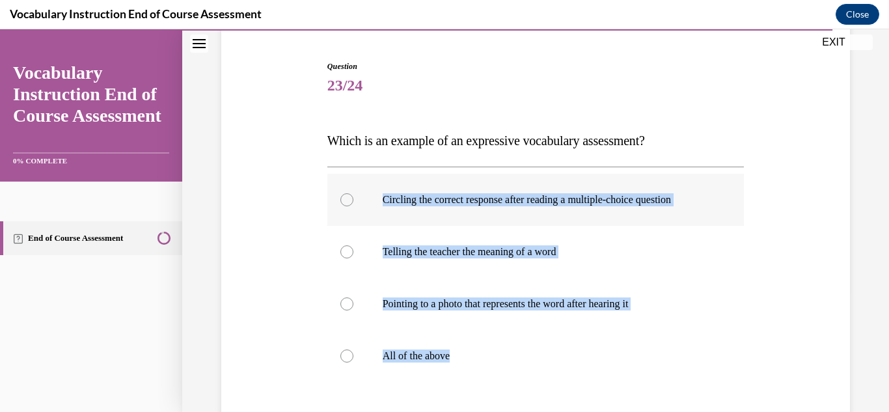
drag, startPoint x: 487, startPoint y: 351, endPoint x: 363, endPoint y: 194, distance: 200.1
click at [363, 194] on div "Circling the correct response after reading a multiple-choice question Telling …" at bounding box center [535, 278] width 417 height 208
click at [418, 364] on label "All of the above" at bounding box center [535, 356] width 417 height 52
click at [353, 362] on input "All of the above" at bounding box center [346, 355] width 13 height 13
radio input "true"
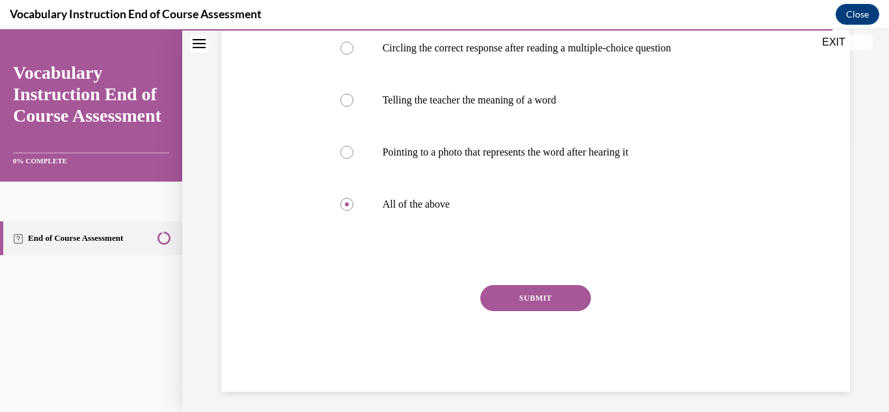
click at [511, 288] on button "SUBMIT" at bounding box center [535, 298] width 111 height 26
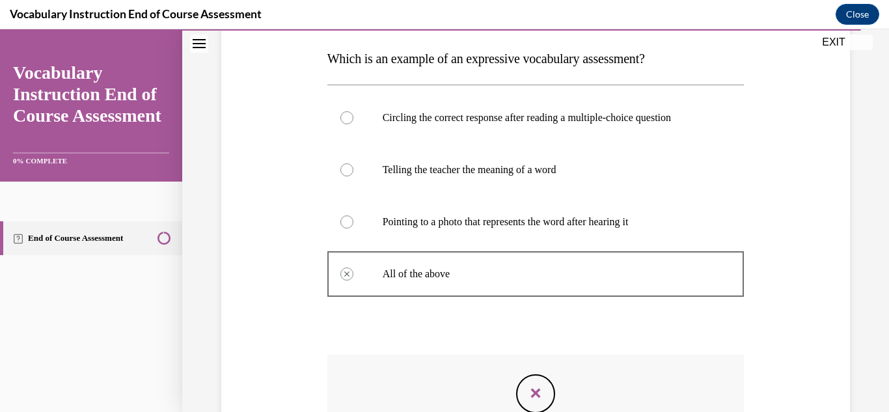
scroll to position [383, 0]
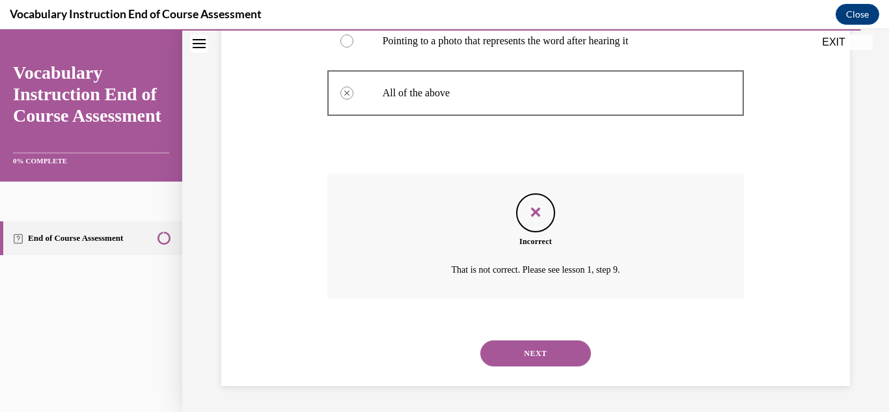
click at [514, 357] on button "NEXT" at bounding box center [535, 353] width 111 height 26
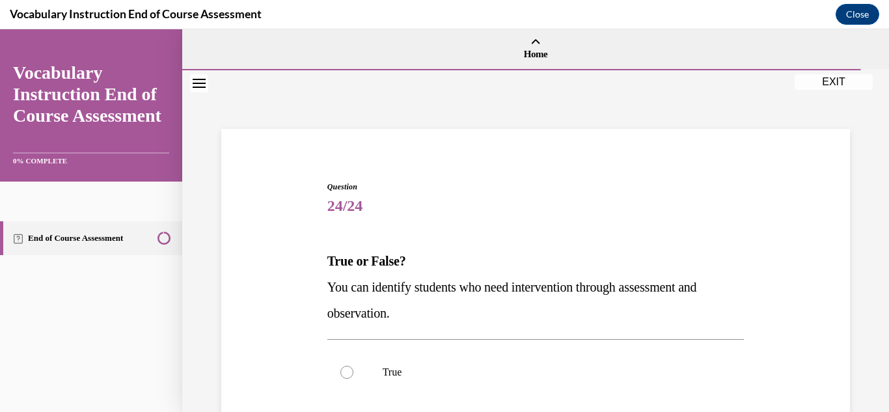
click at [437, 286] on span "You can identify students who need intervention through assessment and observat…" at bounding box center [512, 300] width 370 height 40
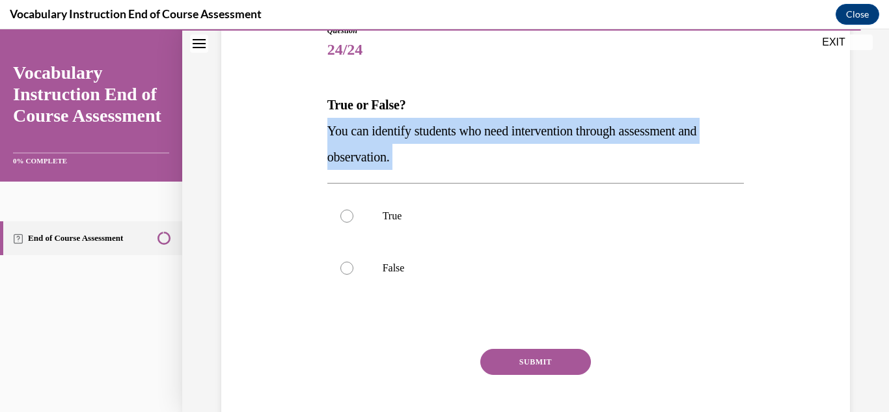
scroll to position [159, 0]
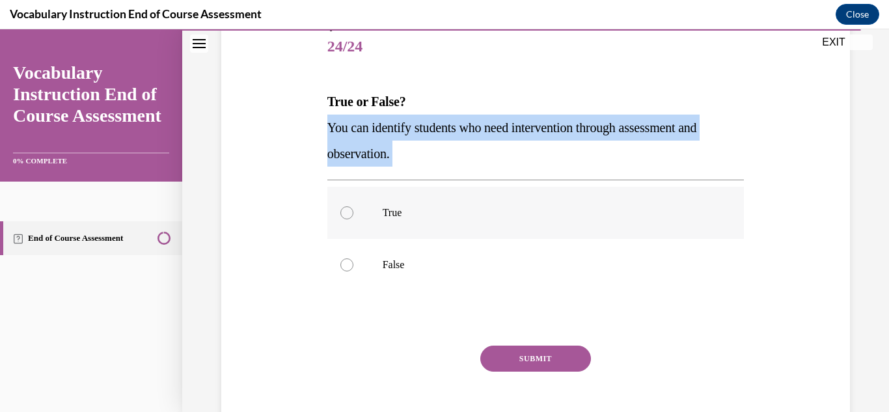
click at [449, 223] on label "True" at bounding box center [535, 213] width 417 height 52
click at [353, 219] on input "True" at bounding box center [346, 212] width 13 height 13
radio input "true"
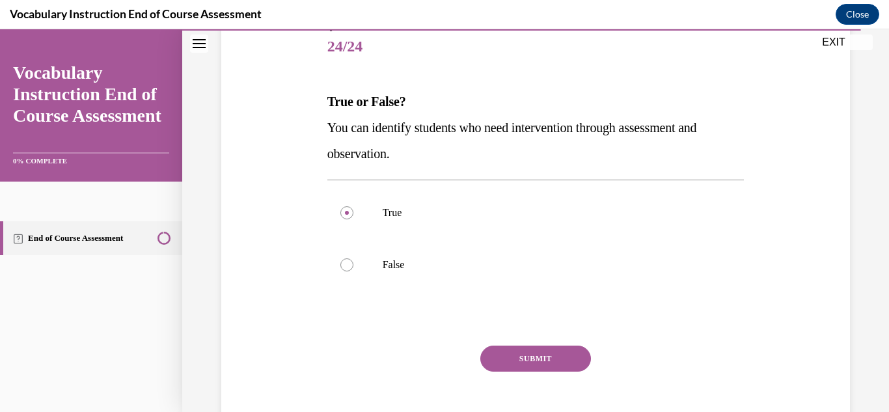
click at [527, 364] on button "SUBMIT" at bounding box center [535, 358] width 111 height 26
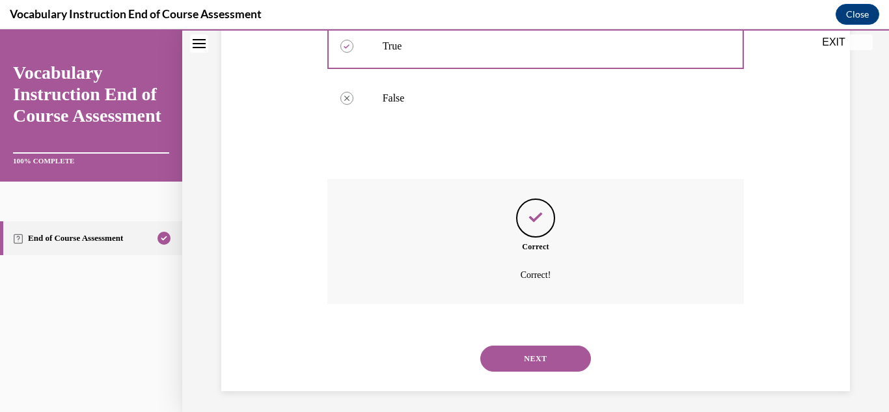
scroll to position [331, 0]
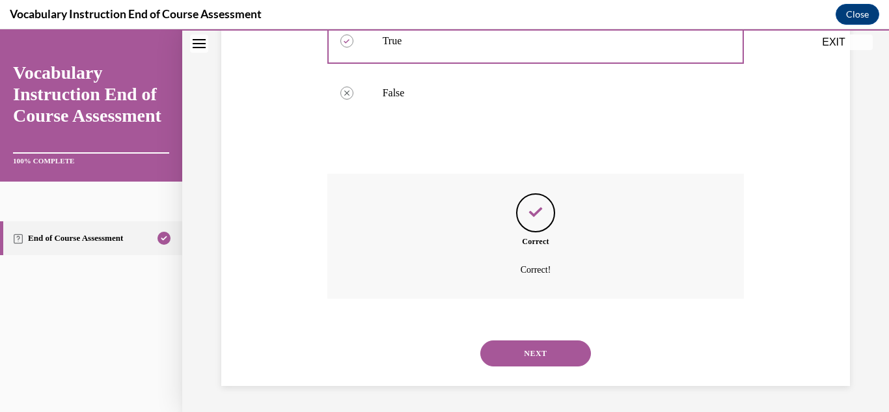
click at [535, 360] on button "NEXT" at bounding box center [535, 353] width 111 height 26
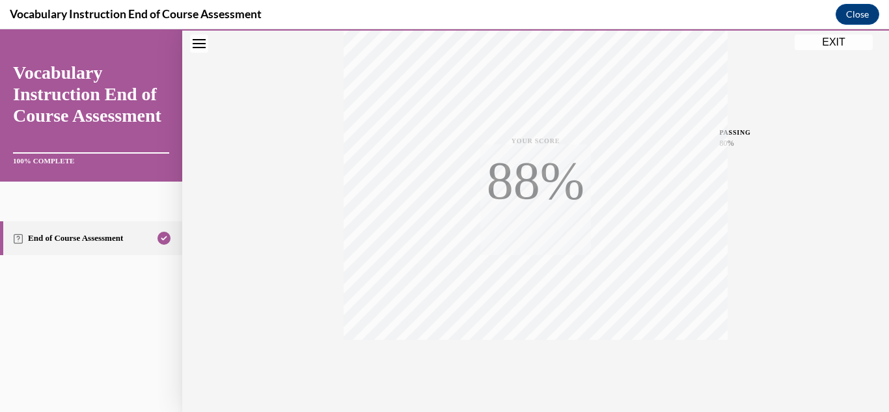
scroll to position [284, 0]
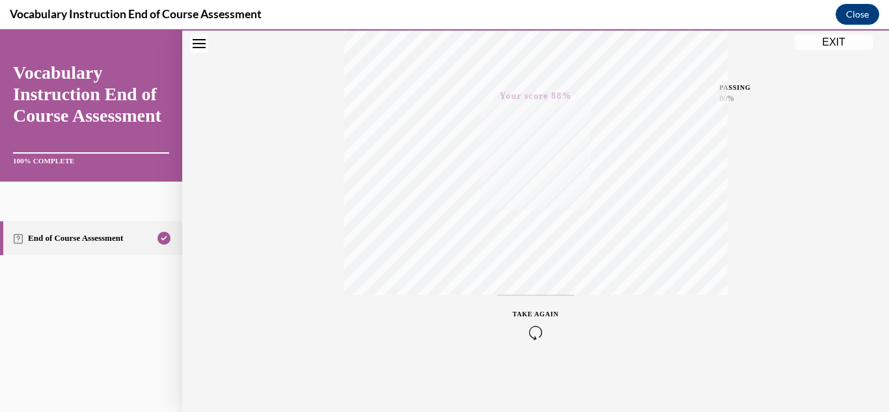
click at [825, 44] on button "EXIT" at bounding box center [833, 42] width 78 height 16
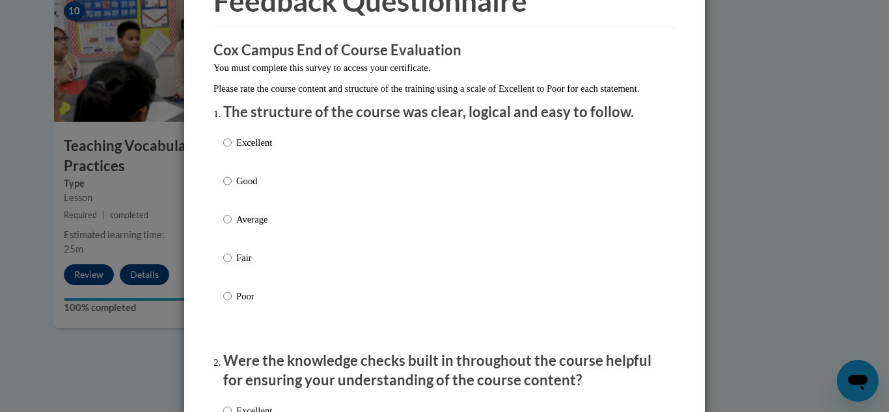
scroll to position [81, 0]
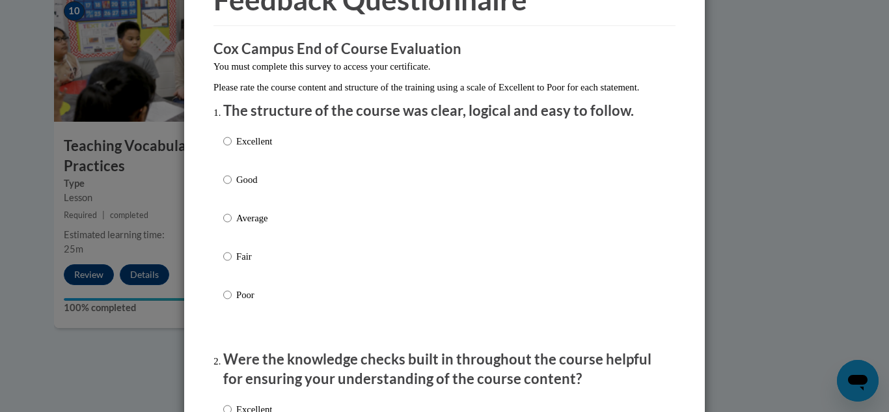
click at [271, 225] on p "Average" at bounding box center [254, 218] width 36 height 14
click at [232, 225] on input "Average" at bounding box center [227, 218] width 8 height 14
radio input "true"
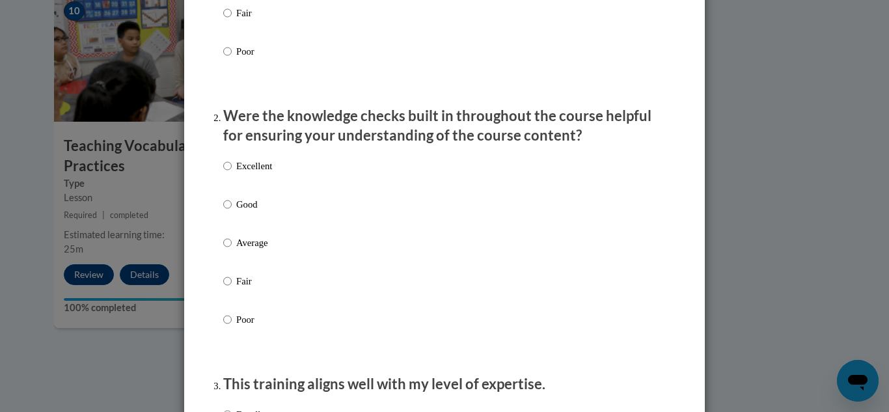
scroll to position [352, 0]
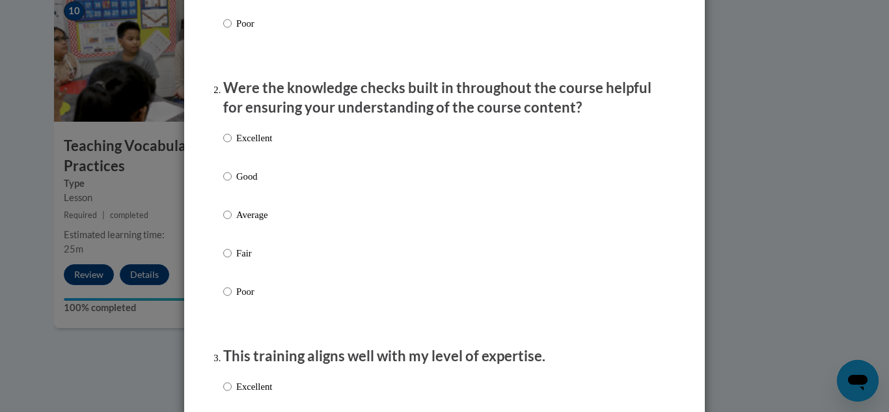
click at [261, 204] on label "Good" at bounding box center [247, 186] width 49 height 35
click at [232, 183] on input "Good" at bounding box center [227, 176] width 8 height 14
radio input "true"
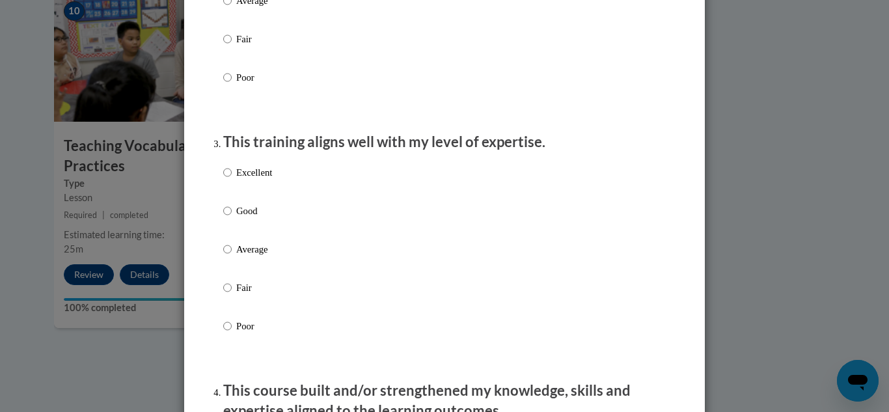
click at [252, 239] on label "Good" at bounding box center [247, 221] width 49 height 35
click at [232, 218] on input "Good" at bounding box center [227, 211] width 8 height 14
radio input "true"
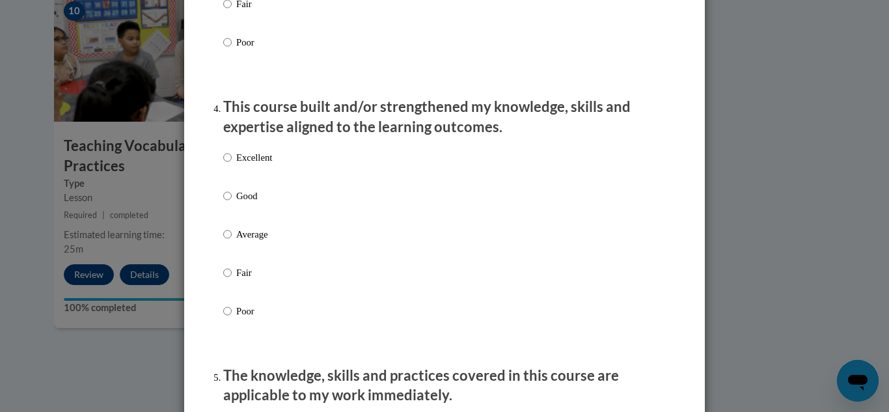
scroll to position [857, 0]
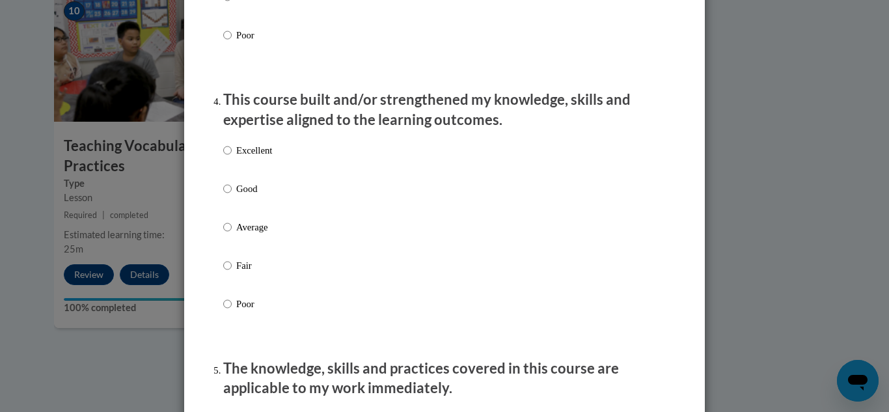
click at [248, 234] on p "Average" at bounding box center [254, 227] width 36 height 14
click at [232, 234] on input "Average" at bounding box center [227, 227] width 8 height 14
radio input "true"
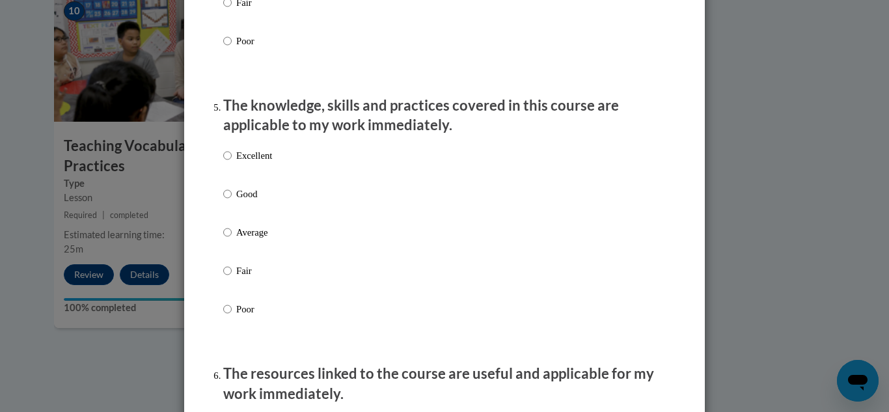
click at [249, 201] on p "Good" at bounding box center [254, 194] width 36 height 14
click at [232, 201] on input "Good" at bounding box center [227, 194] width 8 height 14
radio input "true"
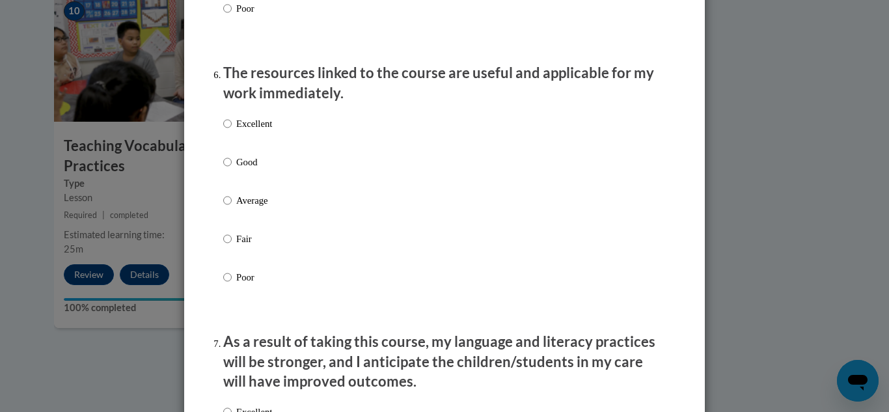
click at [249, 208] on p "Average" at bounding box center [254, 200] width 36 height 14
click at [232, 208] on input "Average" at bounding box center [227, 200] width 8 height 14
radio input "true"
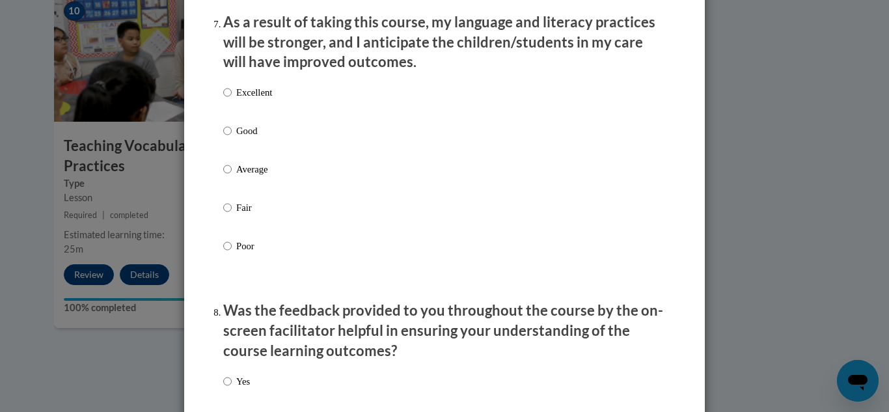
scroll to position [1744, 0]
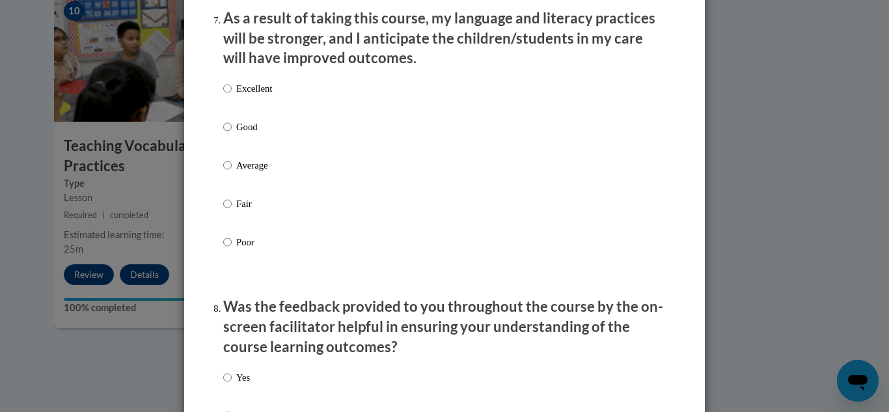
click at [258, 134] on p "Good" at bounding box center [254, 127] width 36 height 14
click at [232, 134] on input "Good" at bounding box center [227, 127] width 8 height 14
radio input "true"
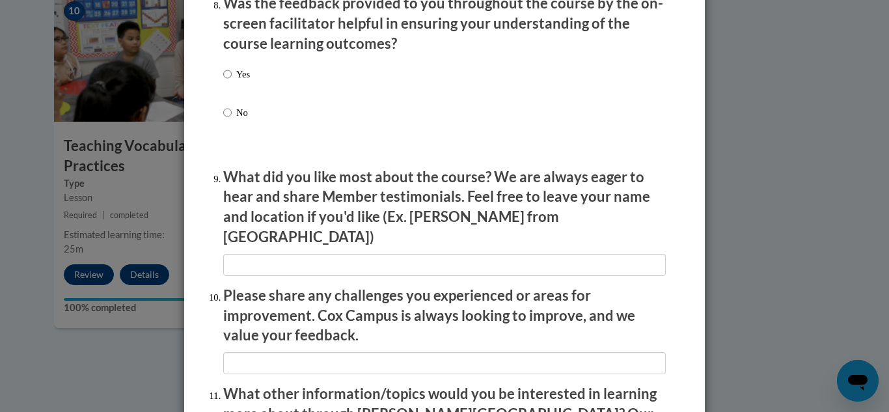
scroll to position [2051, 0]
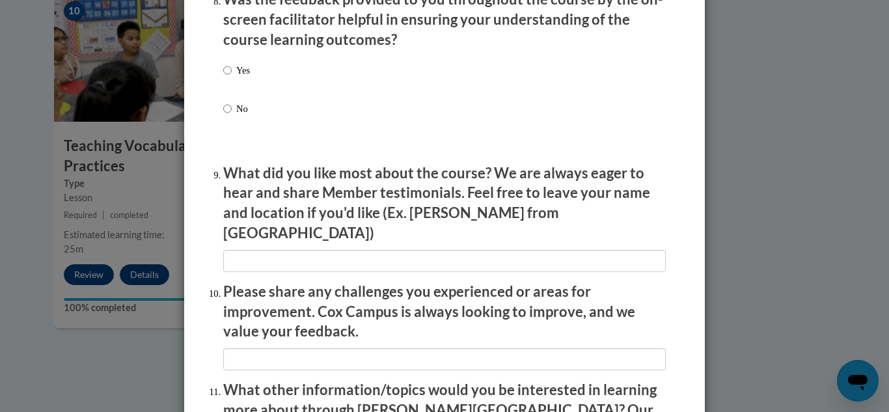
click at [247, 77] on p "Yes" at bounding box center [243, 70] width 14 height 14
click at [232, 77] on input "Yes" at bounding box center [227, 70] width 8 height 14
radio input "true"
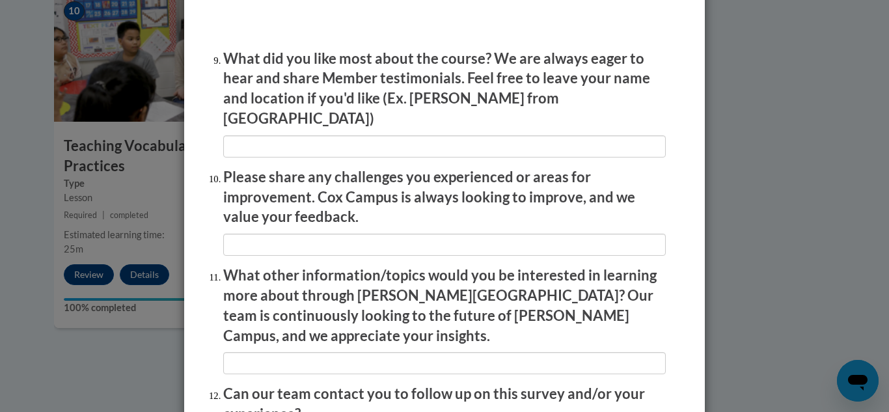
scroll to position [2169, 0]
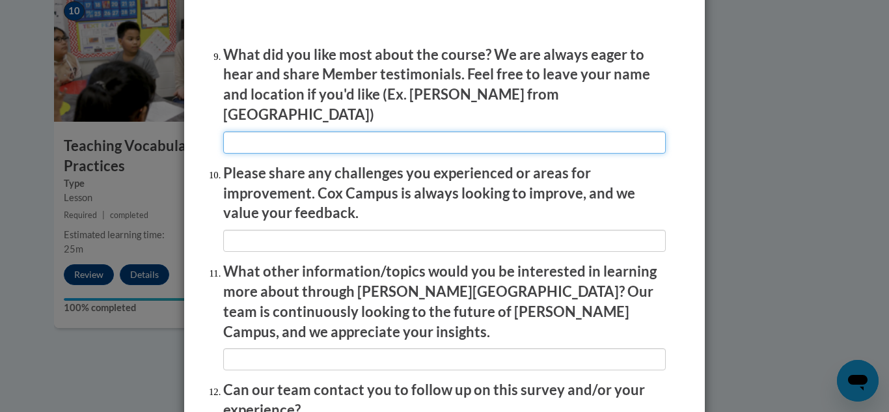
click at [239, 131] on input "textbox" at bounding box center [444, 142] width 442 height 22
type input "How to help kids learn their words in a variety of ways."
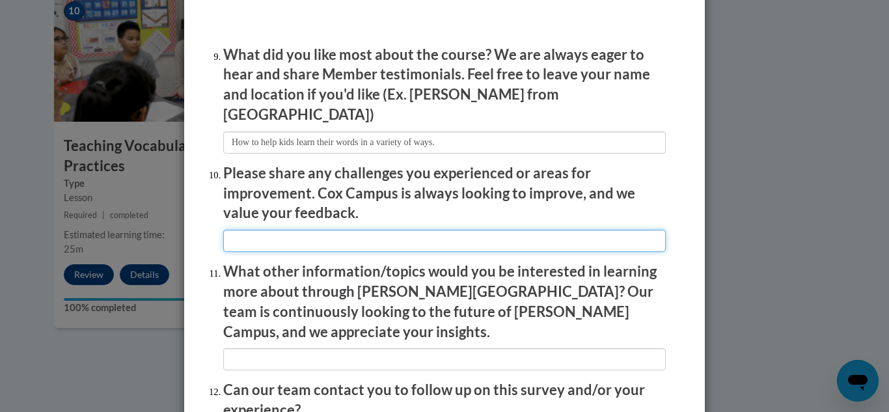
click at [254, 230] on input "textbox" at bounding box center [444, 241] width 442 height 22
type input "I haven't had a classroom yet, so it was all useful."
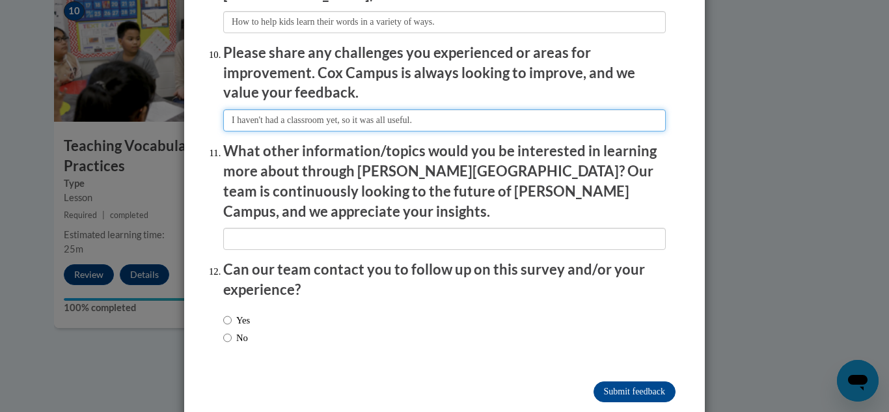
scroll to position [2290, 0]
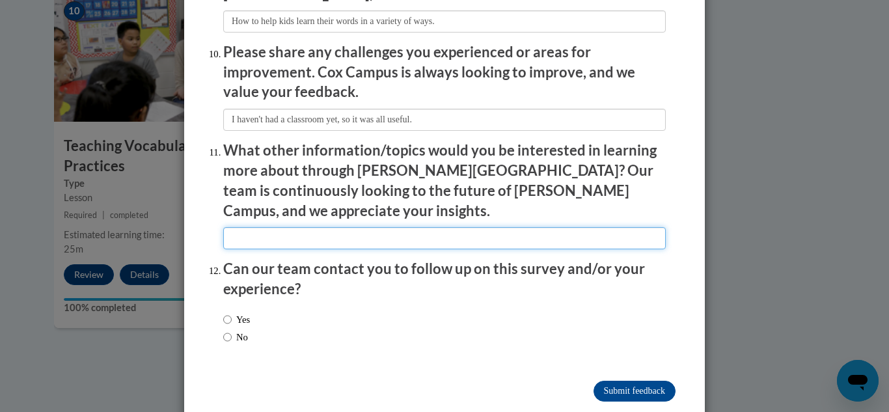
click at [260, 227] on input "textbox" at bounding box center [444, 238] width 442 height 22
type input "I can't think of anything as of right now."
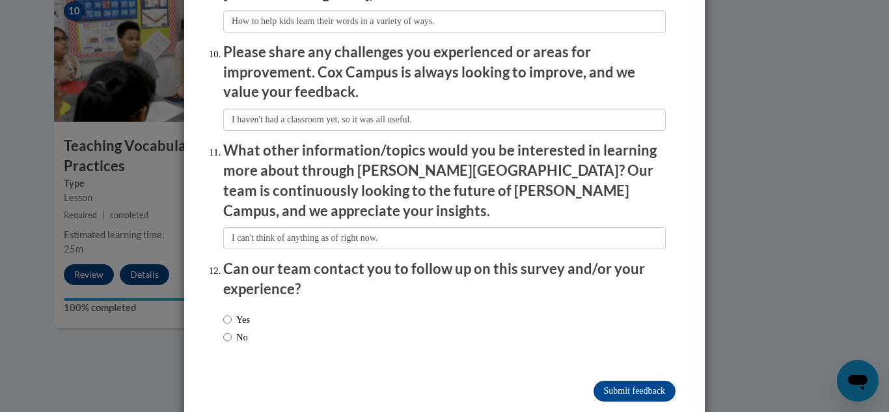
click at [239, 330] on label "No" at bounding box center [235, 337] width 25 height 14
click at [232, 330] on input "No" at bounding box center [227, 337] width 8 height 14
radio input "true"
click at [630, 381] on input "Submit feedback" at bounding box center [634, 391] width 82 height 21
